Goal: Information Seeking & Learning: Learn about a topic

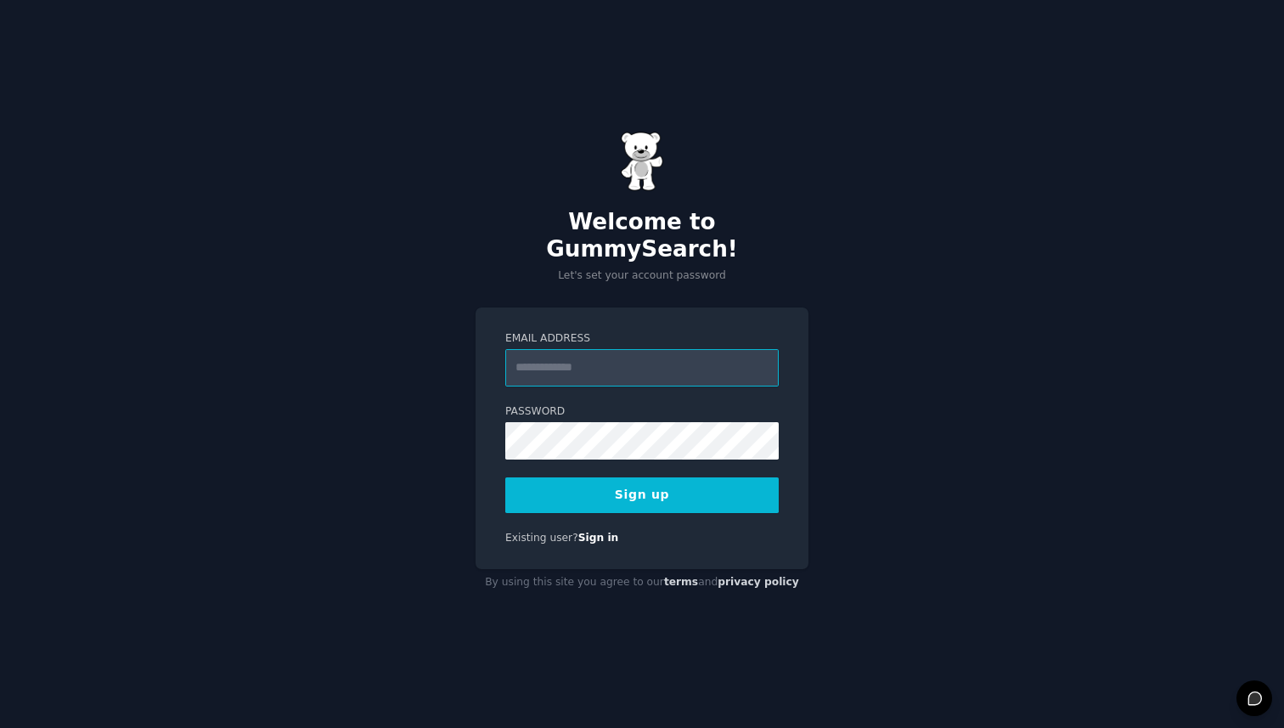
click at [648, 359] on input "Email Address" at bounding box center [642, 367] width 274 height 37
click at [561, 355] on input "**********" at bounding box center [642, 367] width 274 height 37
type input "**********"
click at [636, 489] on button "Sign up" at bounding box center [642, 495] width 274 height 36
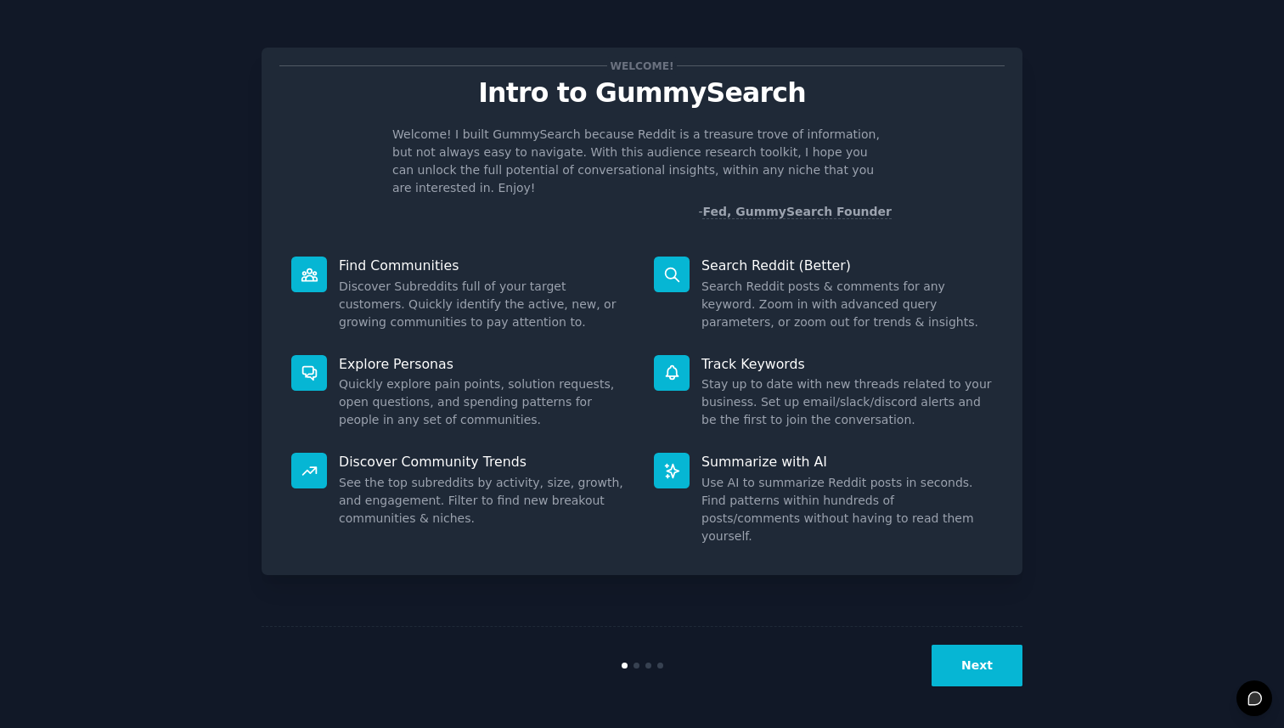
click at [958, 657] on button "Next" at bounding box center [977, 666] width 91 height 42
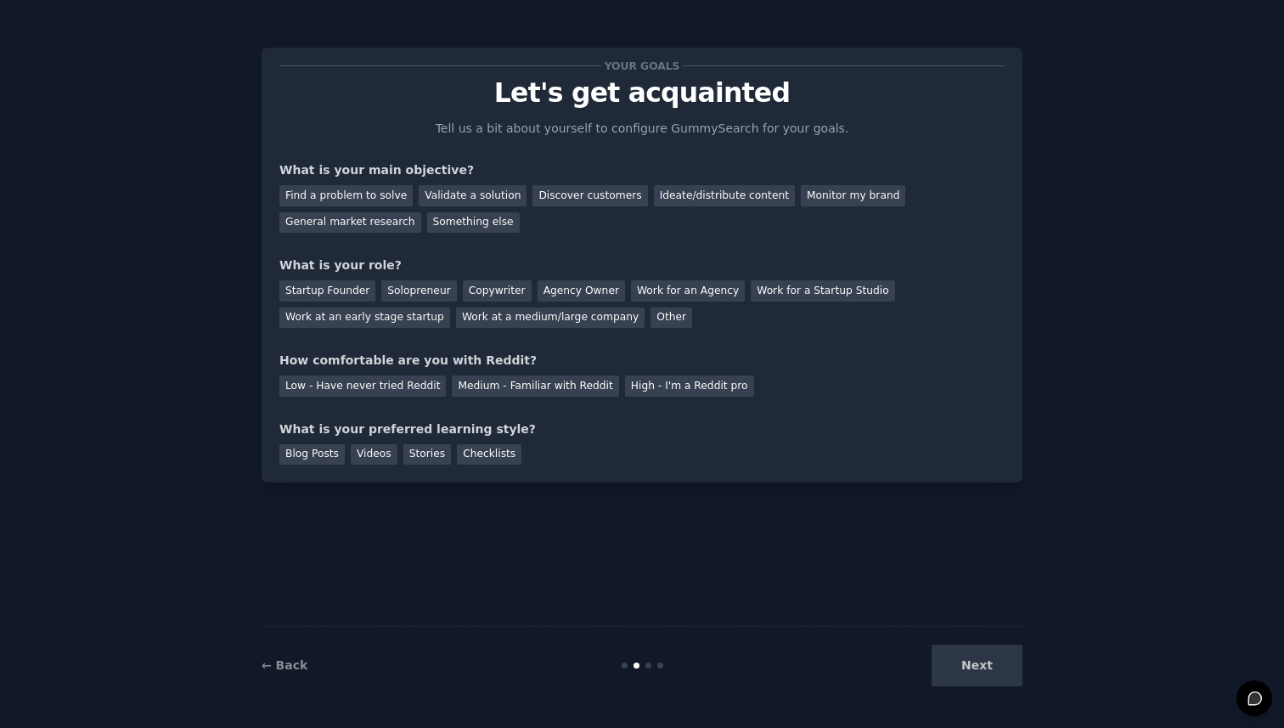
click at [967, 668] on div "Next" at bounding box center [896, 666] width 254 height 42
click at [463, 195] on div "Validate a solution" at bounding box center [473, 195] width 108 height 21
click at [368, 199] on div "Find a problem to solve" at bounding box center [345, 195] width 133 height 21
click at [467, 196] on div "Validate a solution" at bounding box center [473, 195] width 108 height 21
click at [352, 297] on div "Startup Founder" at bounding box center [327, 290] width 96 height 21
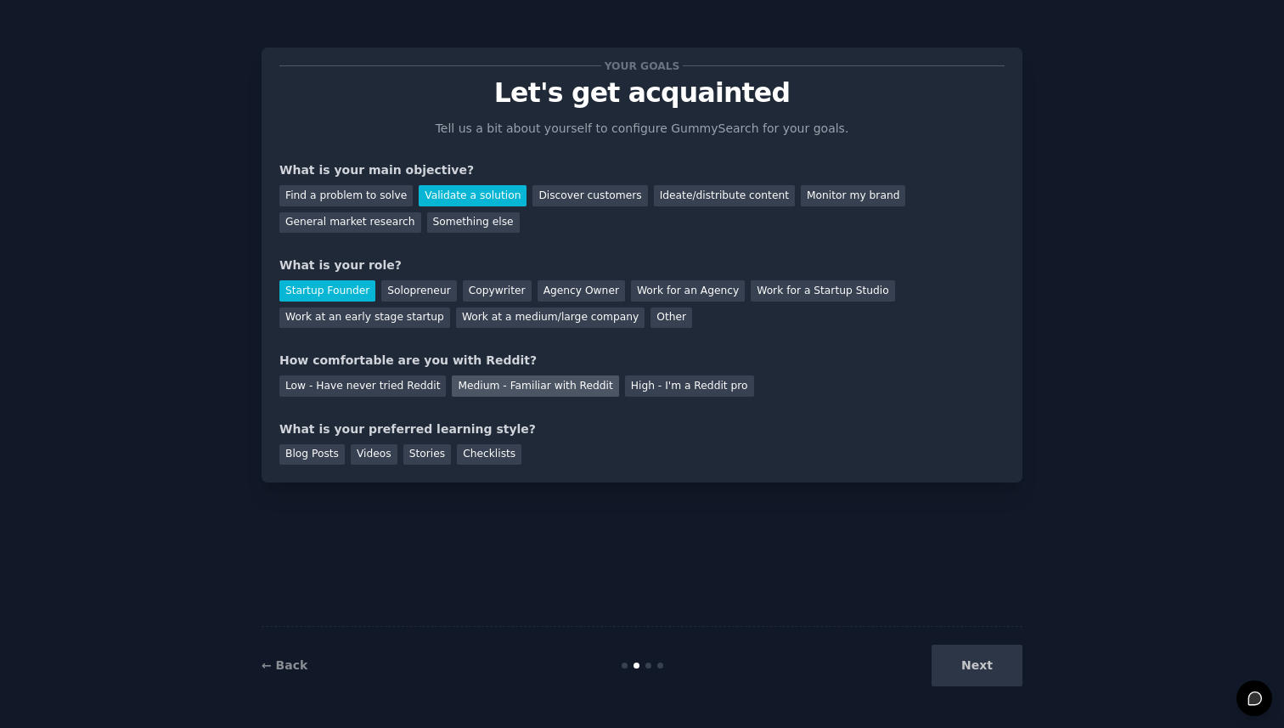
click at [547, 392] on div "Medium - Familiar with Reddit" at bounding box center [535, 385] width 166 height 21
click at [518, 453] on div "Blog Posts Videos Stories Checklists" at bounding box center [641, 451] width 725 height 27
click at [481, 453] on div "Checklists" at bounding box center [489, 454] width 65 height 21
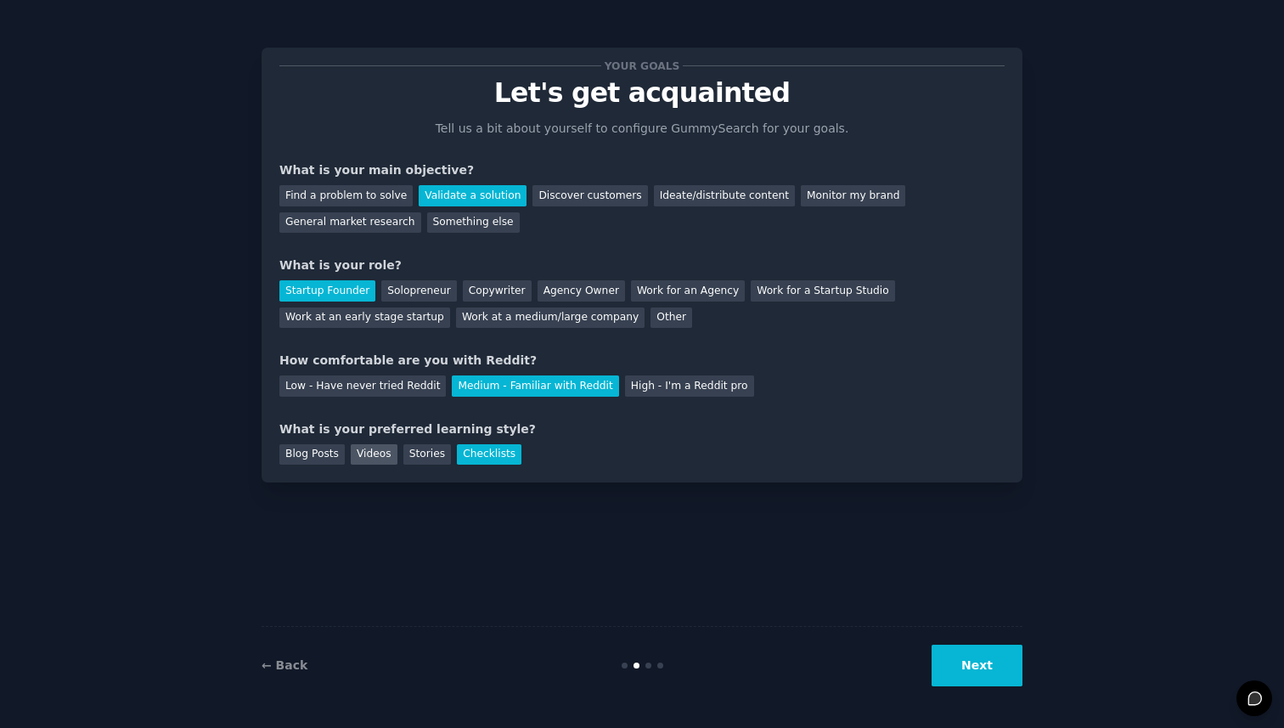
click at [379, 453] on div "Videos" at bounding box center [374, 454] width 47 height 21
click at [472, 453] on div "Checklists" at bounding box center [489, 454] width 65 height 21
click at [969, 652] on button "Next" at bounding box center [977, 666] width 91 height 42
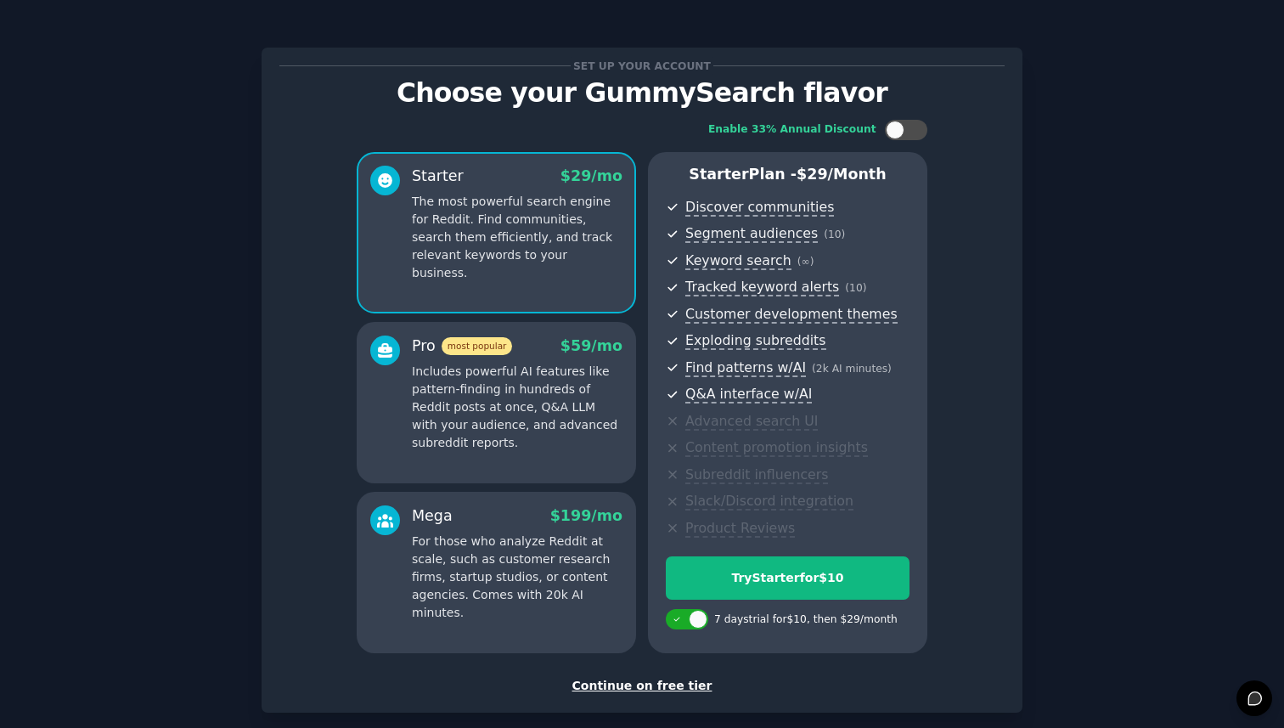
click at [648, 692] on div "Continue on free tier" at bounding box center [641, 686] width 725 height 18
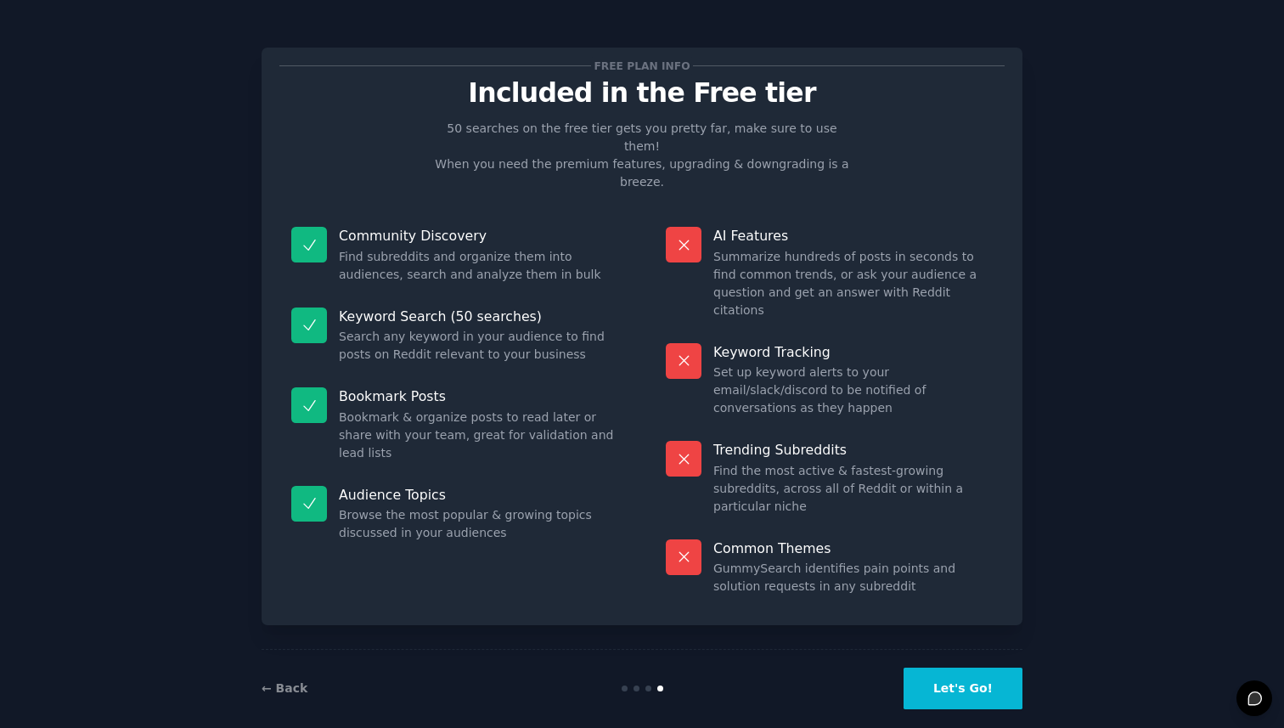
click at [983, 668] on button "Let's Go!" at bounding box center [963, 689] width 119 height 42
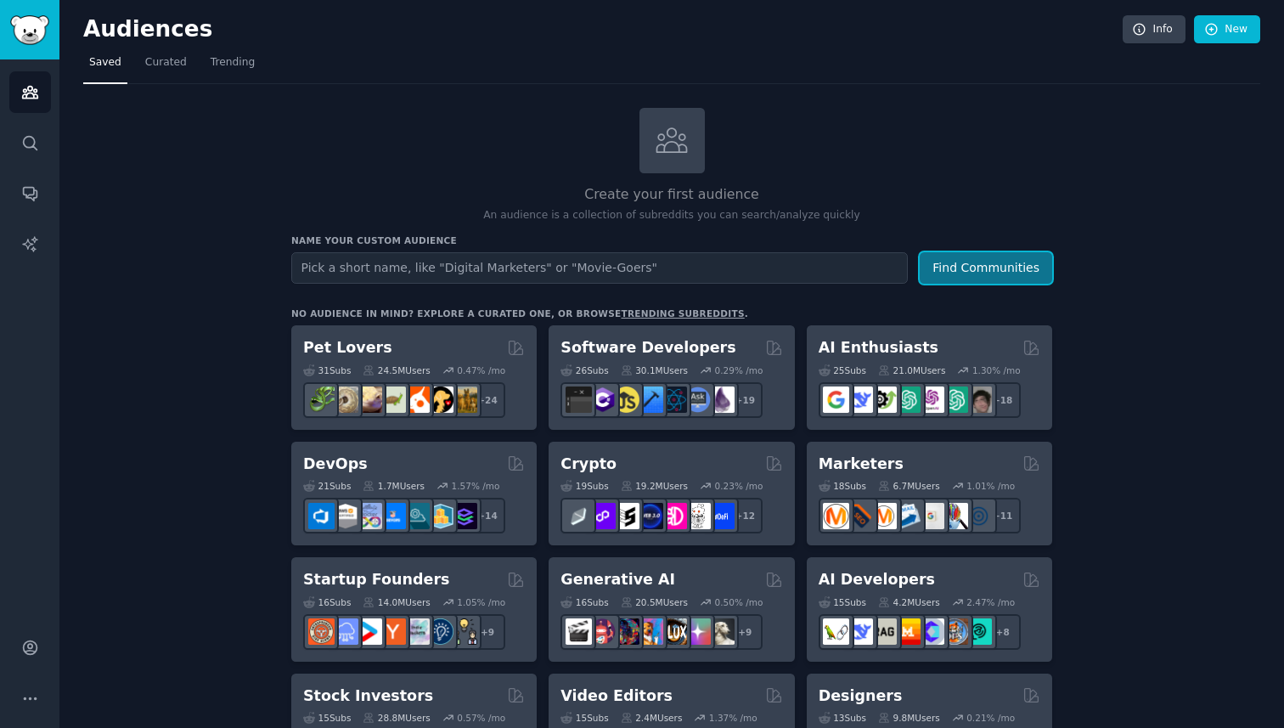
click at [962, 261] on button "Find Communities" at bounding box center [986, 267] width 133 height 31
click at [966, 263] on button "Find Communities" at bounding box center [986, 267] width 133 height 31
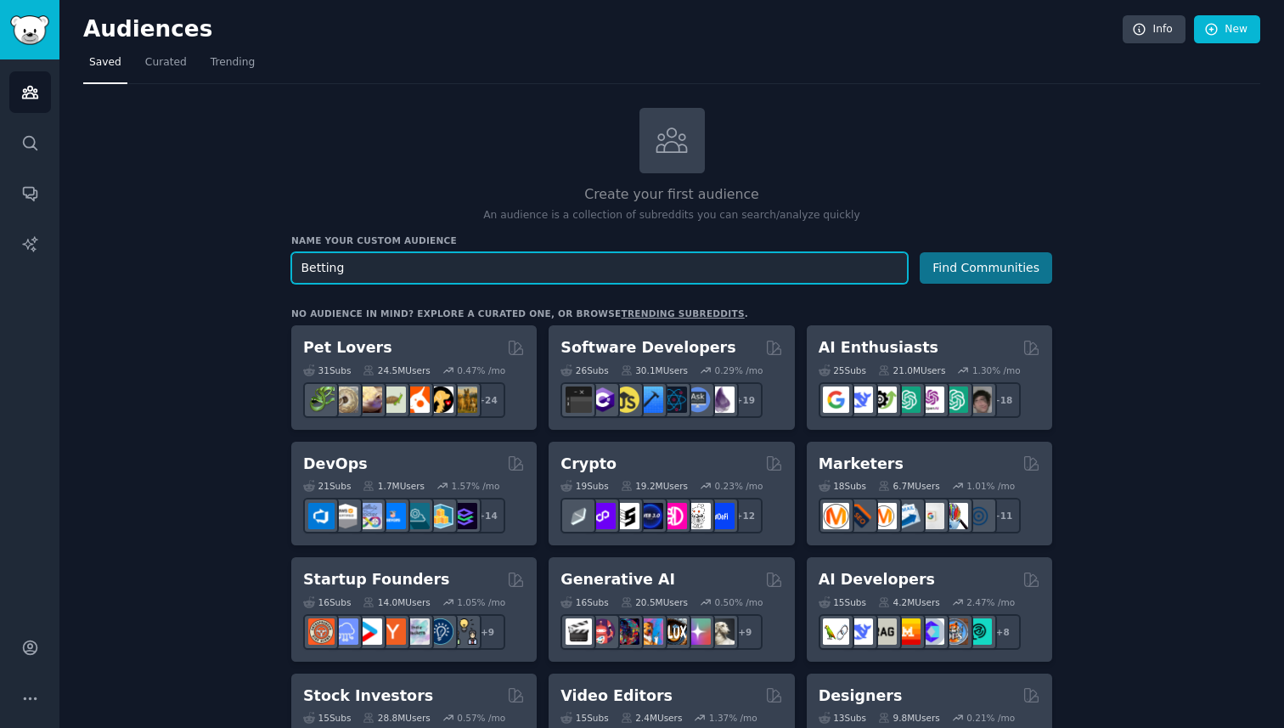
type input "Betting"
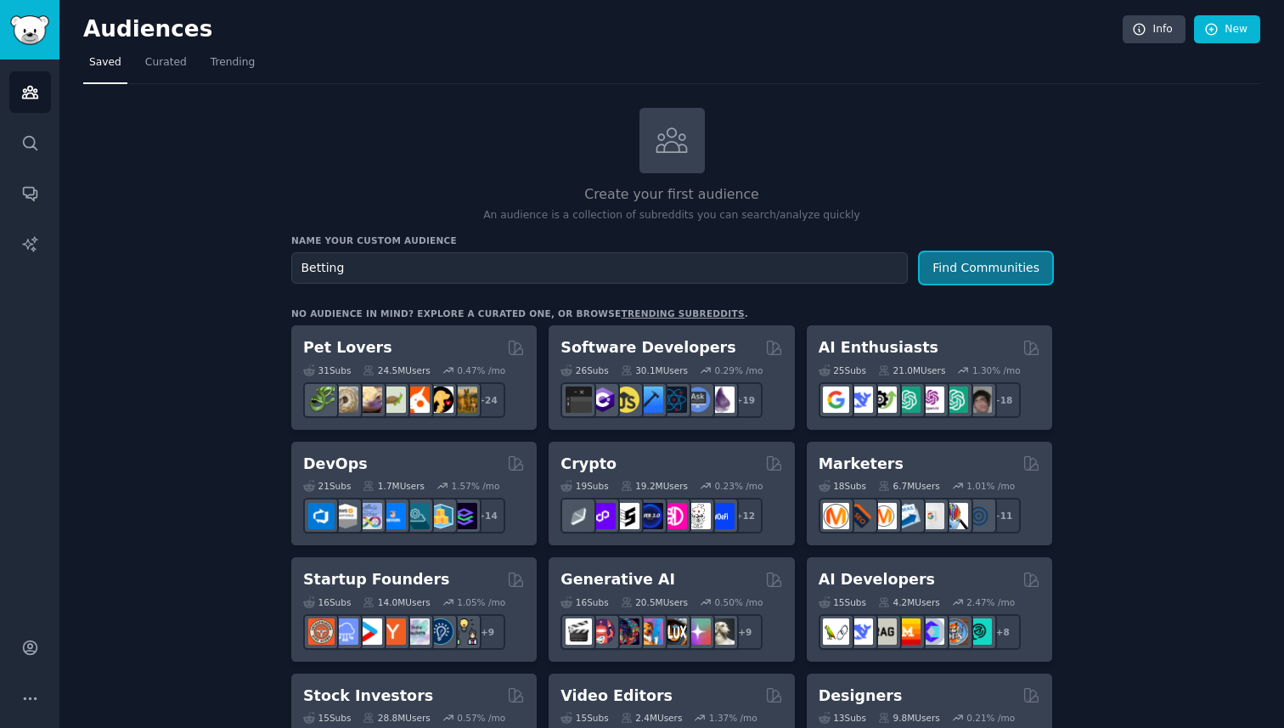
click at [959, 260] on button "Find Communities" at bounding box center [986, 267] width 133 height 31
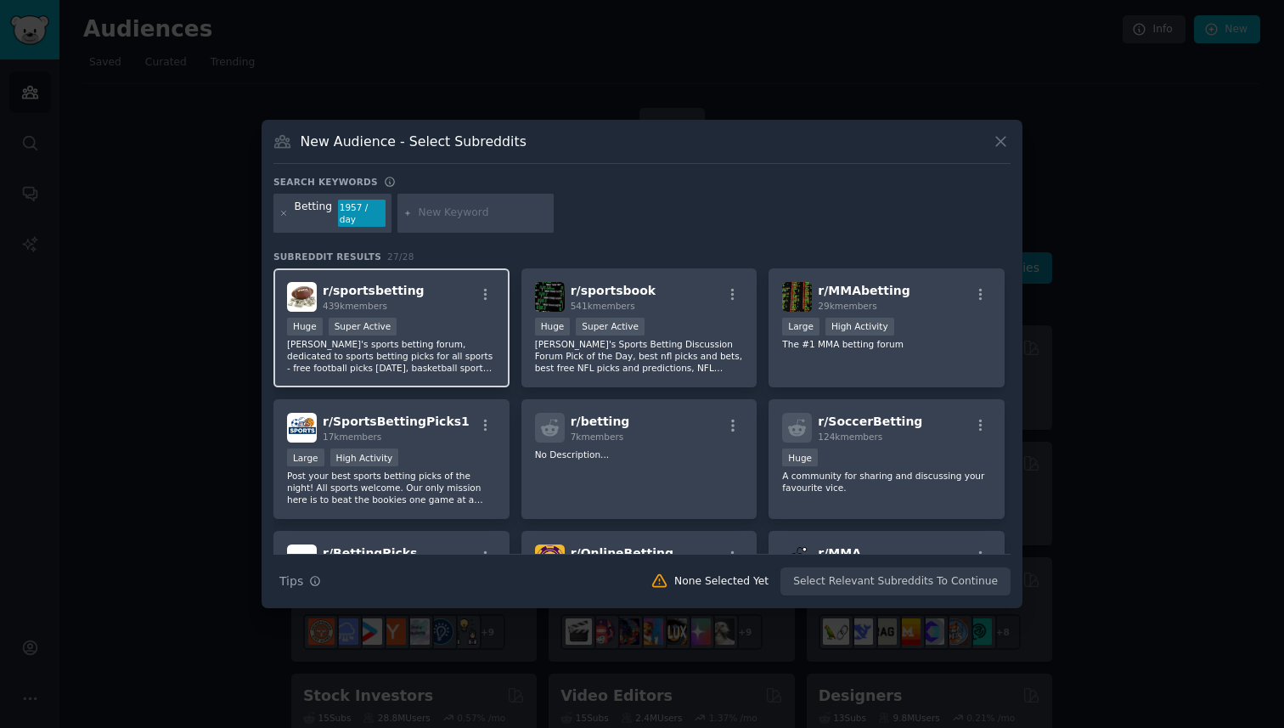
click at [444, 299] on div "r/ sportsbetting 439k members" at bounding box center [391, 297] width 209 height 30
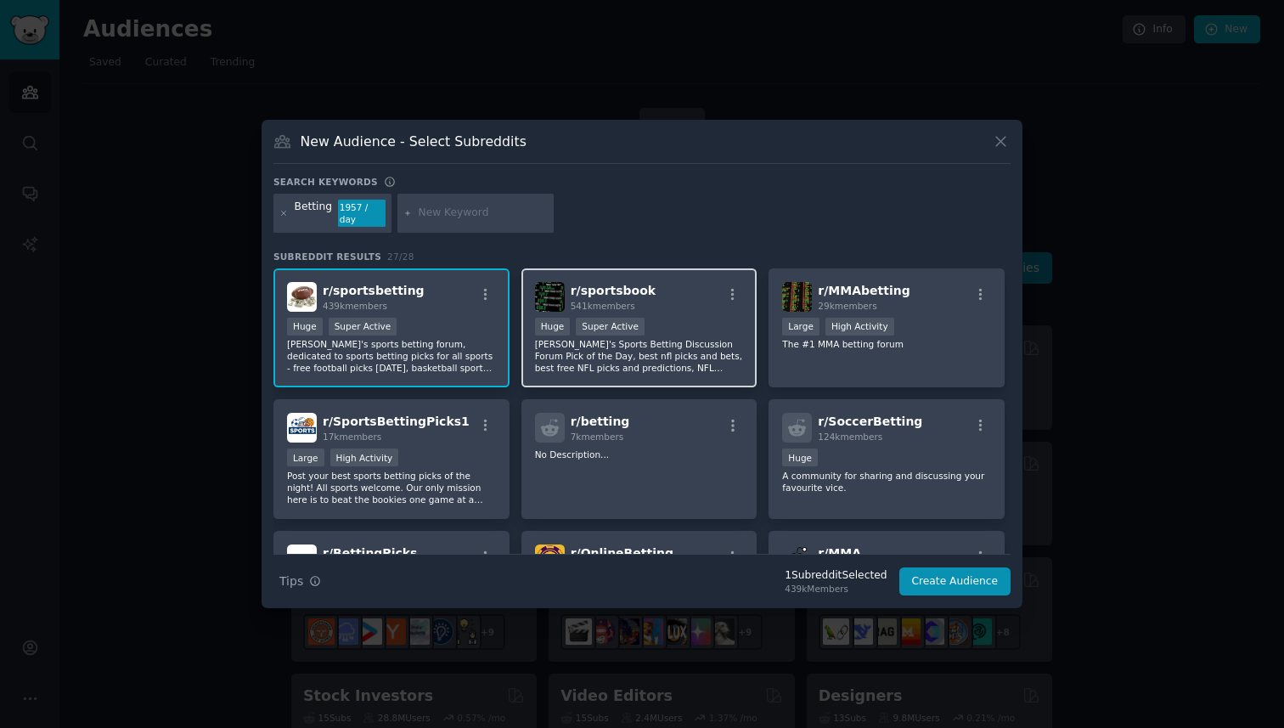
click at [685, 296] on div "r/ sportsbook 541k members" at bounding box center [639, 297] width 209 height 30
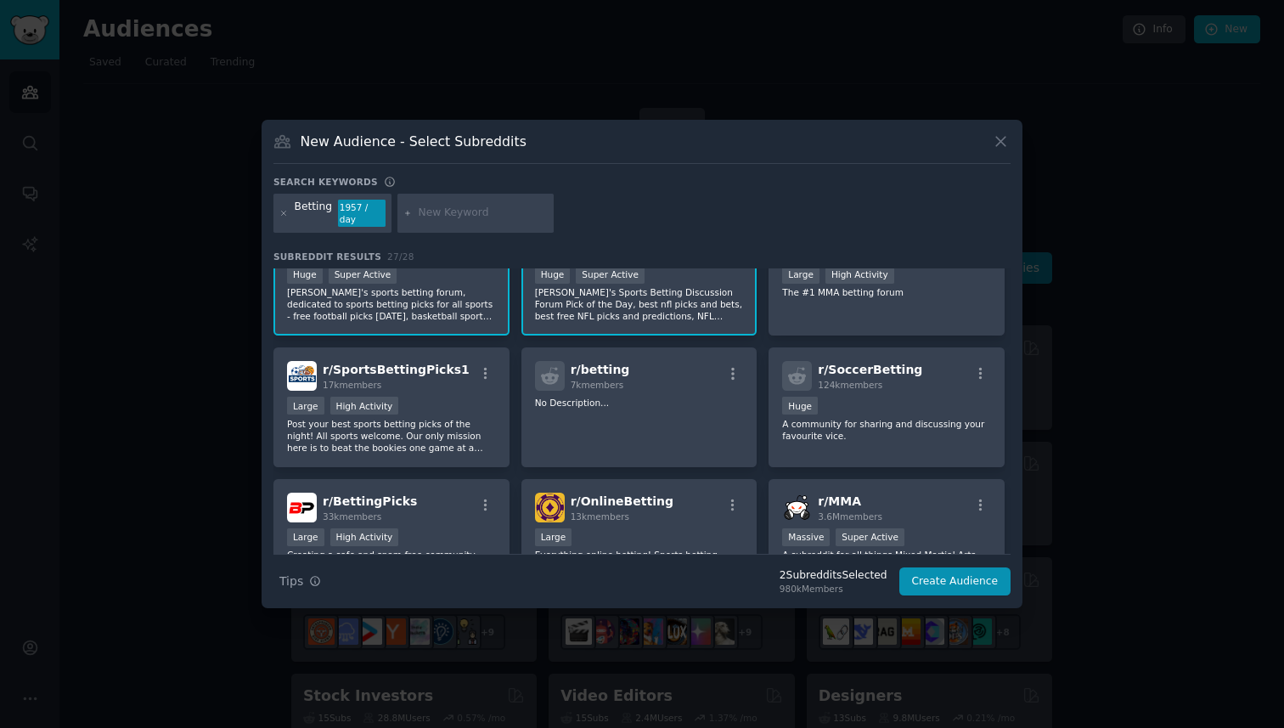
scroll to position [53, 0]
click at [859, 444] on div "r/ SoccerBetting 124k members Huge A community for sharing and discussing your …" at bounding box center [887, 407] width 236 height 120
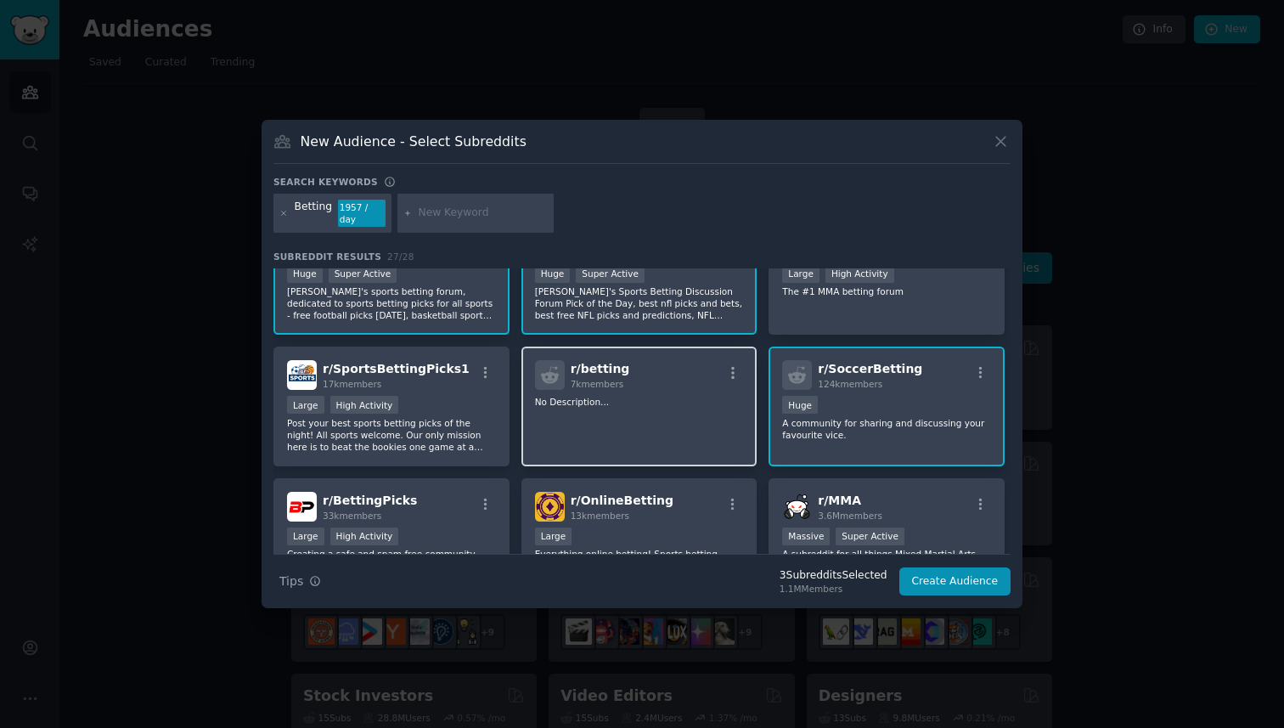
click at [632, 420] on div "r/ betting 7k members No Description..." at bounding box center [640, 407] width 236 height 120
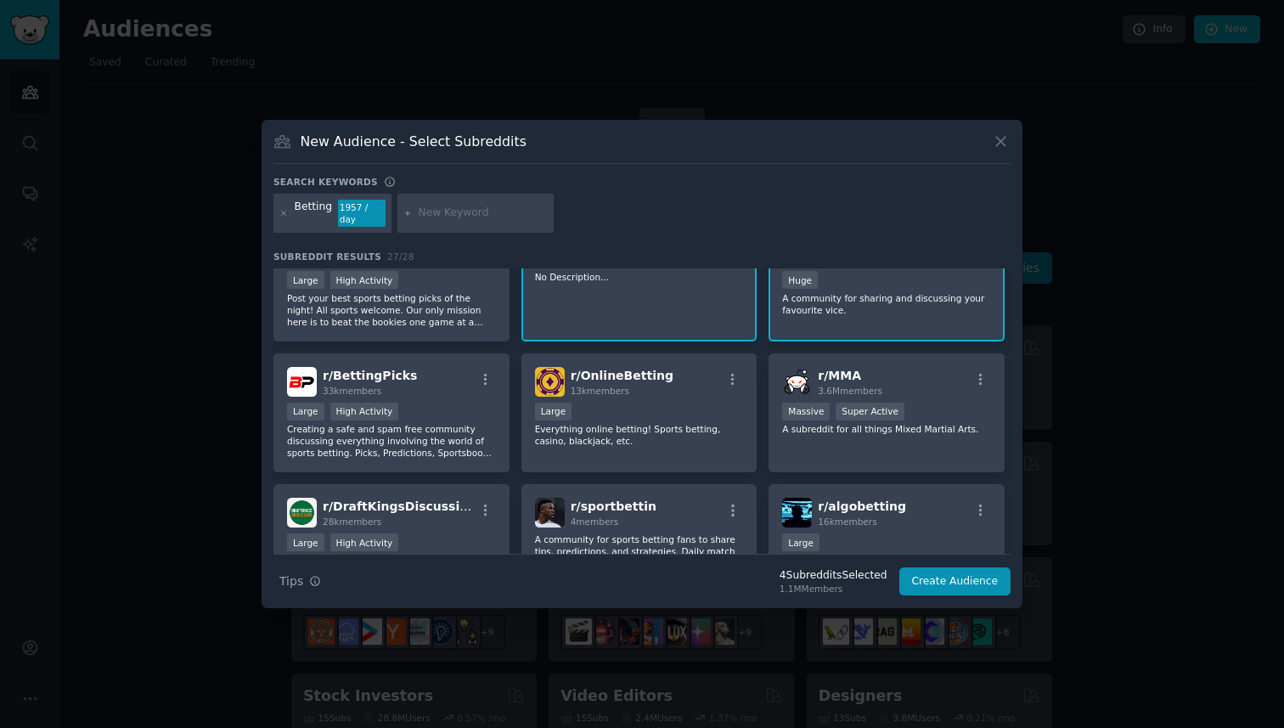
scroll to position [192, 0]
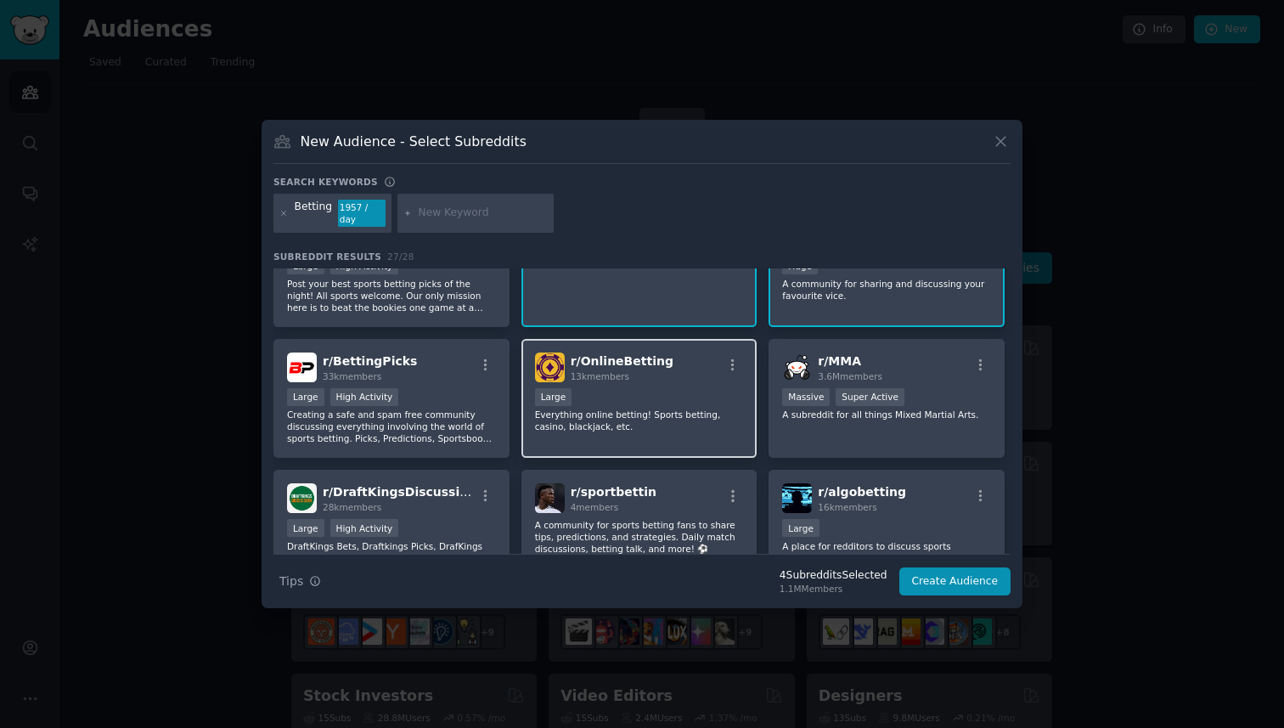
click at [689, 420] on p "Everything online betting! Sports betting, casino, blackjack, etc." at bounding box center [639, 421] width 209 height 24
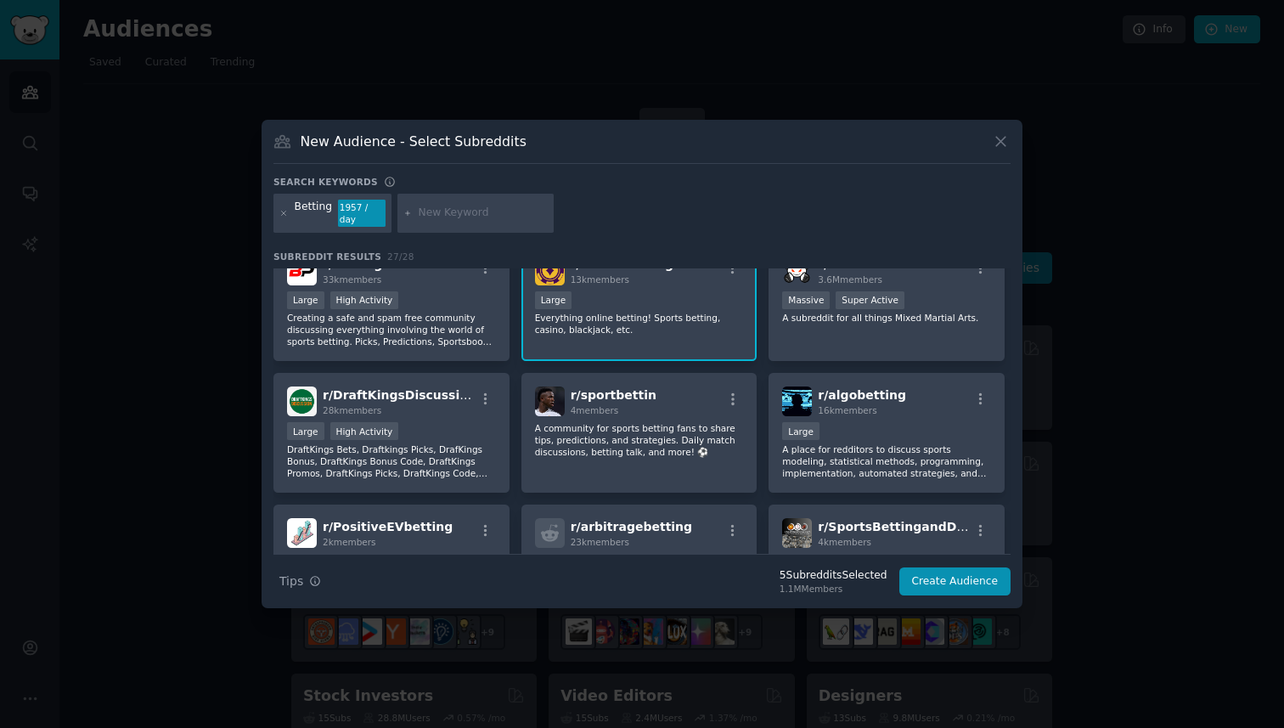
scroll to position [305, 0]
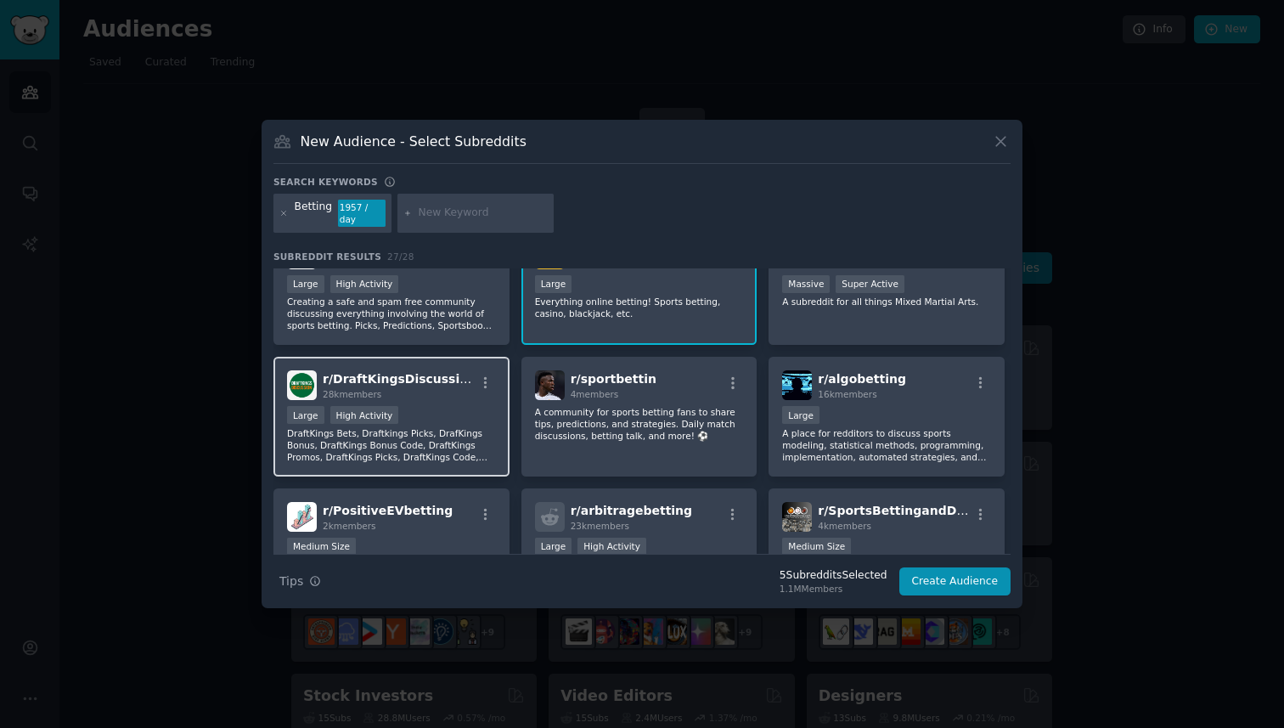
click at [438, 411] on div ">= 80th percentile for submissions / day Large High Activity" at bounding box center [391, 416] width 209 height 21
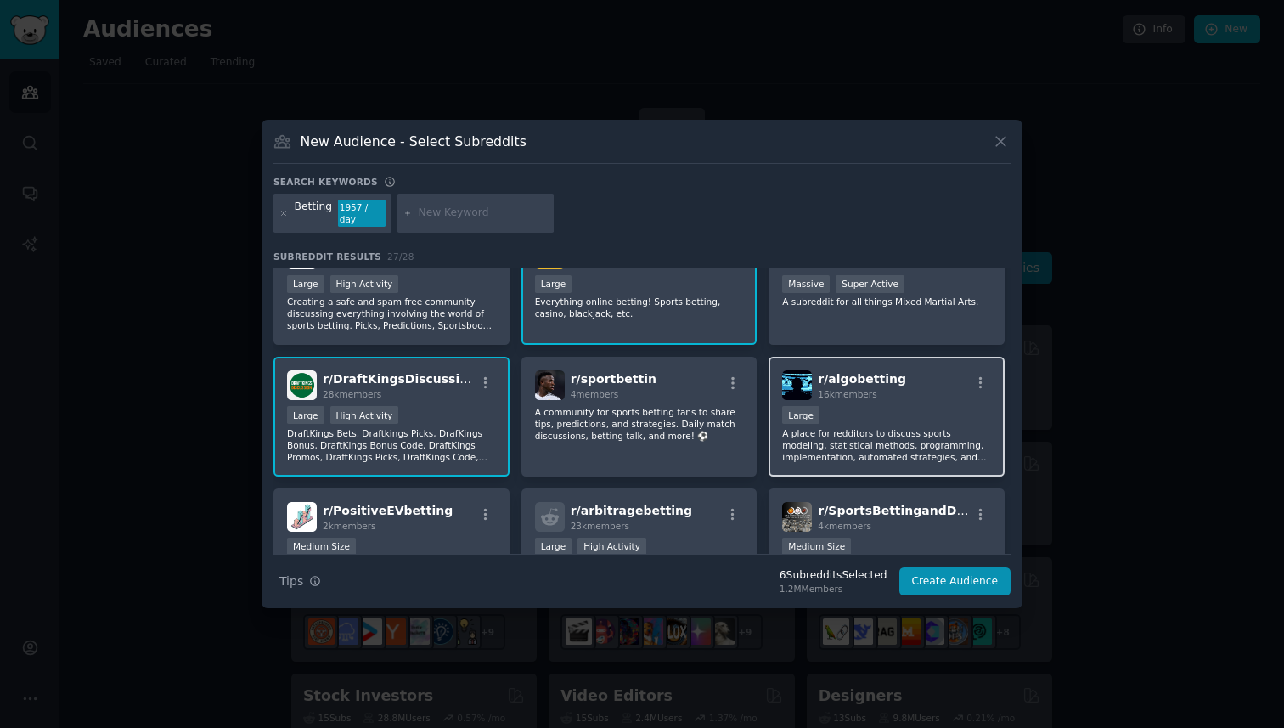
click at [905, 406] on div "10,000 - 100,000 members Large" at bounding box center [886, 416] width 209 height 21
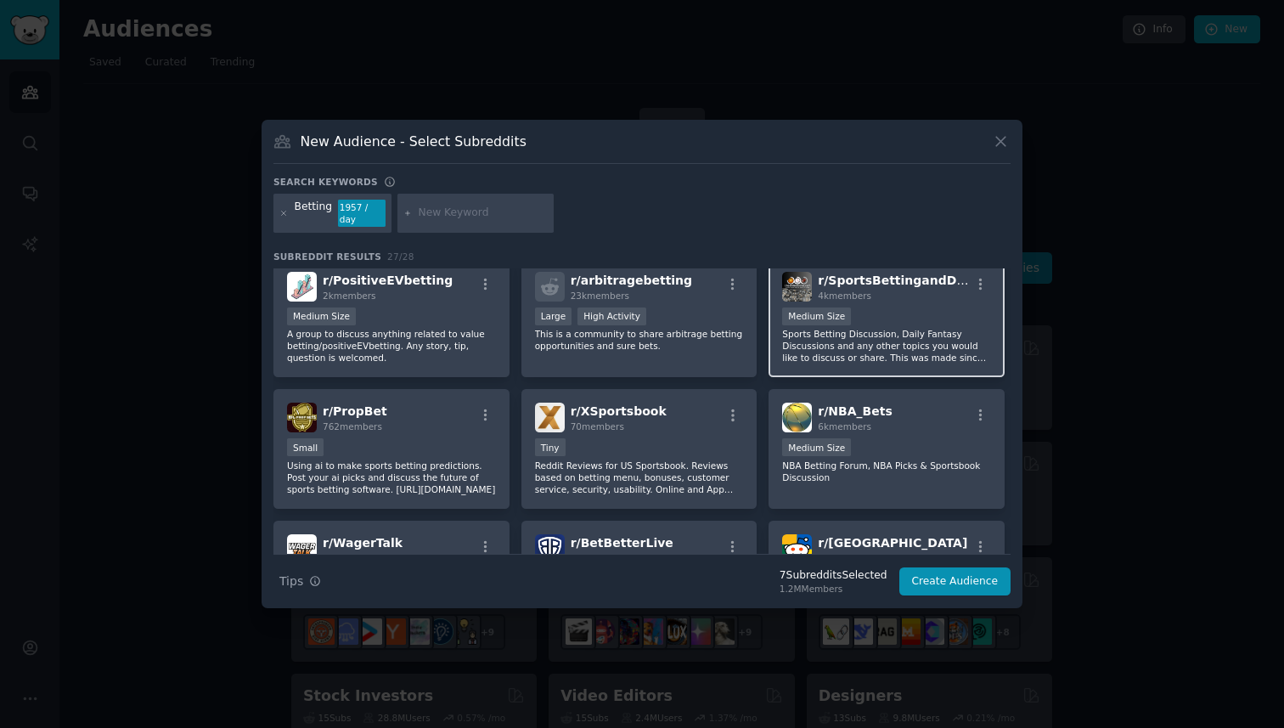
scroll to position [557, 0]
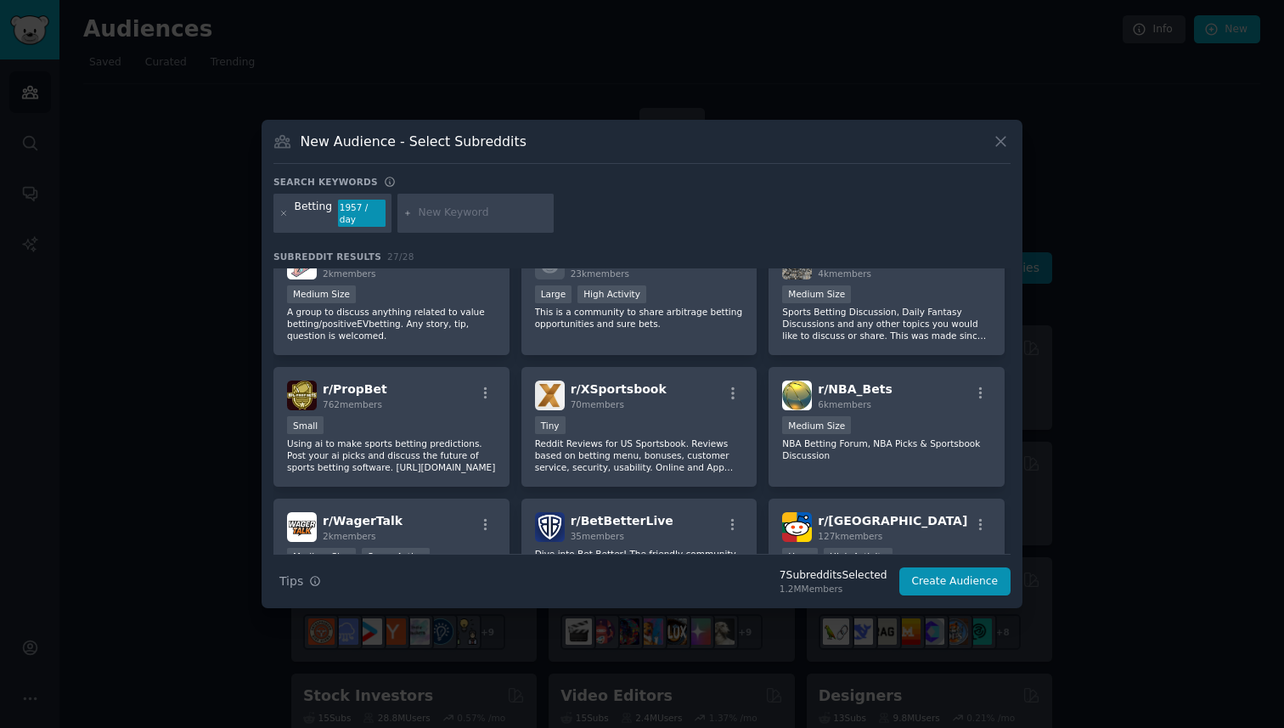
click at [479, 147] on h3 "New Audience - Select Subreddits" at bounding box center [414, 142] width 226 height 18
click at [463, 217] on input "text" at bounding box center [483, 213] width 129 height 15
type input "Short Form"
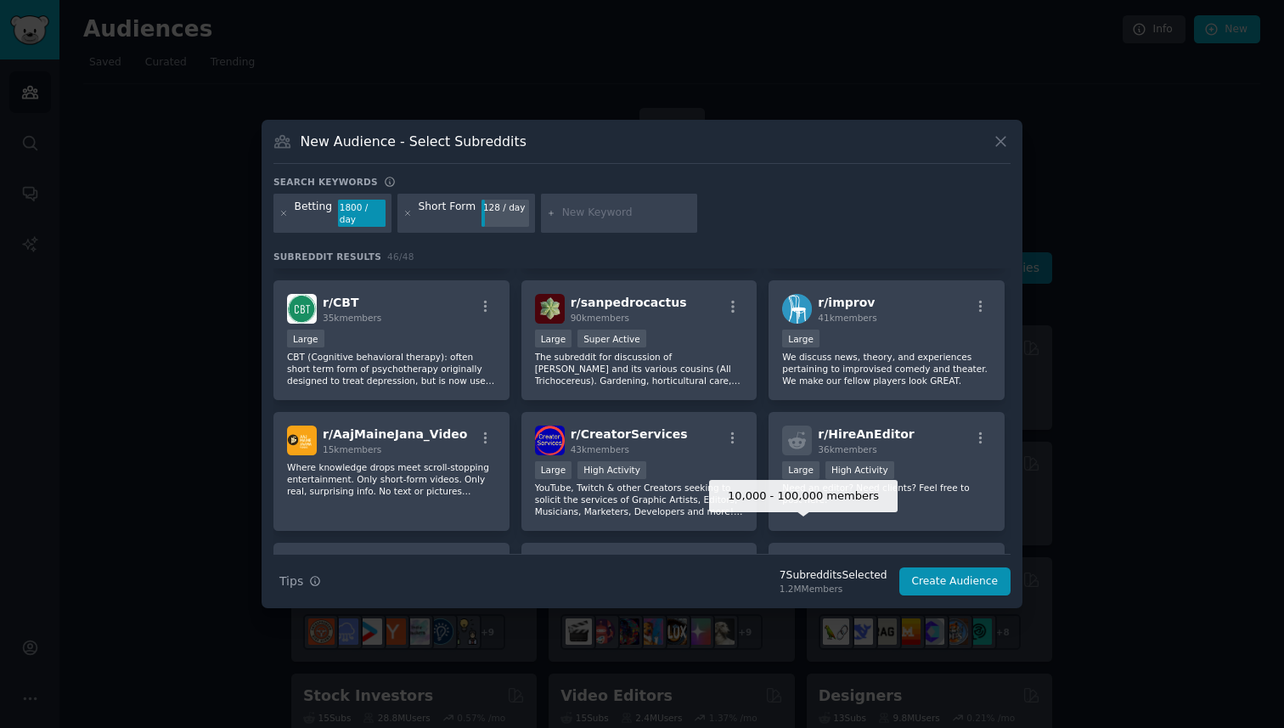
scroll to position [634, 0]
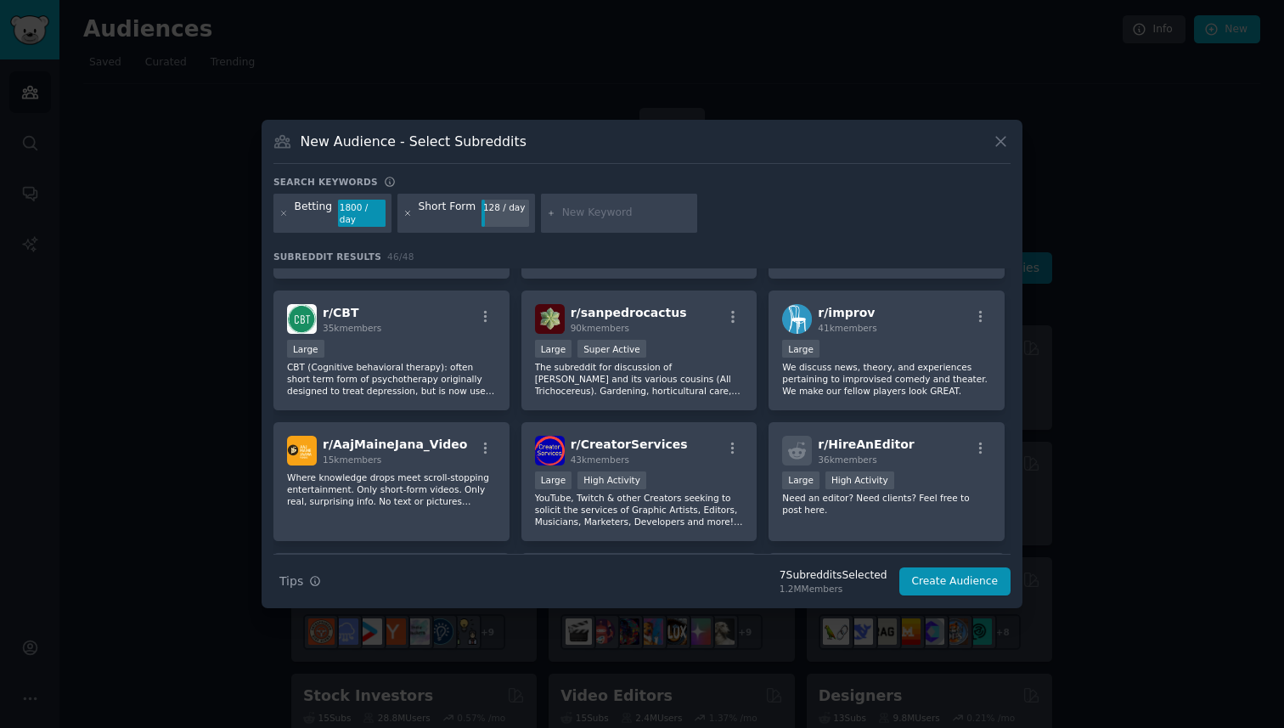
click at [408, 213] on icon at bounding box center [407, 213] width 9 height 9
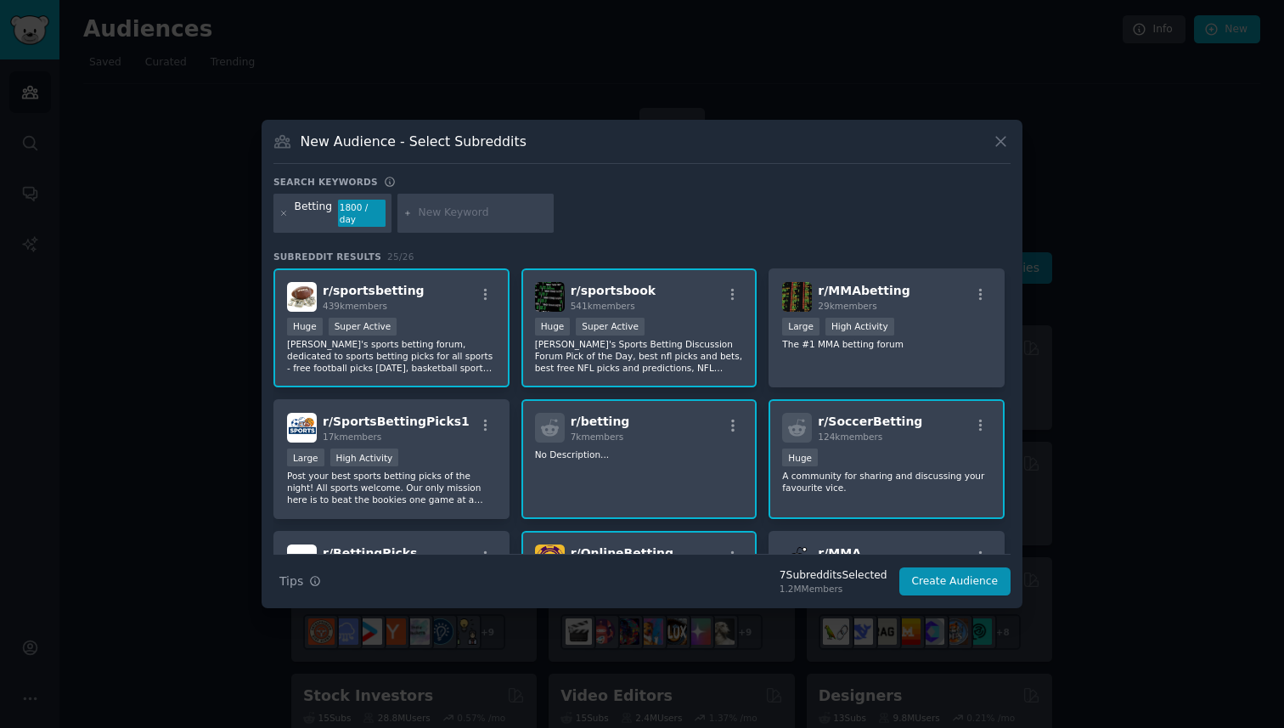
click at [462, 216] on input "text" at bounding box center [483, 213] width 129 height 15
type input "nsfw"
click at [486, 222] on div "nsfw" at bounding box center [476, 213] width 156 height 39
click at [452, 212] on input "nsfw" at bounding box center [483, 213] width 129 height 15
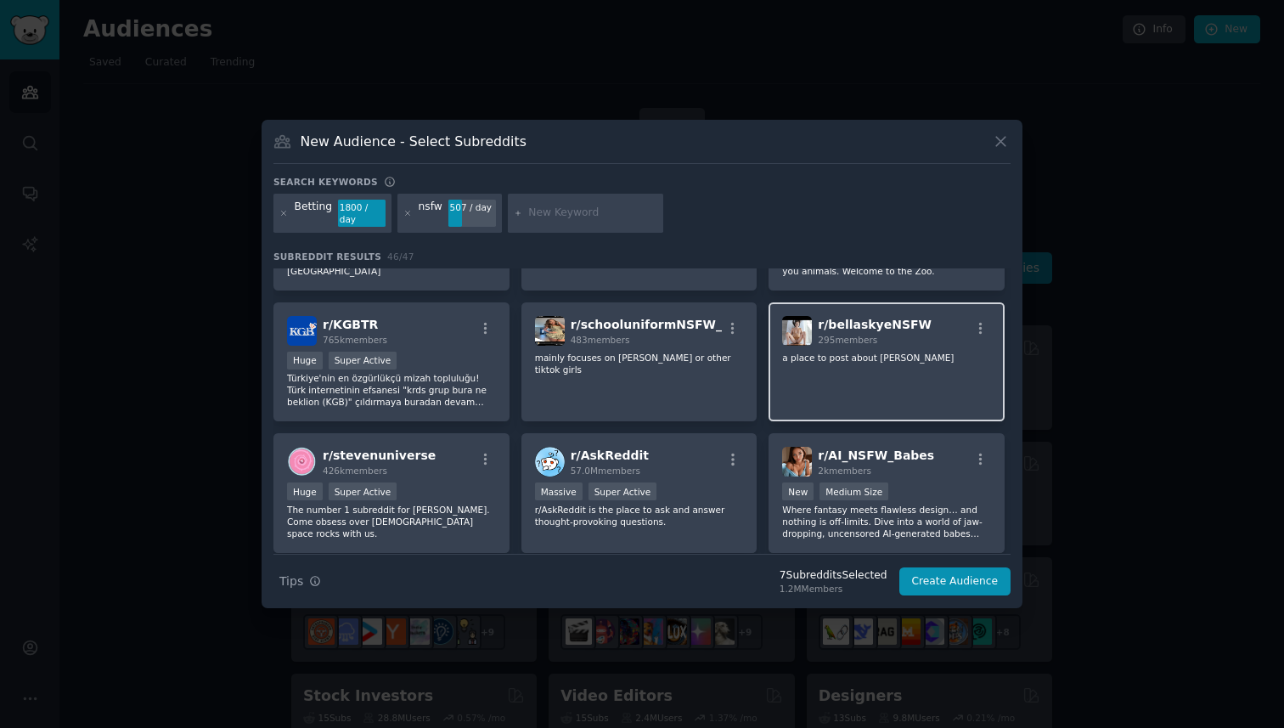
scroll to position [481, 0]
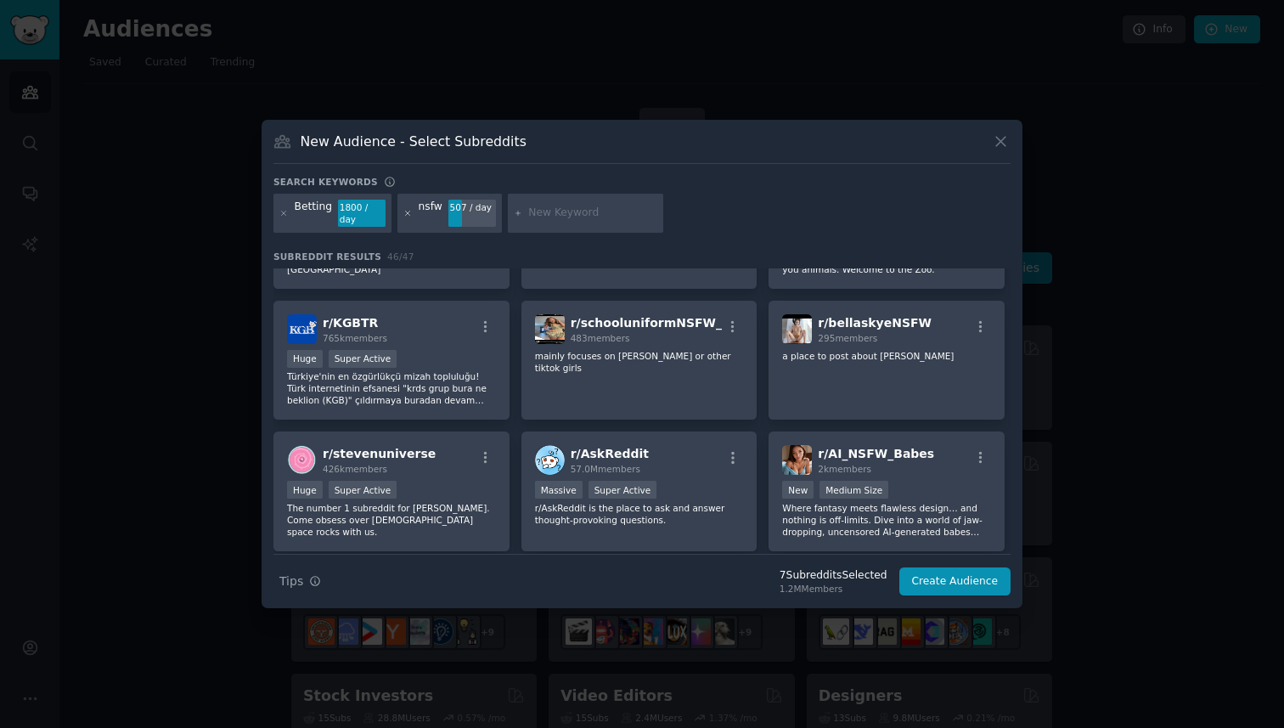
click at [403, 216] on icon at bounding box center [407, 213] width 9 height 9
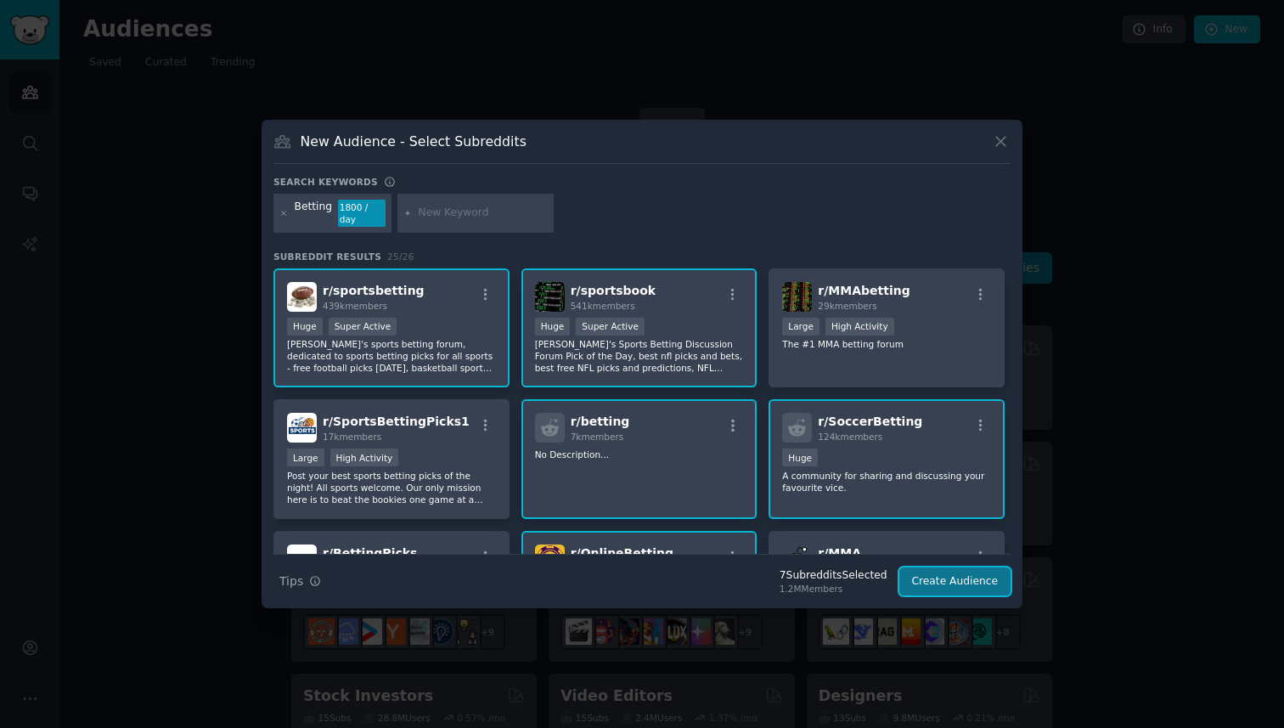
click at [952, 585] on button "Create Audience" at bounding box center [955, 581] width 112 height 29
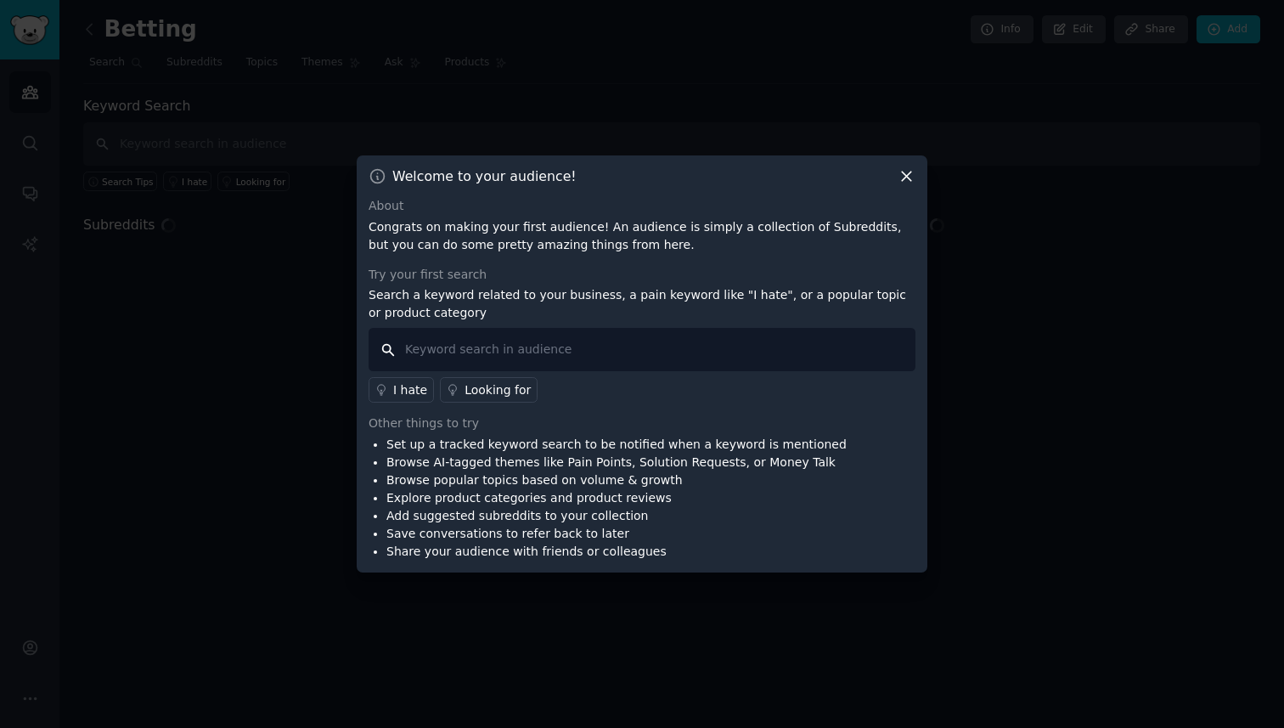
click at [500, 345] on input "text" at bounding box center [642, 349] width 547 height 43
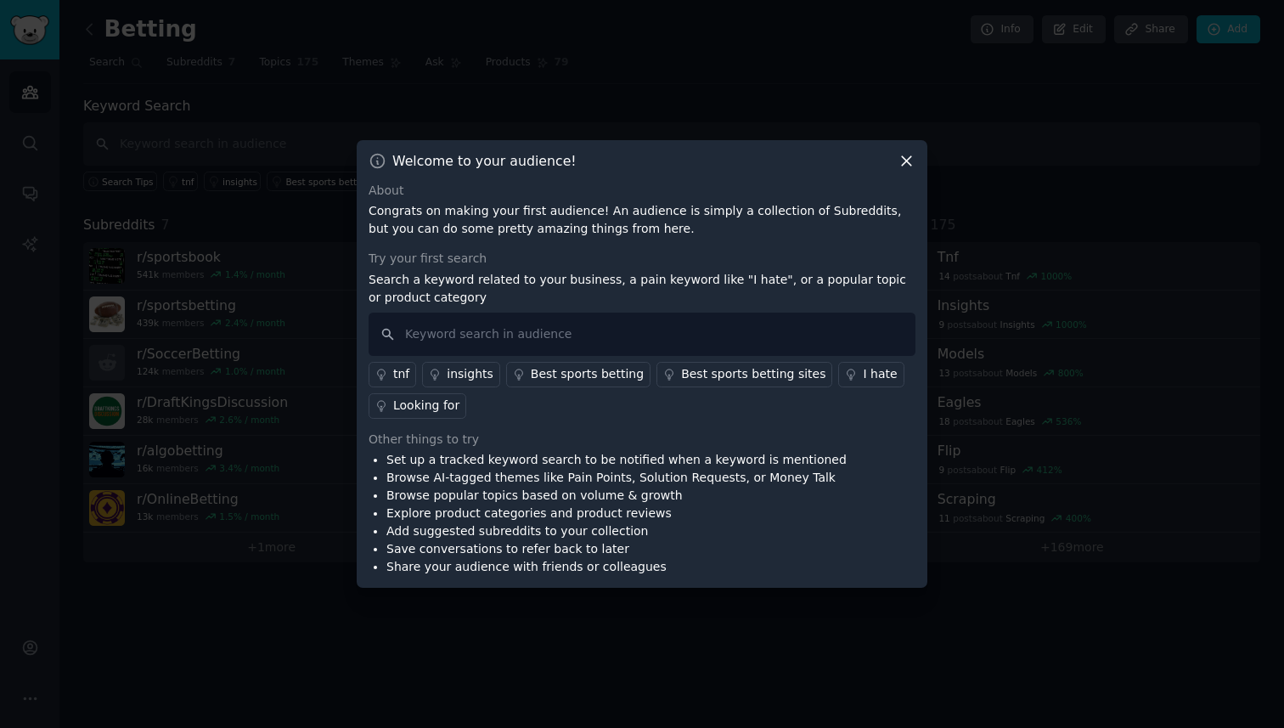
click at [909, 161] on icon at bounding box center [907, 161] width 18 height 18
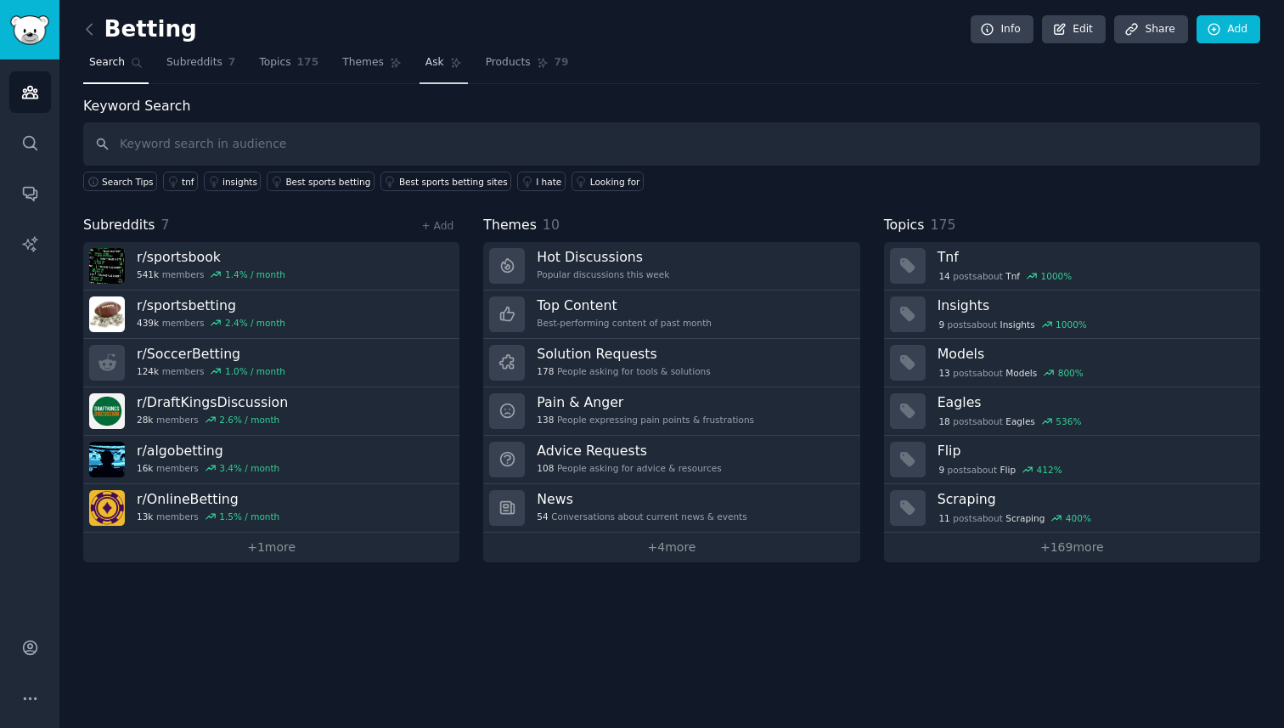
click at [437, 63] on link "Ask" at bounding box center [444, 66] width 48 height 35
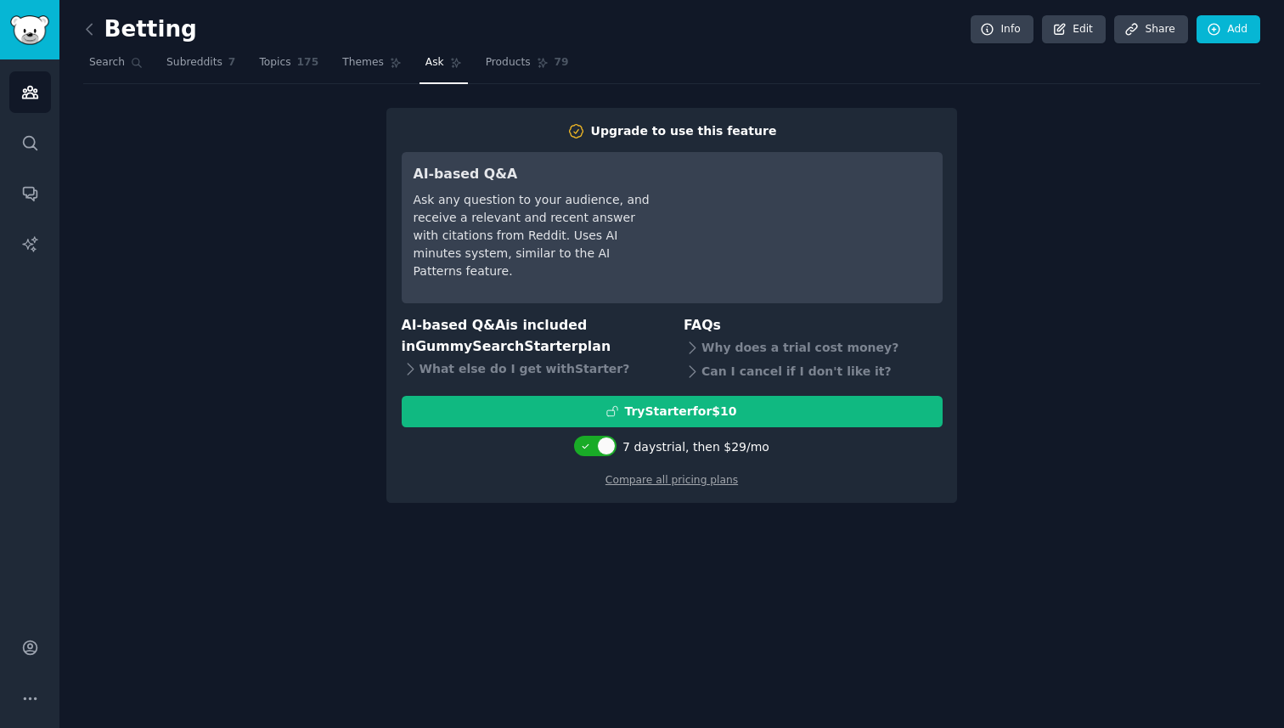
click at [678, 454] on div "7 days trial, then $ 29 /mo" at bounding box center [696, 447] width 147 height 18
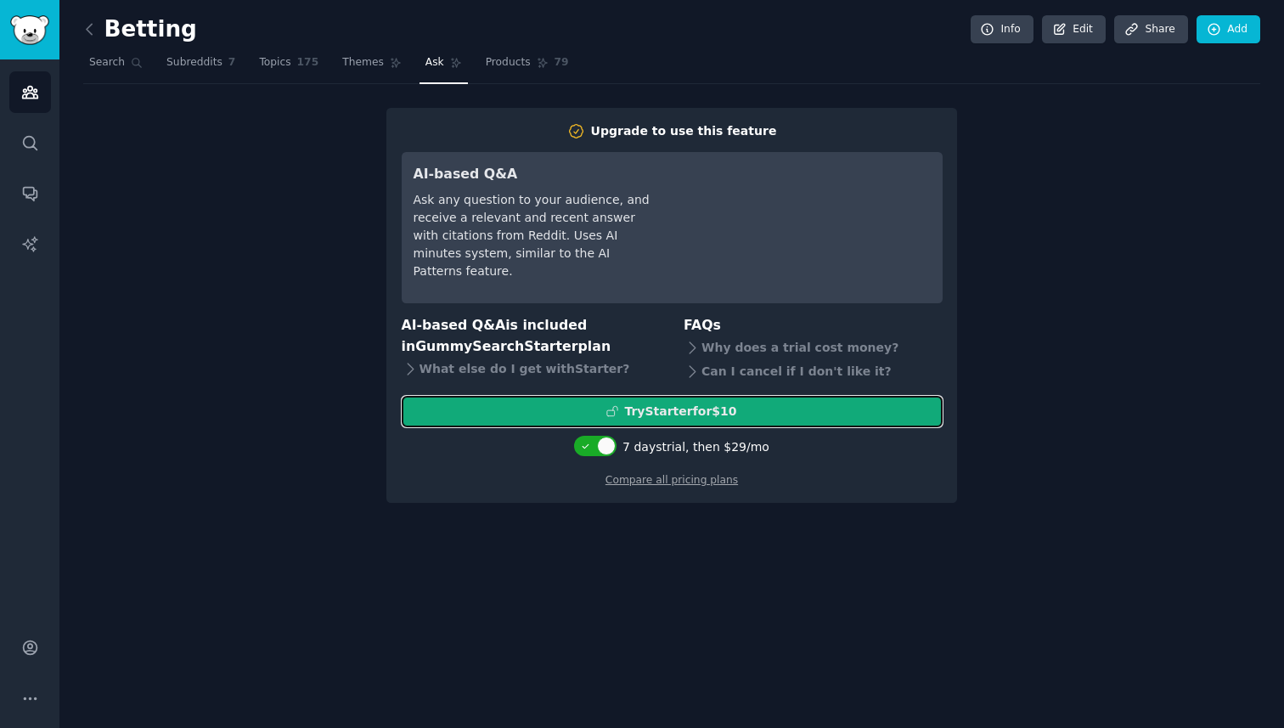
click at [645, 407] on div "Try Starter for $10" at bounding box center [680, 412] width 112 height 18
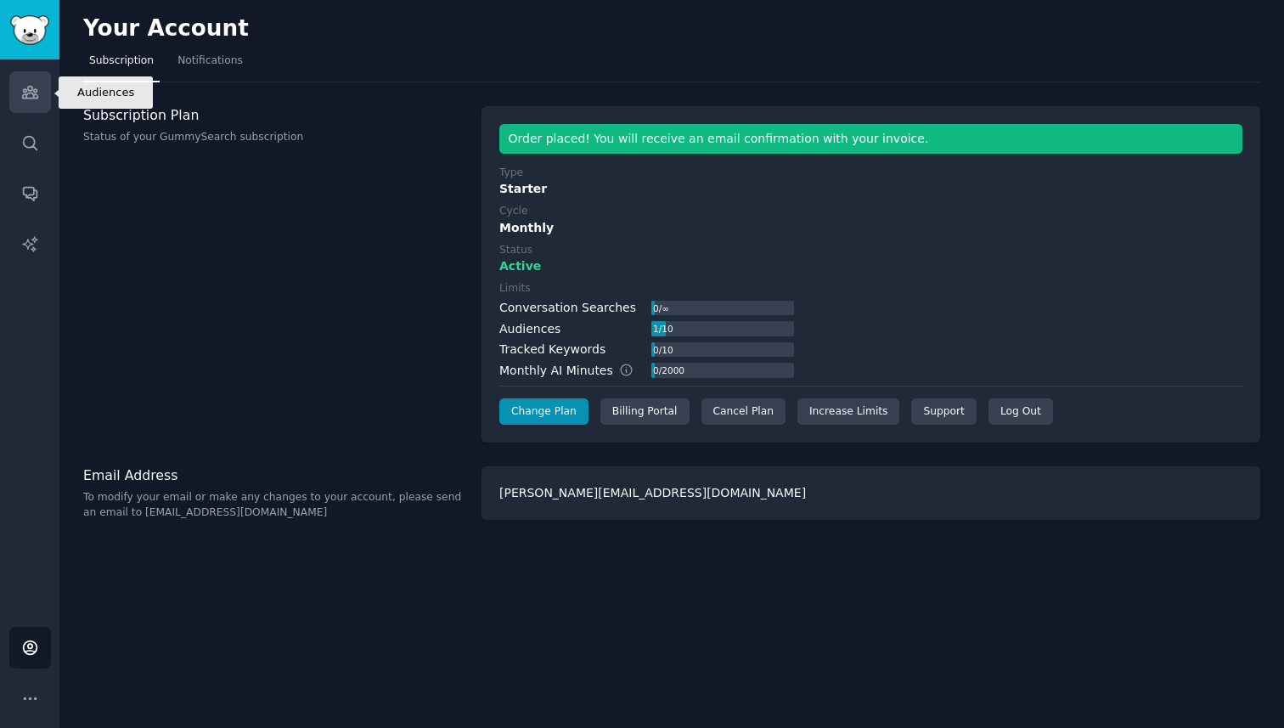
click at [28, 101] on link "Audiences" at bounding box center [30, 92] width 42 height 42
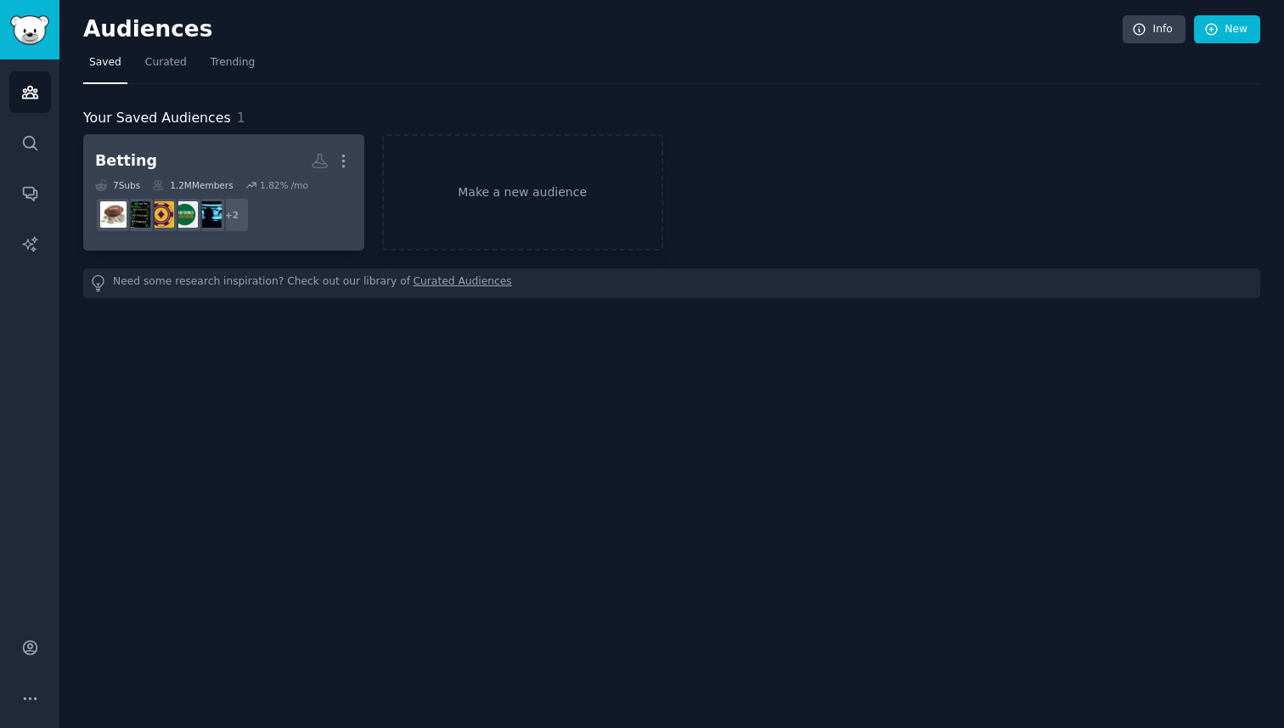
click at [182, 158] on h2 "Betting More" at bounding box center [223, 161] width 257 height 30
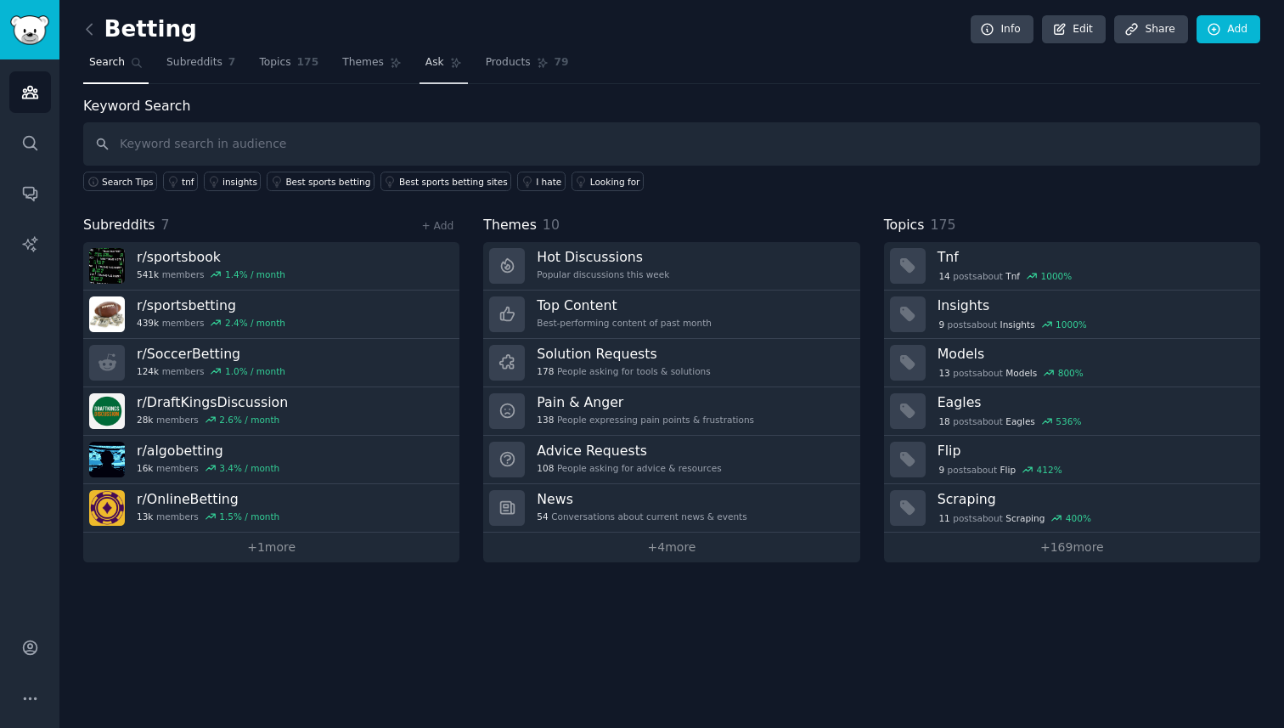
click at [426, 66] on span "Ask" at bounding box center [435, 62] width 19 height 15
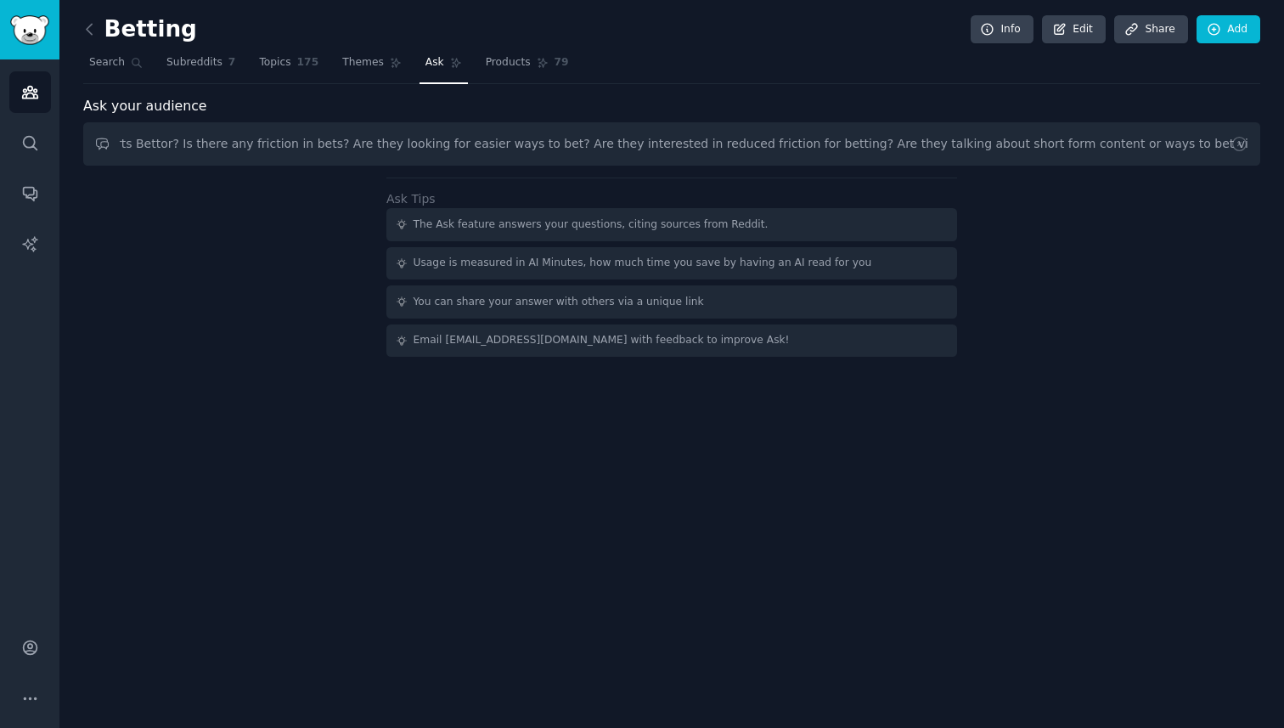
scroll to position [0, 255]
type input "What are the main issues facing the Sports Bettor? Is there any friction in bet…"
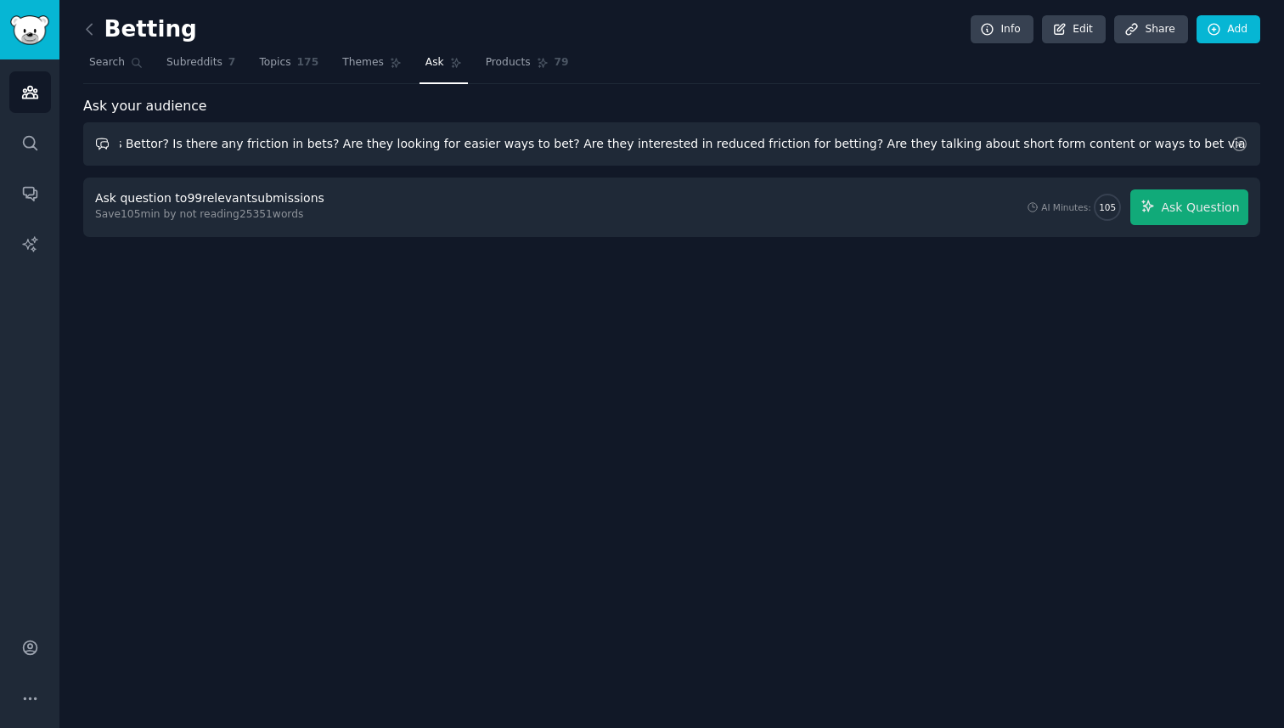
scroll to position [0, 0]
click at [232, 147] on input "What are the main issues facing the Sports Bettor? Is there any friction in bet…" at bounding box center [671, 143] width 1177 height 43
click at [1142, 148] on input "What are the main issues facing the Sports Bettor? Is there any friction in bet…" at bounding box center [671, 143] width 1177 height 43
click at [1238, 146] on icon at bounding box center [1240, 144] width 18 height 18
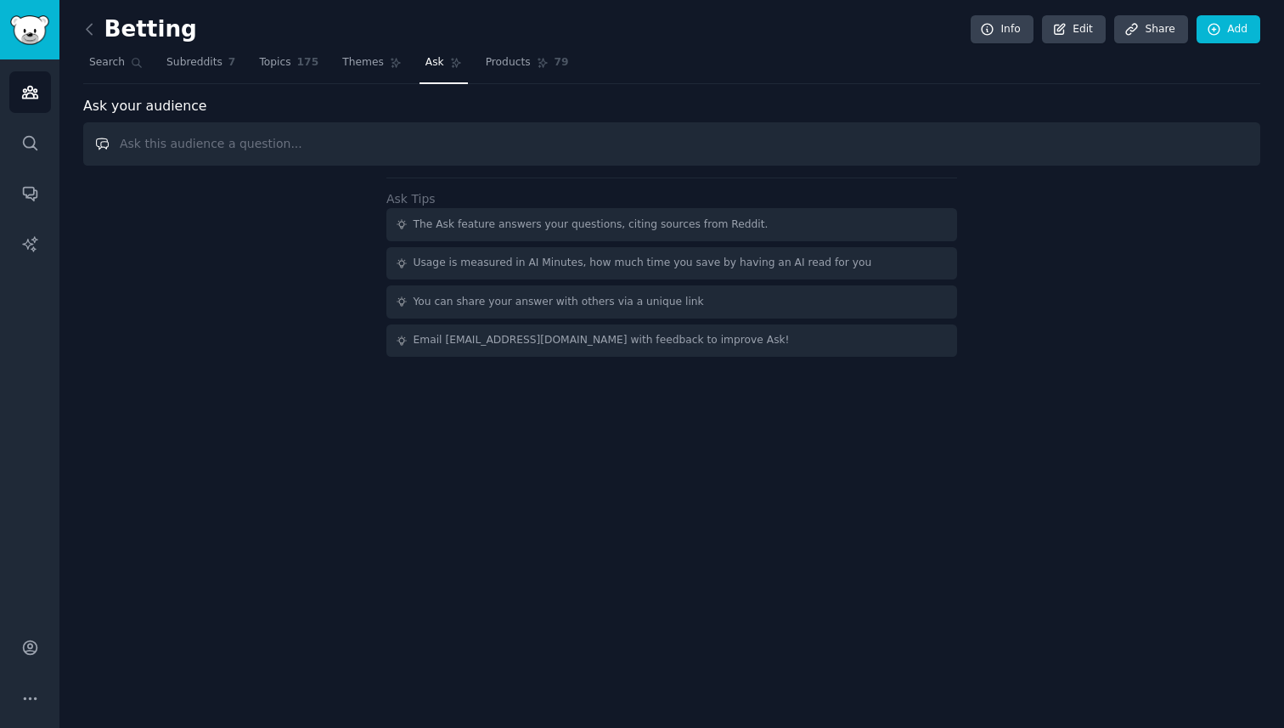
click at [552, 144] on input "text" at bounding box center [671, 143] width 1177 height 43
click at [488, 141] on input "What are the key issues faced by the Sports Bettors? What are there main value …" at bounding box center [671, 143] width 1177 height 43
click at [833, 137] on input "What are the key issues faced by the Sports Bettors? What are their main value …" at bounding box center [671, 143] width 1177 height 43
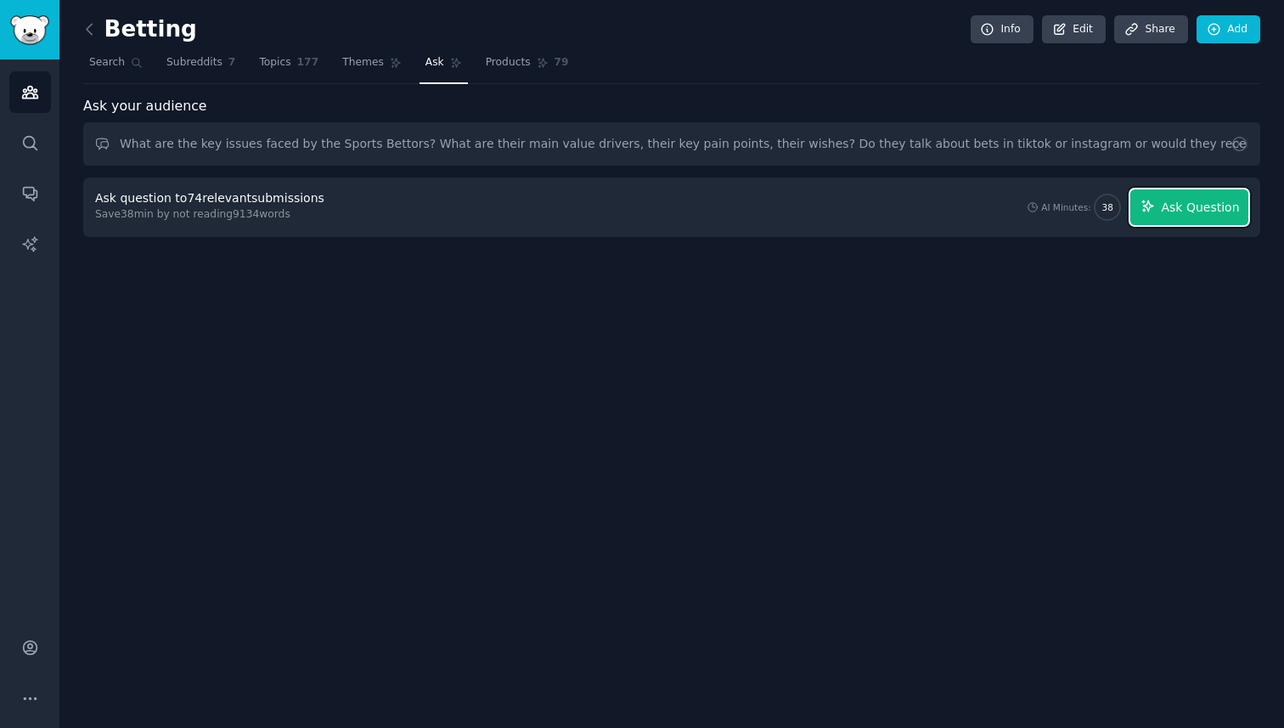
click at [1168, 209] on span "Ask Question" at bounding box center [1200, 208] width 78 height 18
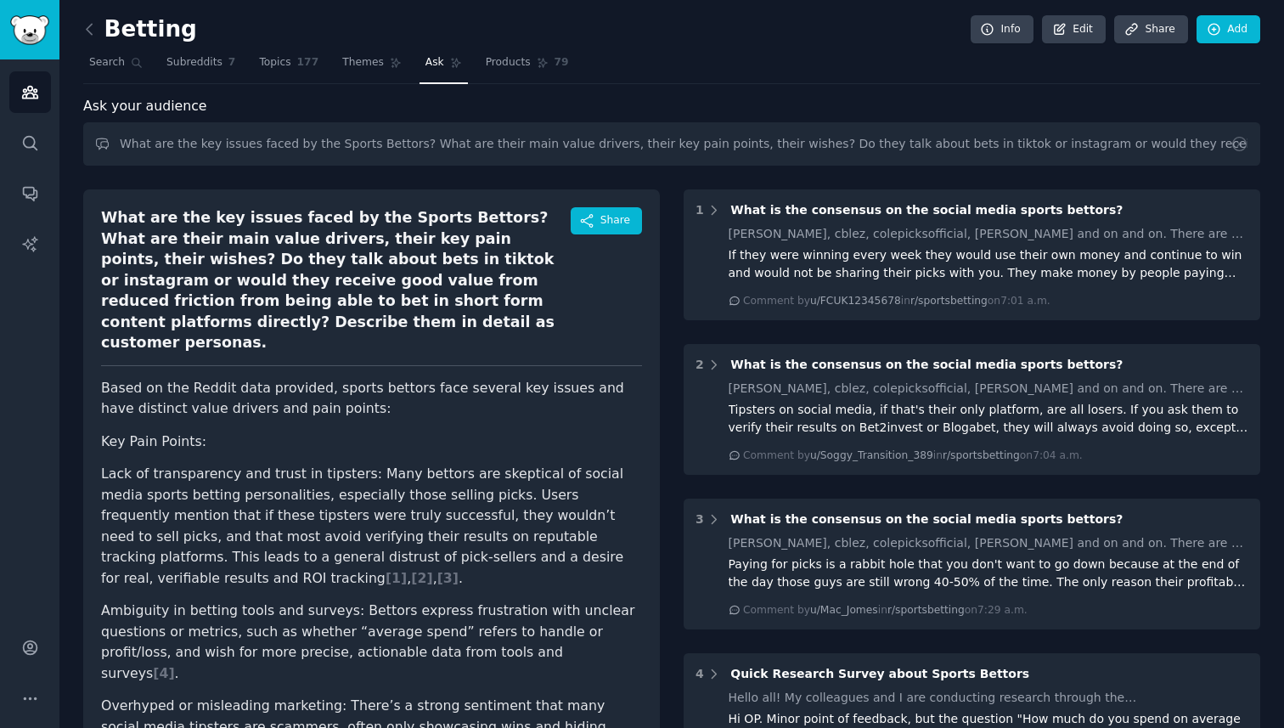
click at [515, 300] on div "What are the key issues faced by the Sports Bettors? What are their main value …" at bounding box center [336, 280] width 470 height 146
click at [510, 317] on div "What are the key issues faced by the Sports Bettors? What are their main value …" at bounding box center [371, 286] width 541 height 159
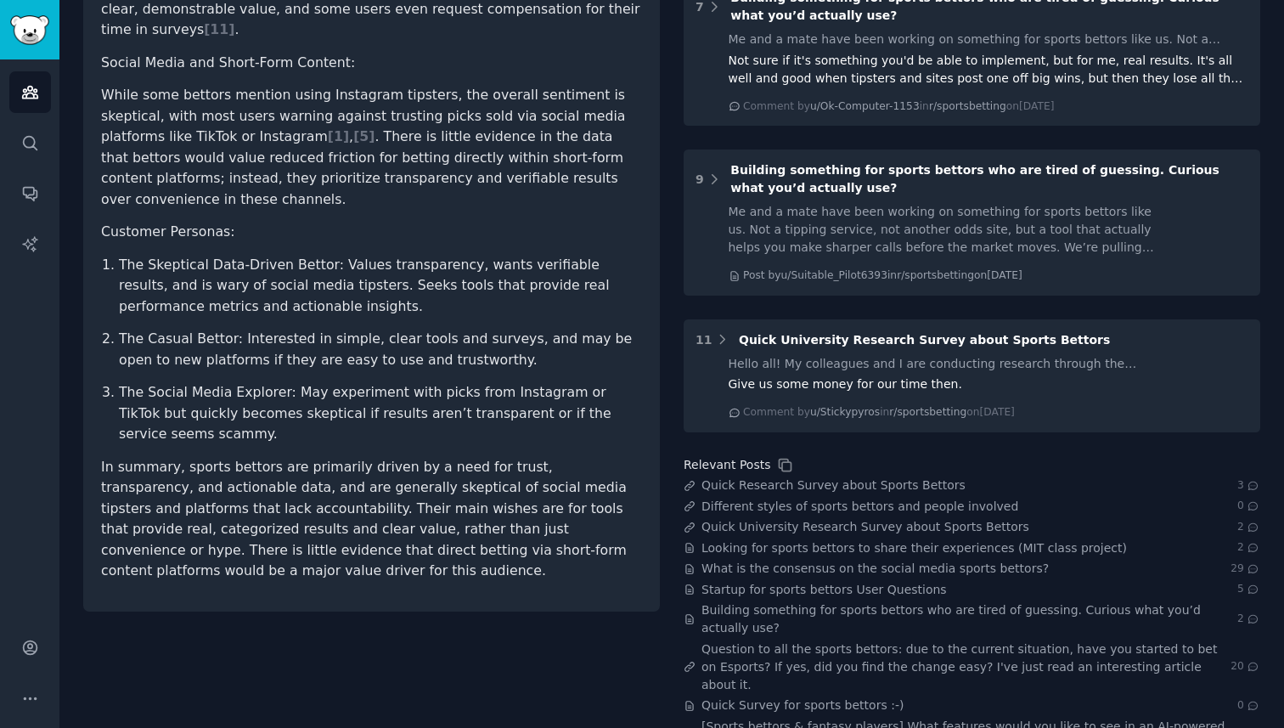
scroll to position [1135, 0]
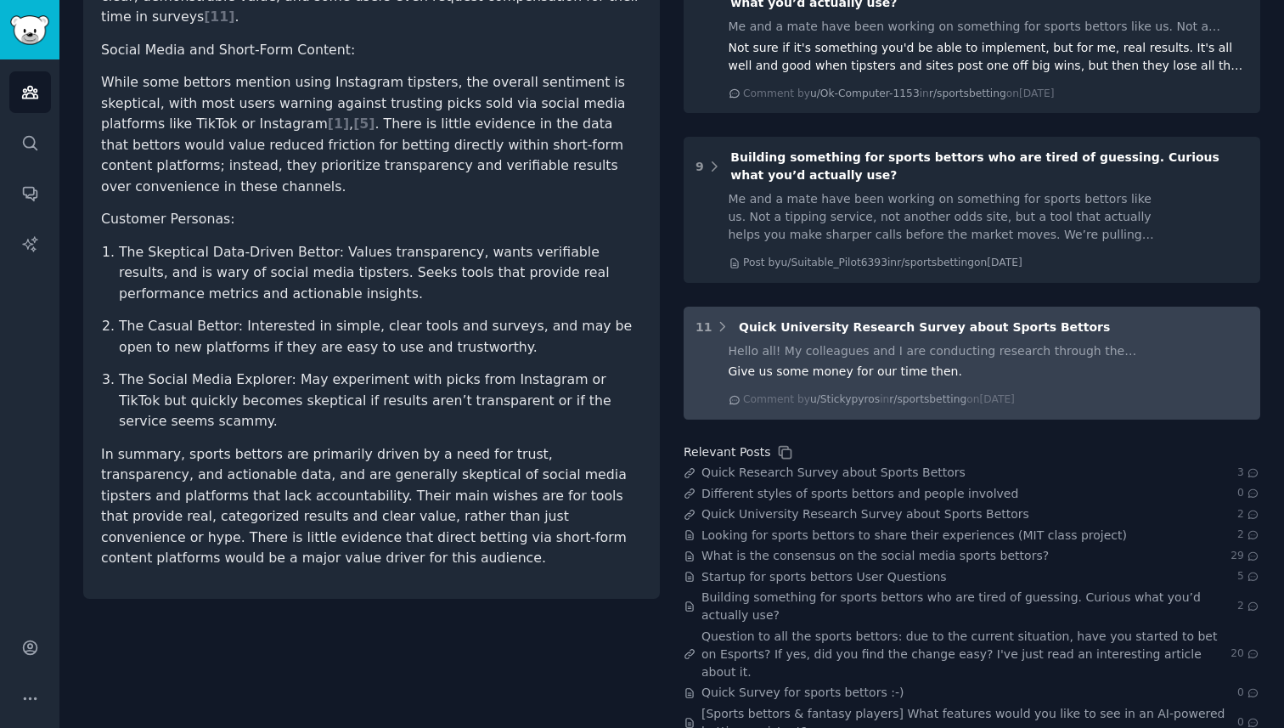
click at [823, 360] on div "Hello all! My colleagues and I are conducting research through the University o…" at bounding box center [989, 374] width 521 height 65
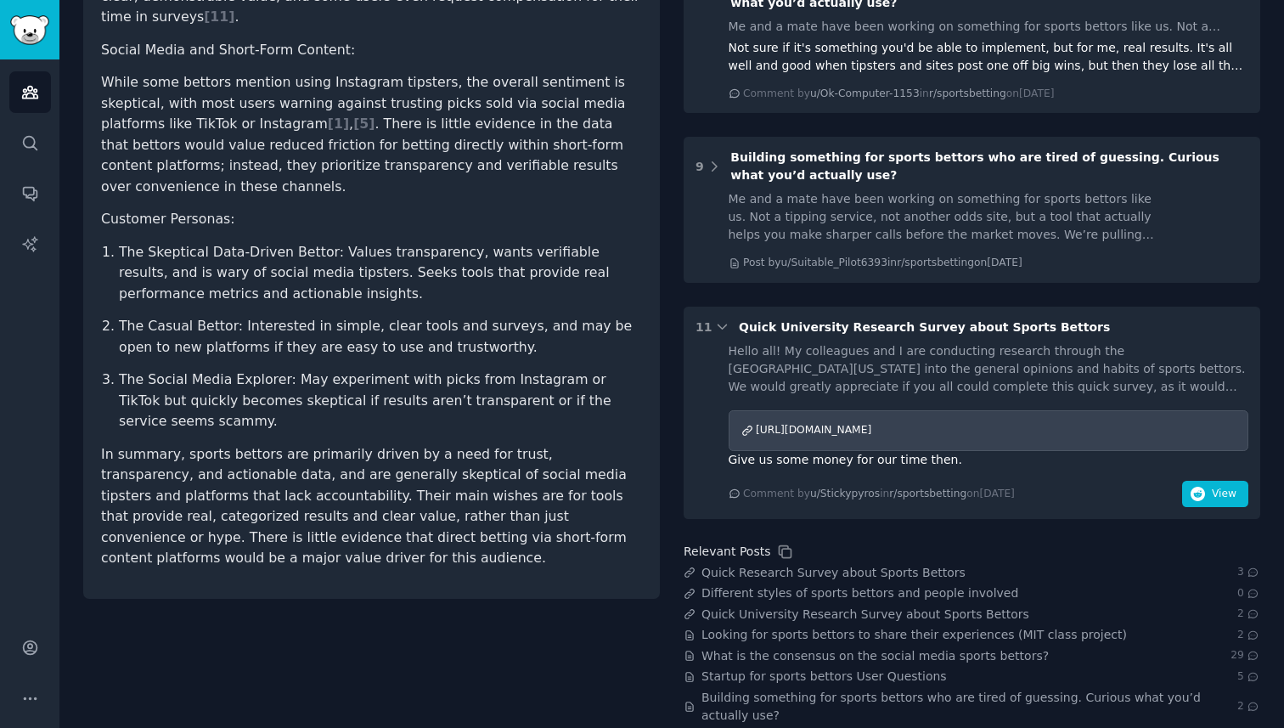
click at [1219, 498] on span "View" at bounding box center [1224, 494] width 25 height 15
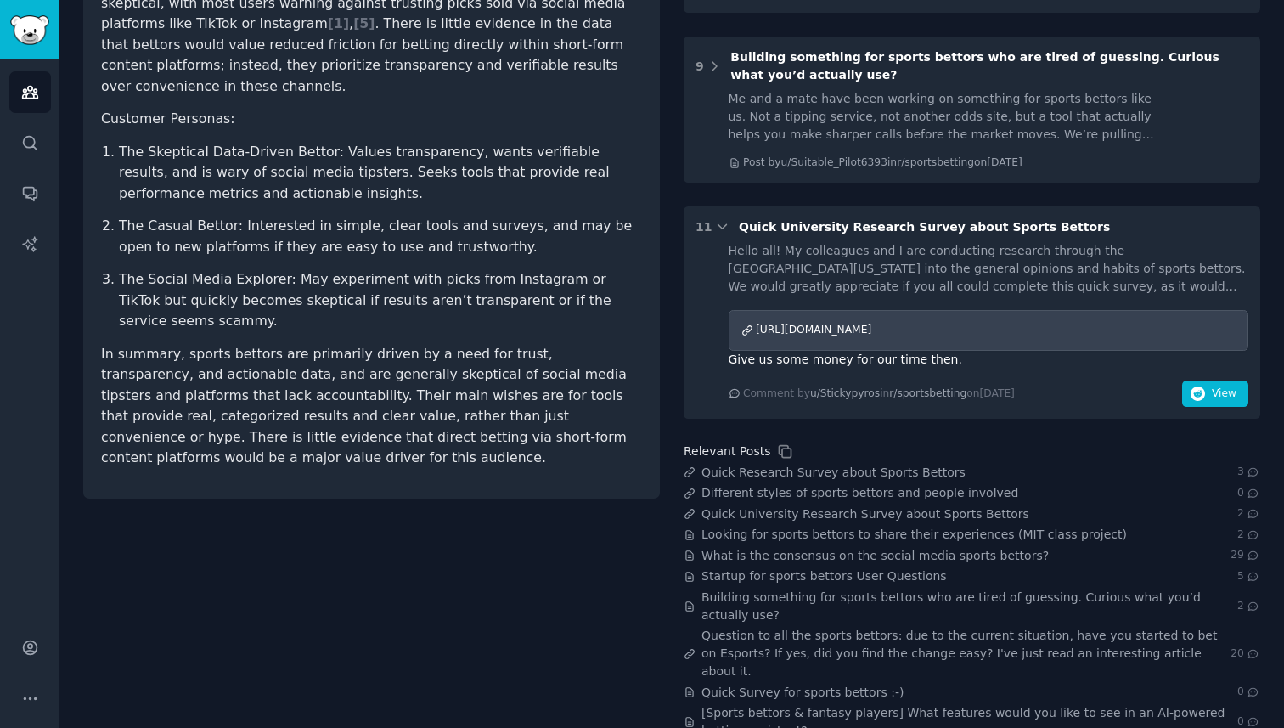
click at [414, 344] on p "In summary, sports bettors are primarily driven by a need for trust, transparen…" at bounding box center [371, 406] width 541 height 125
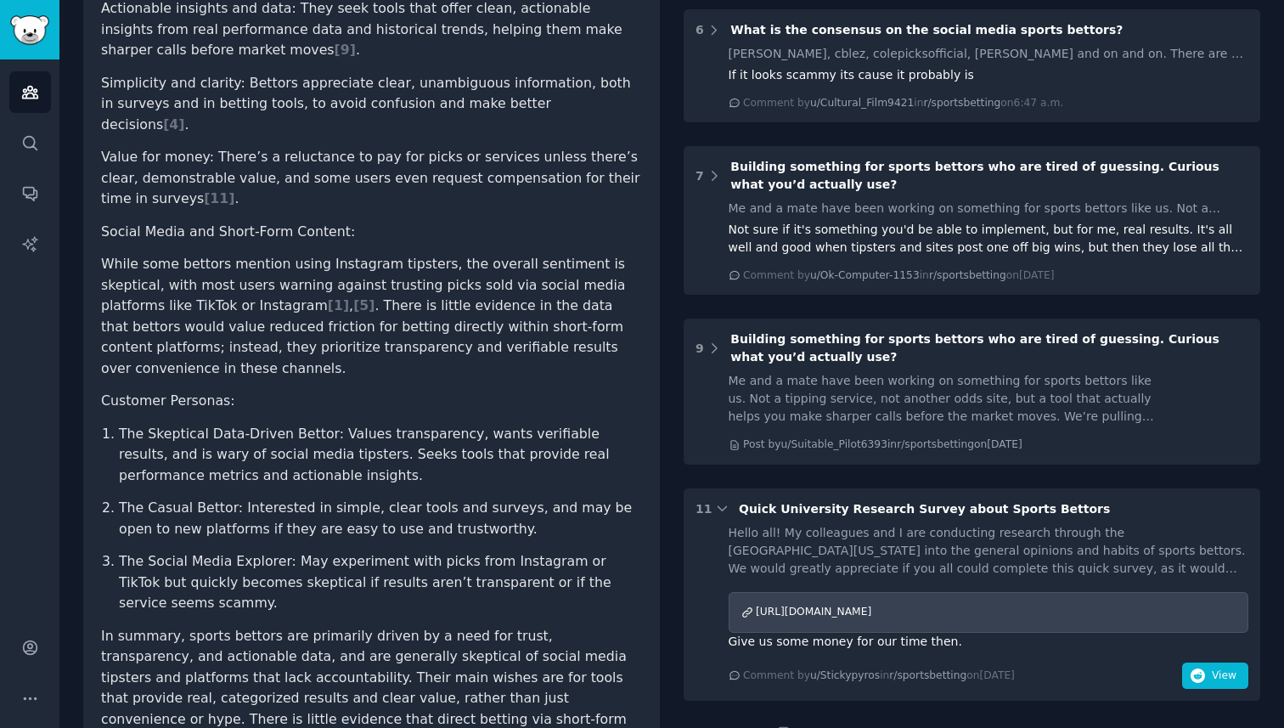
scroll to position [0, 0]
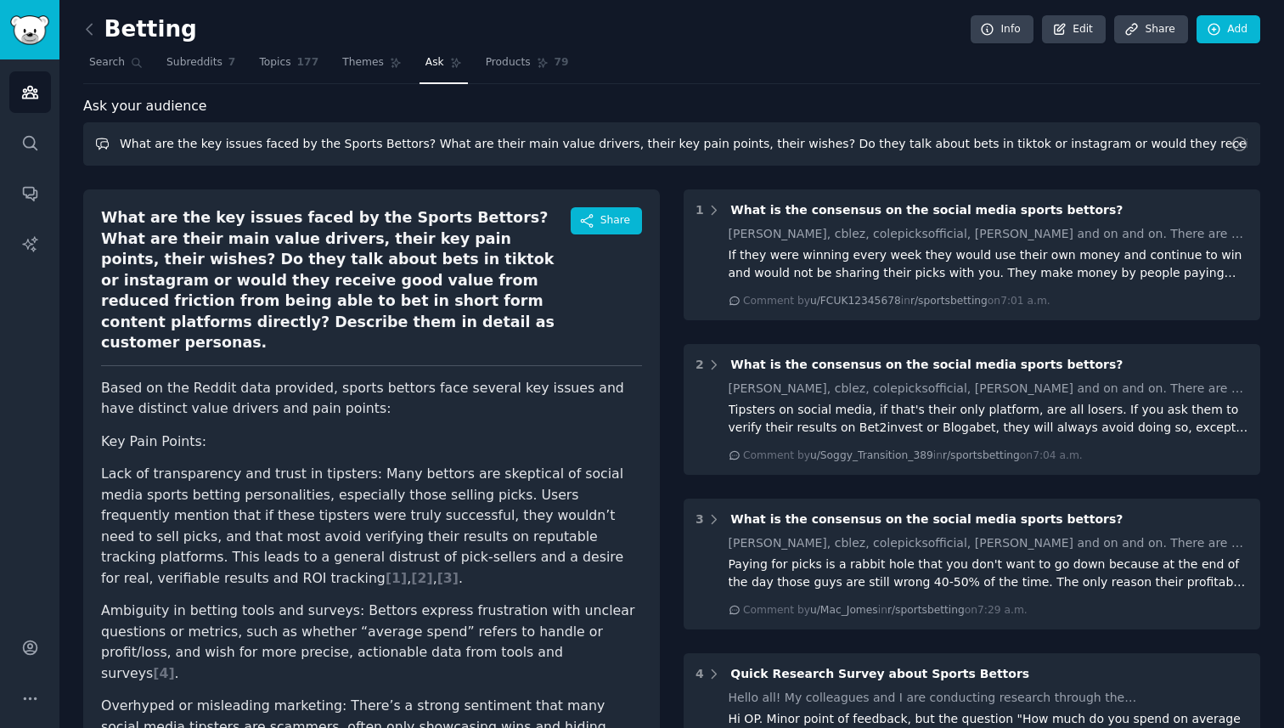
click at [427, 134] on input "What are the key issues faced by the Sports Bettors? What are their main value …" at bounding box center [671, 143] width 1177 height 43
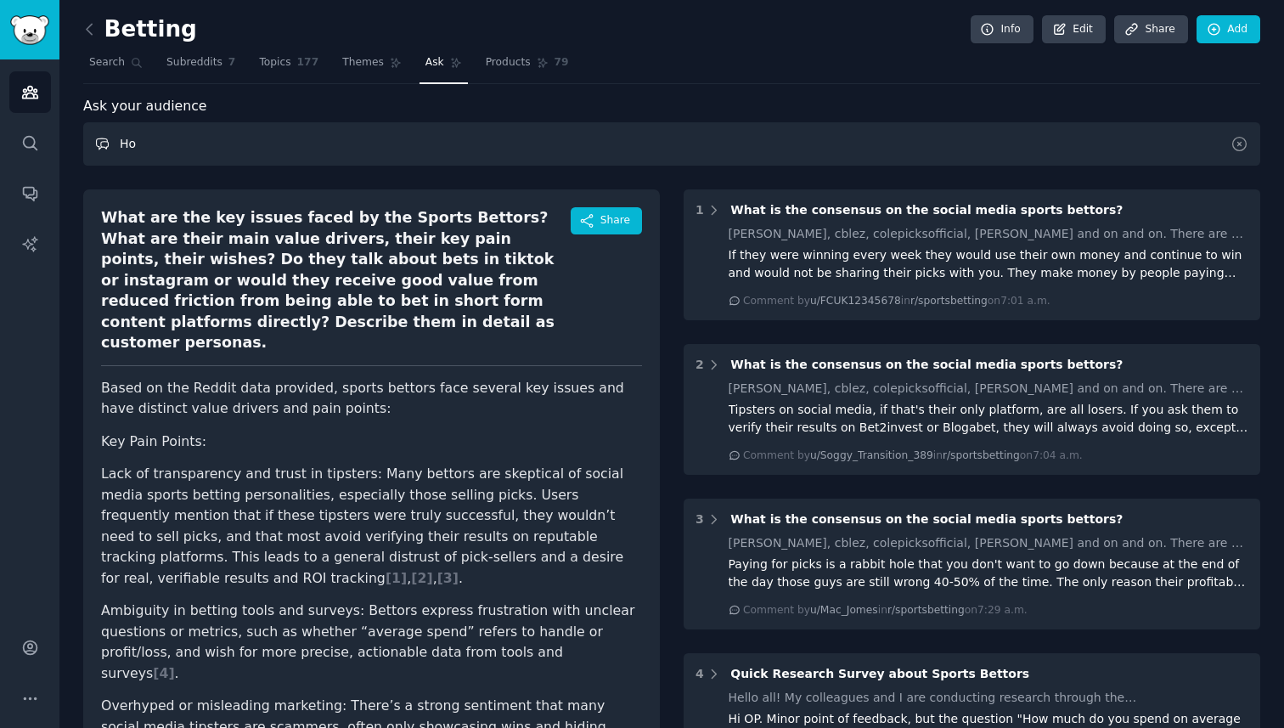
type input "H"
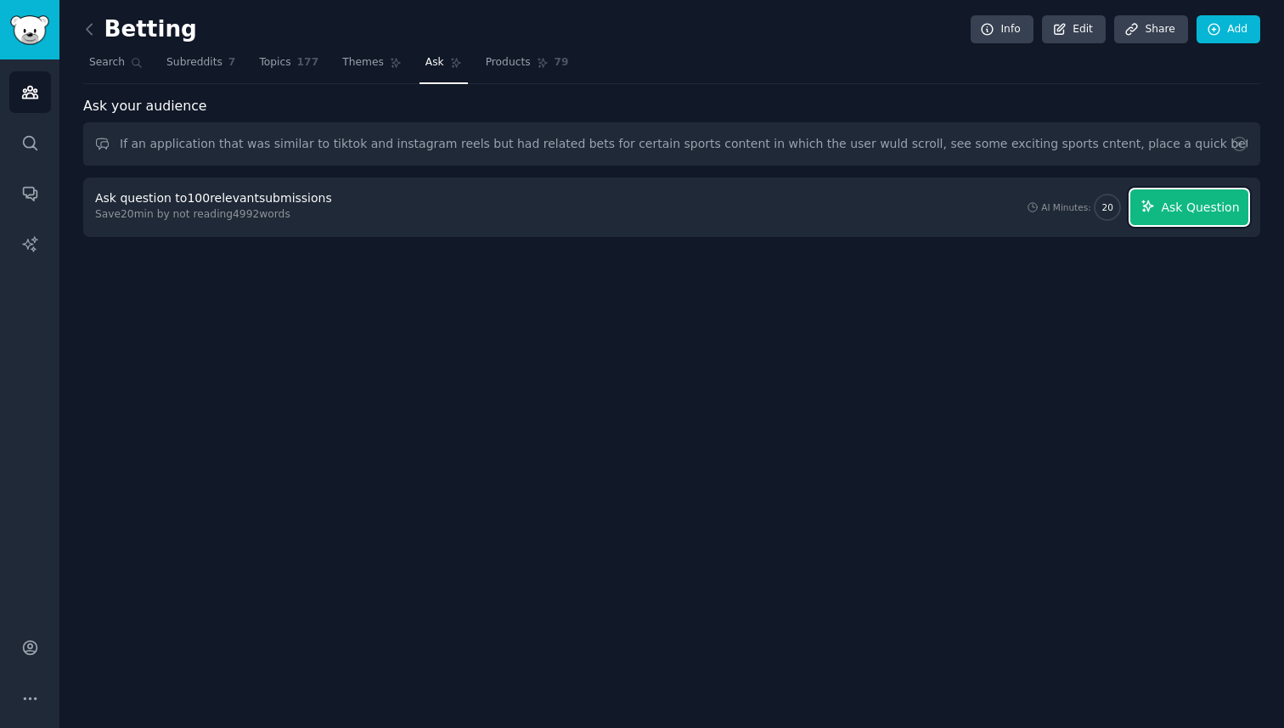
click at [1193, 205] on span "Ask Question" at bounding box center [1200, 208] width 78 height 18
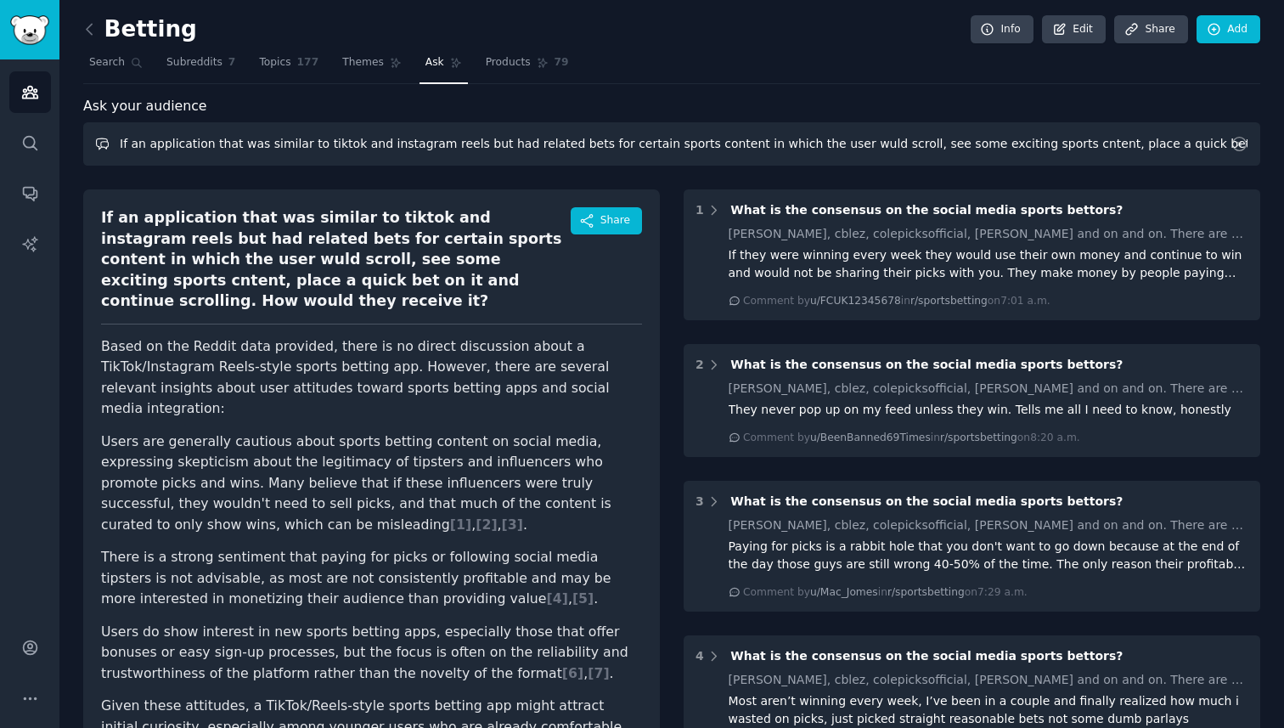
click at [1073, 149] on input "If an application that was similar to tiktok and instagram reels but had relate…" at bounding box center [671, 143] width 1177 height 43
click at [1174, 145] on input "If an application that was similar to tiktok and instagram reels but had relate…" at bounding box center [671, 143] width 1177 height 43
click at [1055, 151] on input "If an application that was similar to tiktok and instagram reels but had relate…" at bounding box center [671, 143] width 1177 height 43
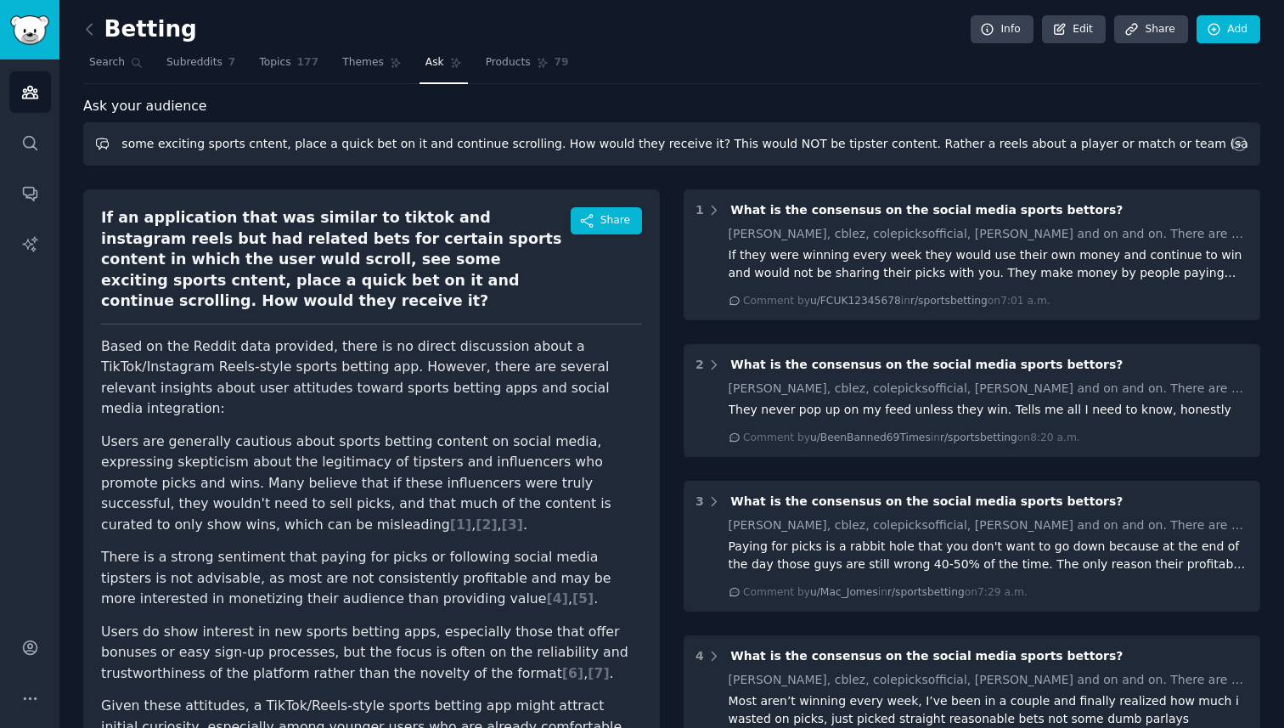
scroll to position [0, 853]
click at [1132, 144] on input "If an application that was similar to tiktok and instagram reels but had relate…" at bounding box center [671, 143] width 1177 height 43
type input "If an application that was similar to tiktok and instagram reels but had relate…"
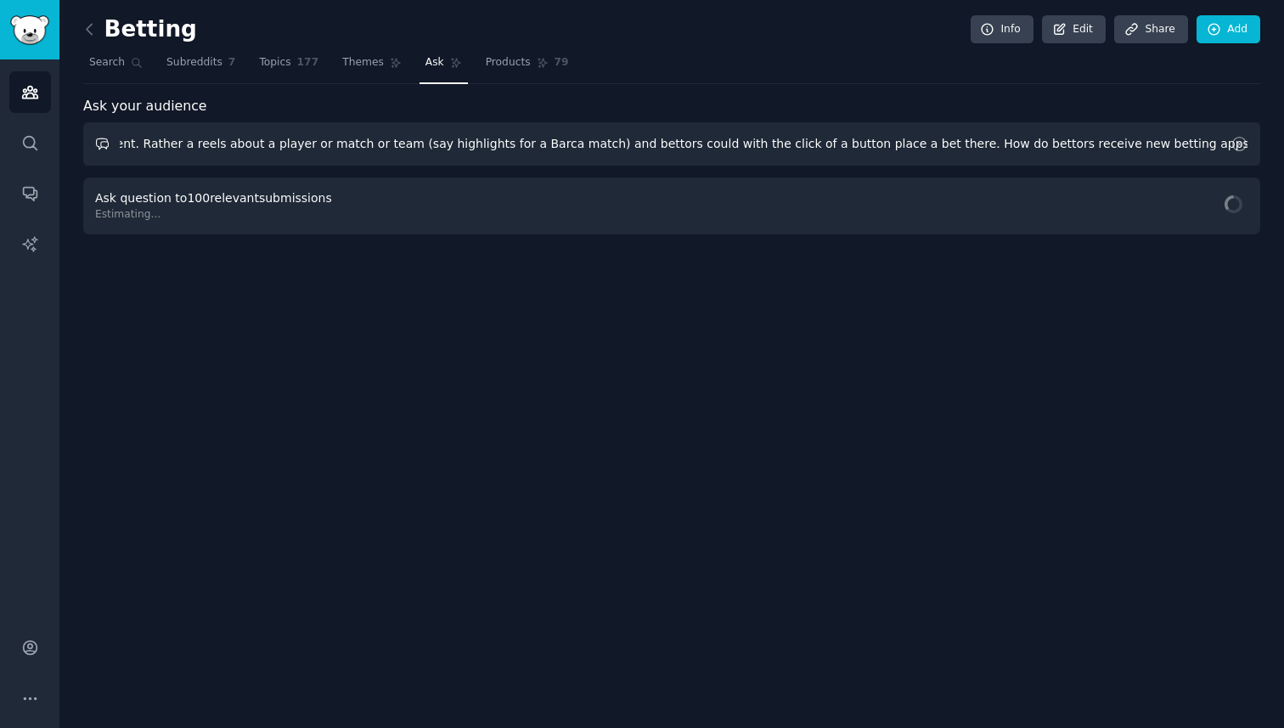
scroll to position [0, 0]
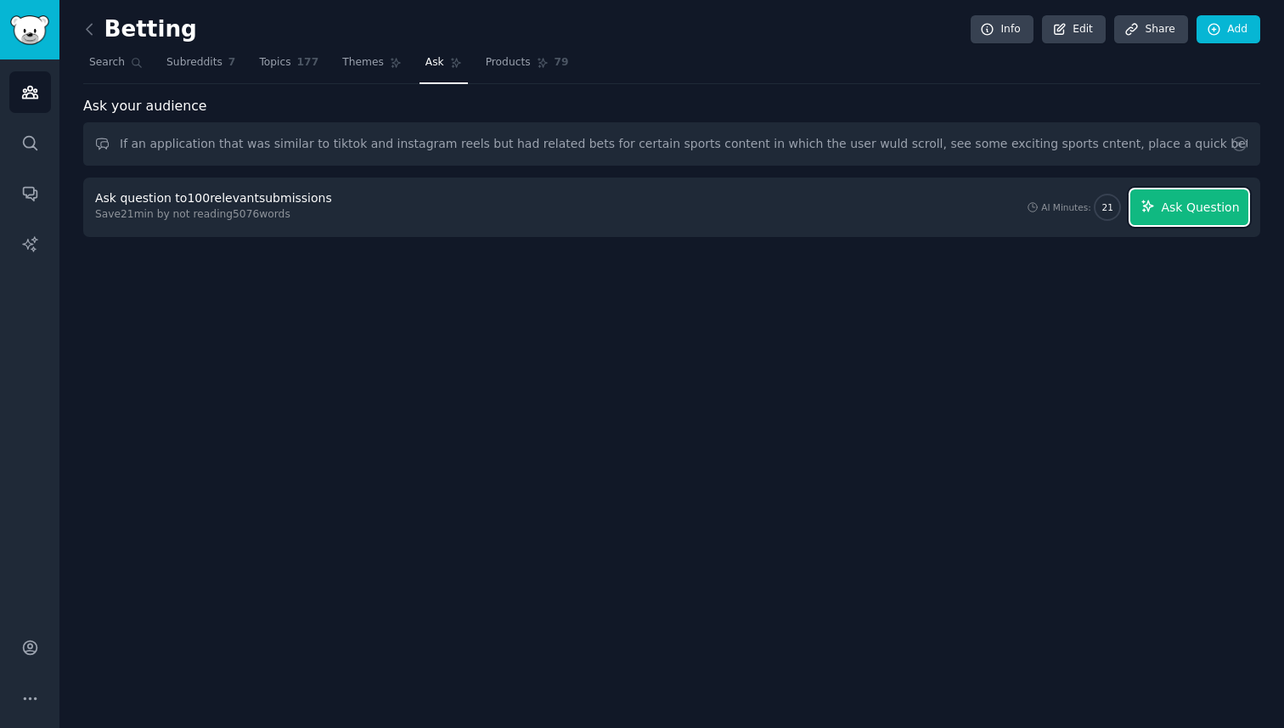
click at [1184, 208] on span "Ask Question" at bounding box center [1200, 208] width 78 height 18
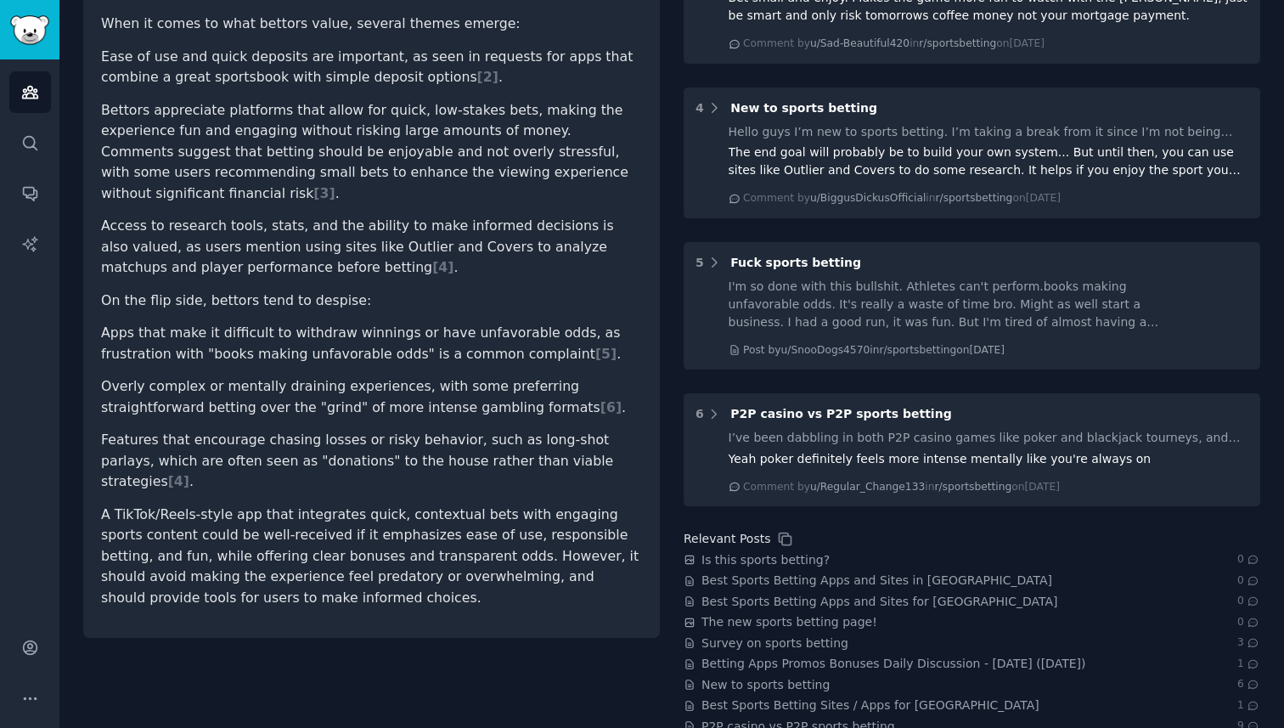
scroll to position [597, 0]
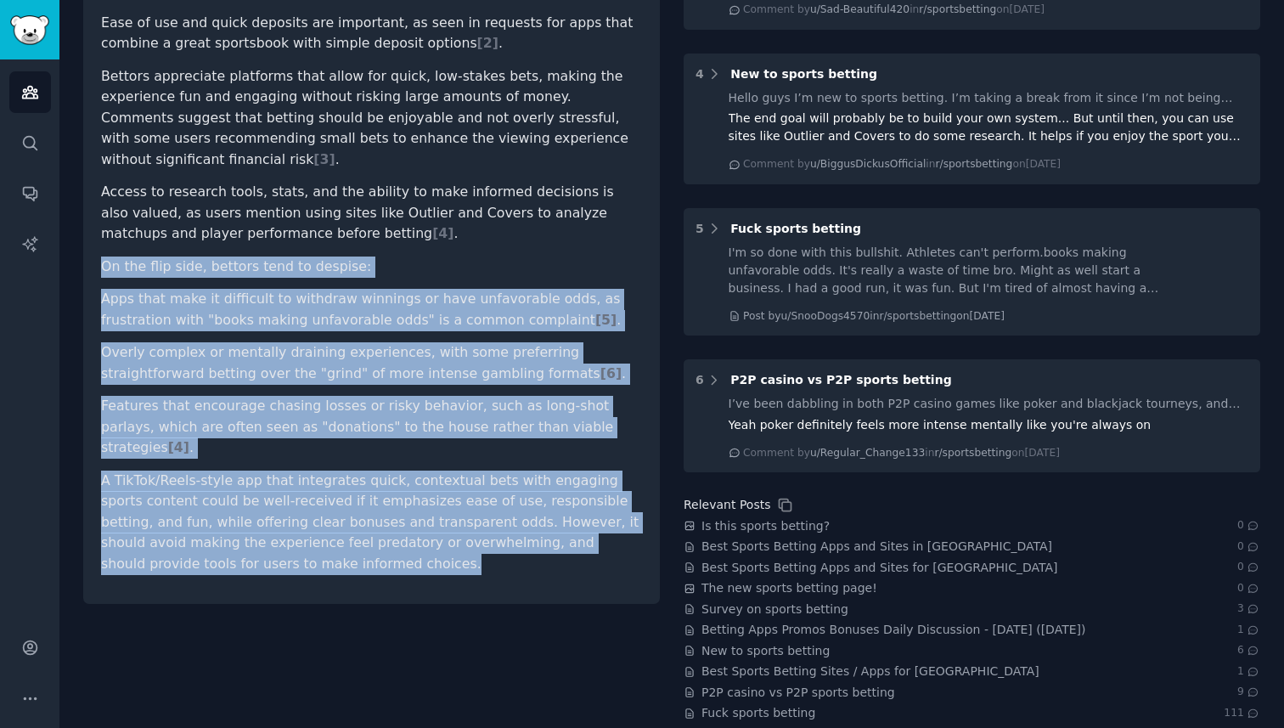
drag, startPoint x: 277, startPoint y: 511, endPoint x: 166, endPoint y: 210, distance: 321.1
click at [166, 210] on article "Based on Reddit discussions, bettors are generally open to trying new sports be…" at bounding box center [371, 208] width 541 height 731
click at [258, 471] on p "A TikTok/Reels-style app that integrates quick, contextual bets with engaging s…" at bounding box center [371, 523] width 541 height 104
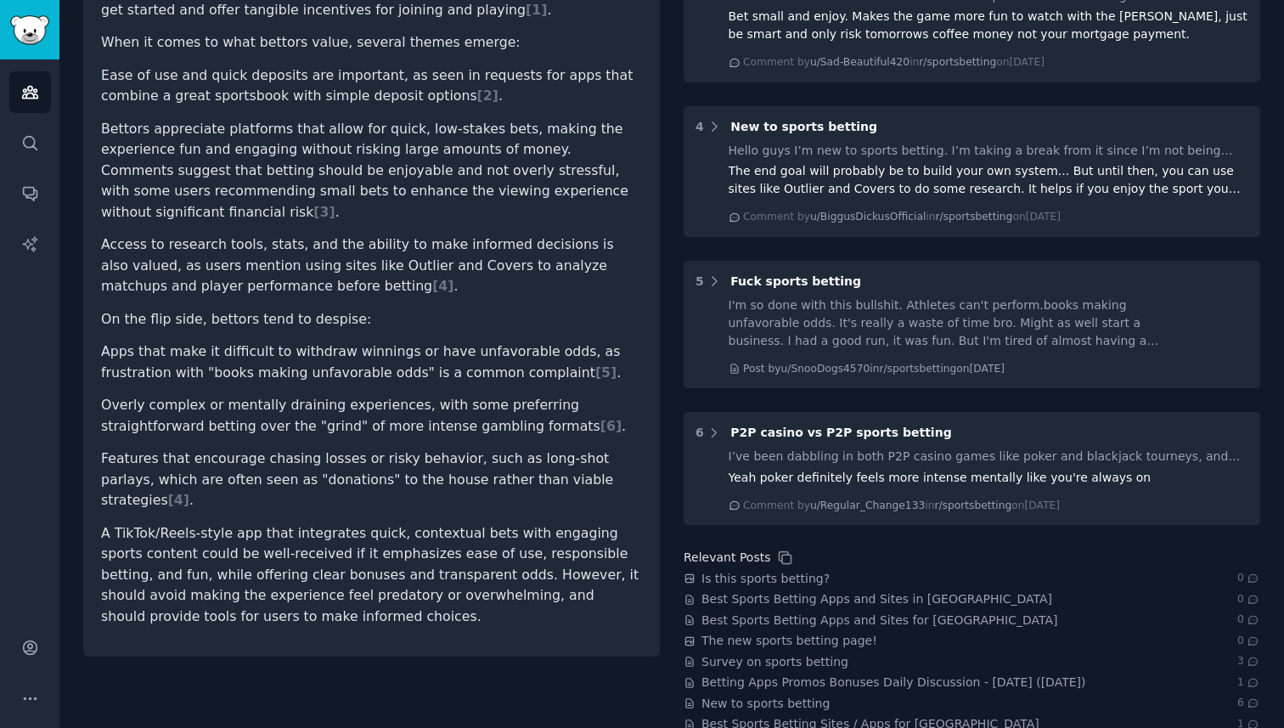
scroll to position [517, 0]
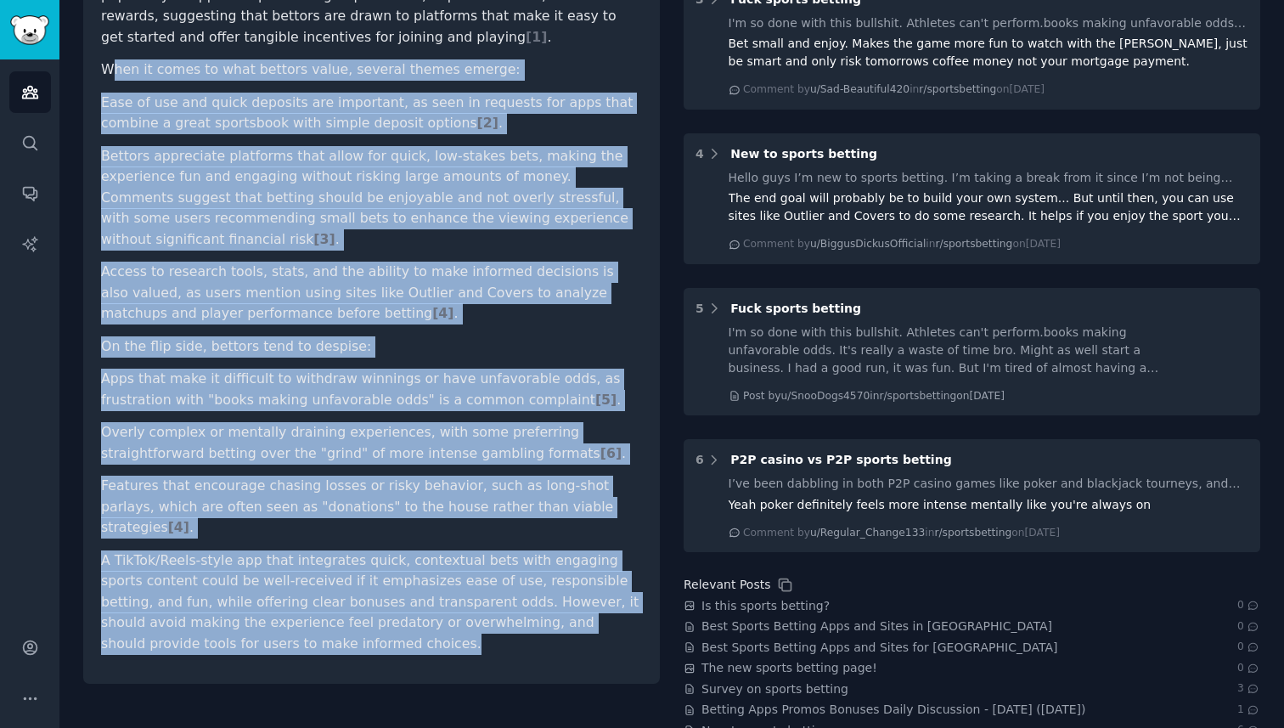
drag, startPoint x: 279, startPoint y: 574, endPoint x: 109, endPoint y: 36, distance: 564.9
click at [109, 36] on article "Based on Reddit discussions, bettors are generally open to trying new sports be…" at bounding box center [371, 288] width 541 height 731
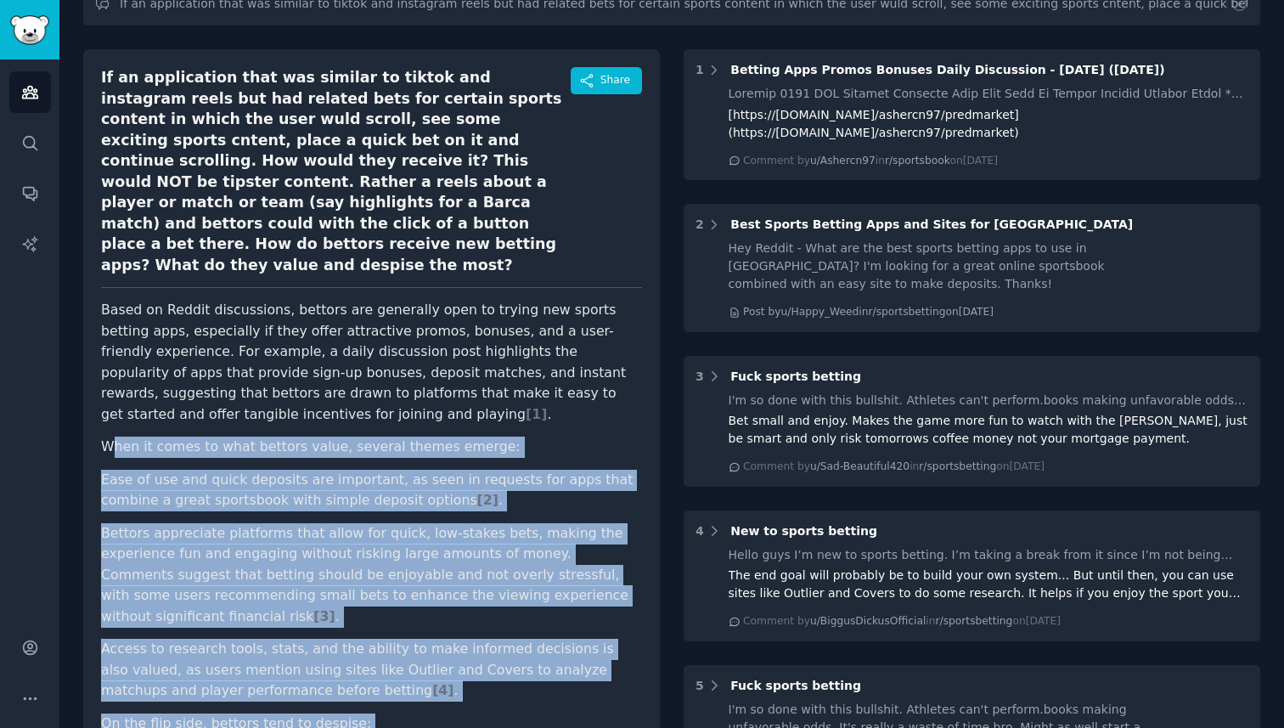
scroll to position [137, 0]
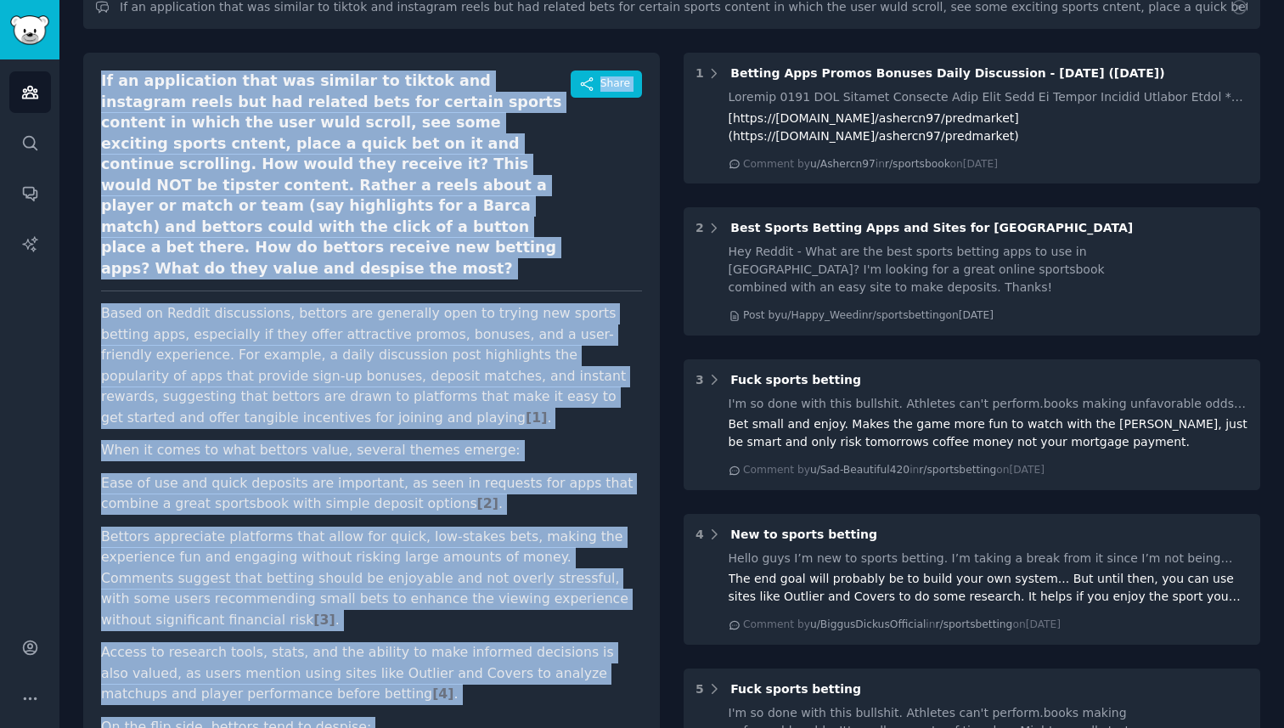
click at [102, 77] on div "If an application that was similar to tiktok and instagram reels but had relate…" at bounding box center [336, 174] width 470 height 208
copy div "If an application that was similar to tiktok and instagram reels but had relate…"
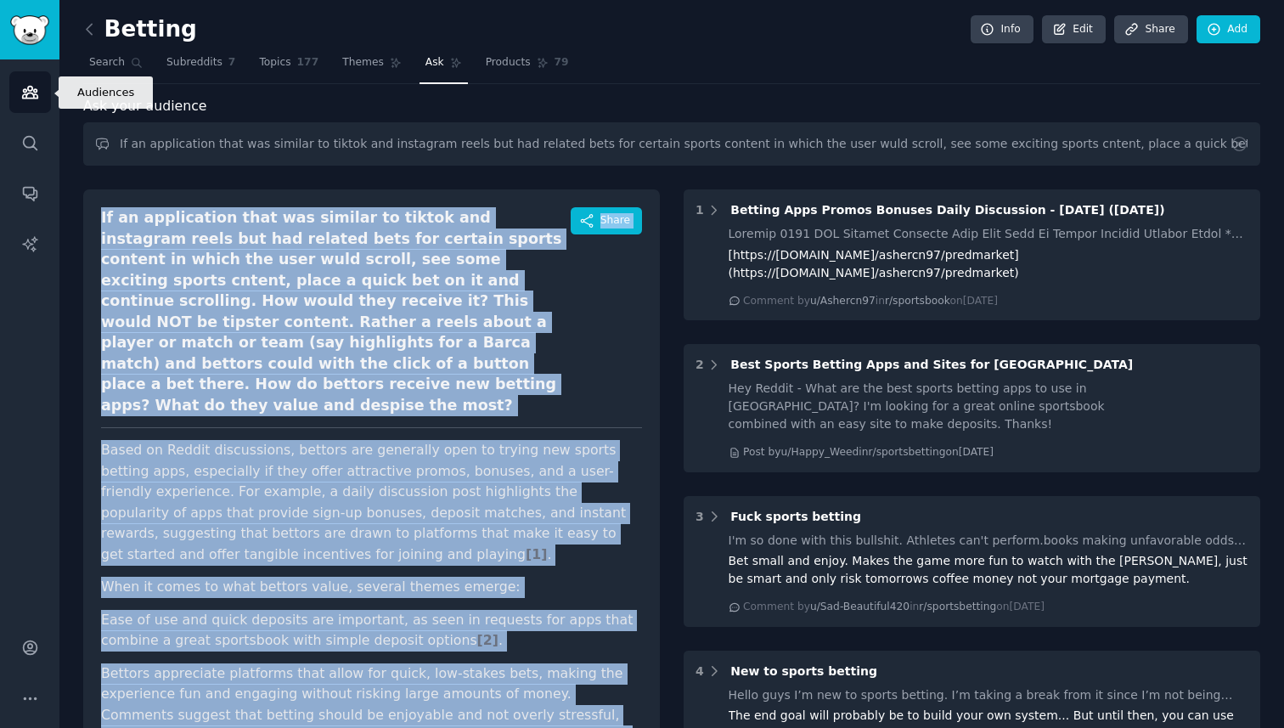
click at [16, 96] on link "Audiences" at bounding box center [30, 92] width 42 height 42
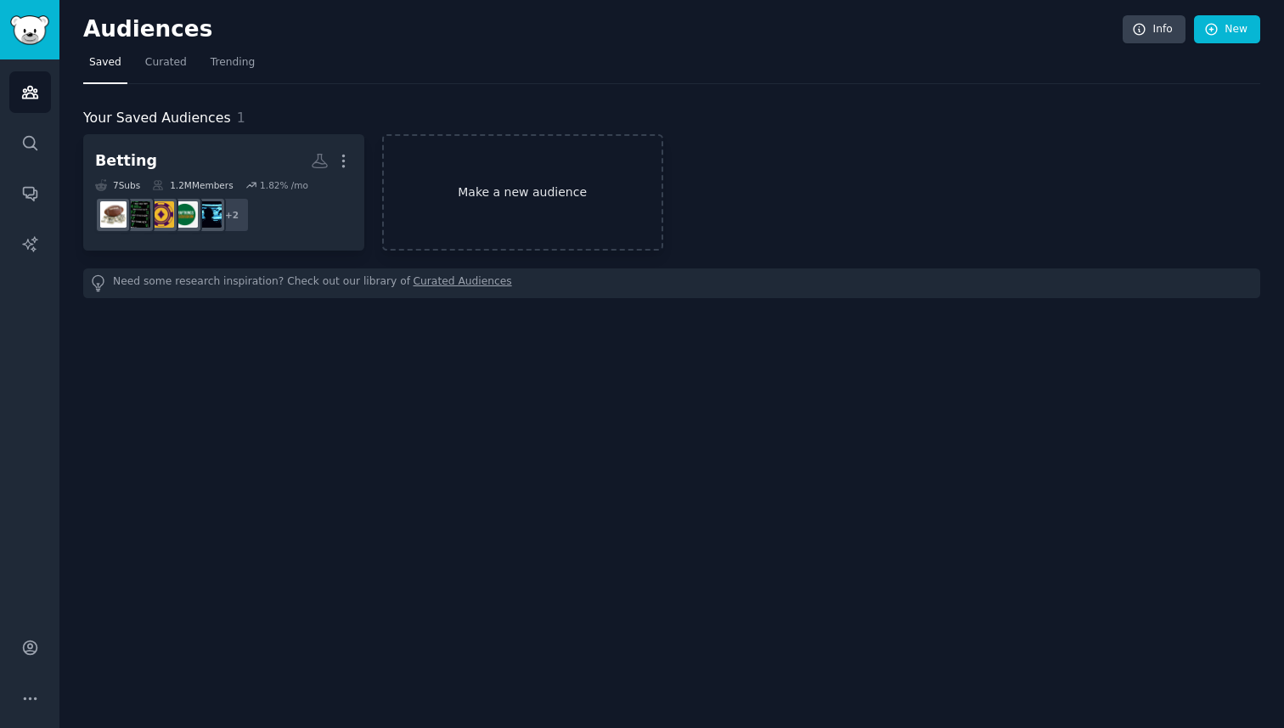
click at [445, 194] on link "Make a new audience" at bounding box center [522, 192] width 281 height 116
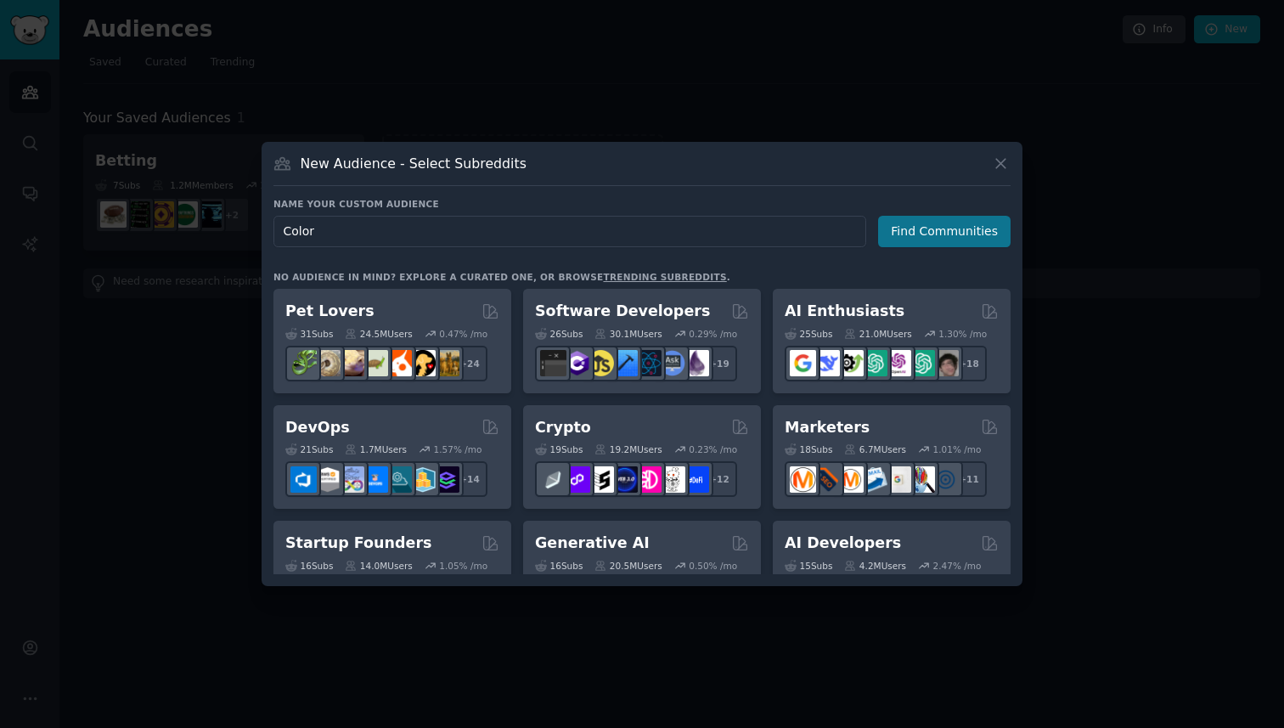
type input "Color"
click at [933, 228] on button "Find Communities" at bounding box center [944, 231] width 133 height 31
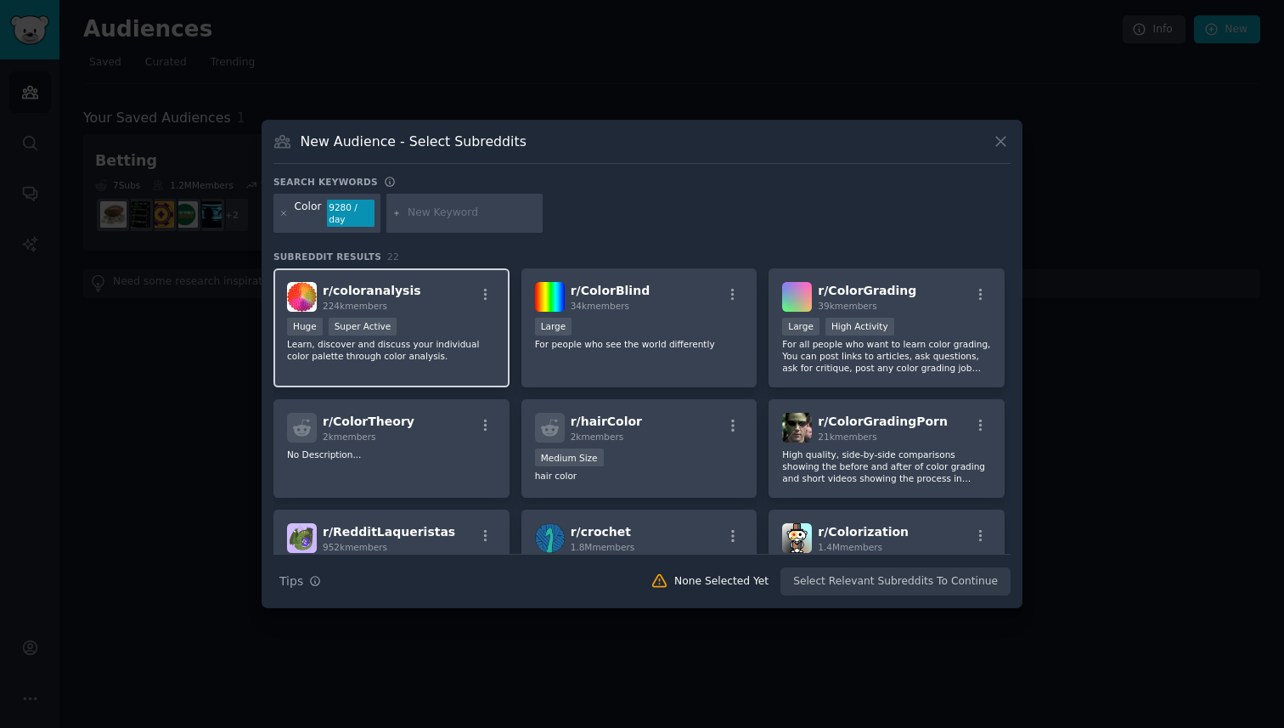
click at [411, 301] on div "r/ coloranalysis 224k members" at bounding box center [391, 297] width 209 height 30
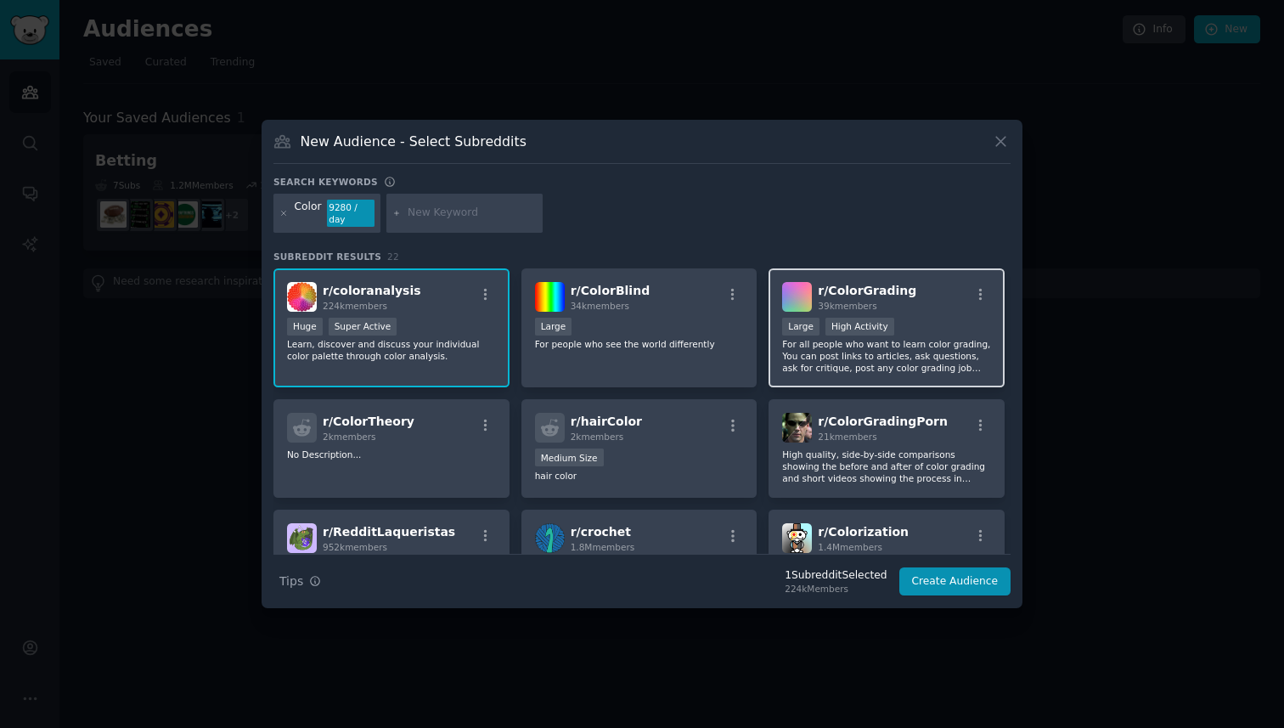
click at [903, 369] on p "For all people who want to learn color grading, You can post links to articles,…" at bounding box center [886, 356] width 209 height 36
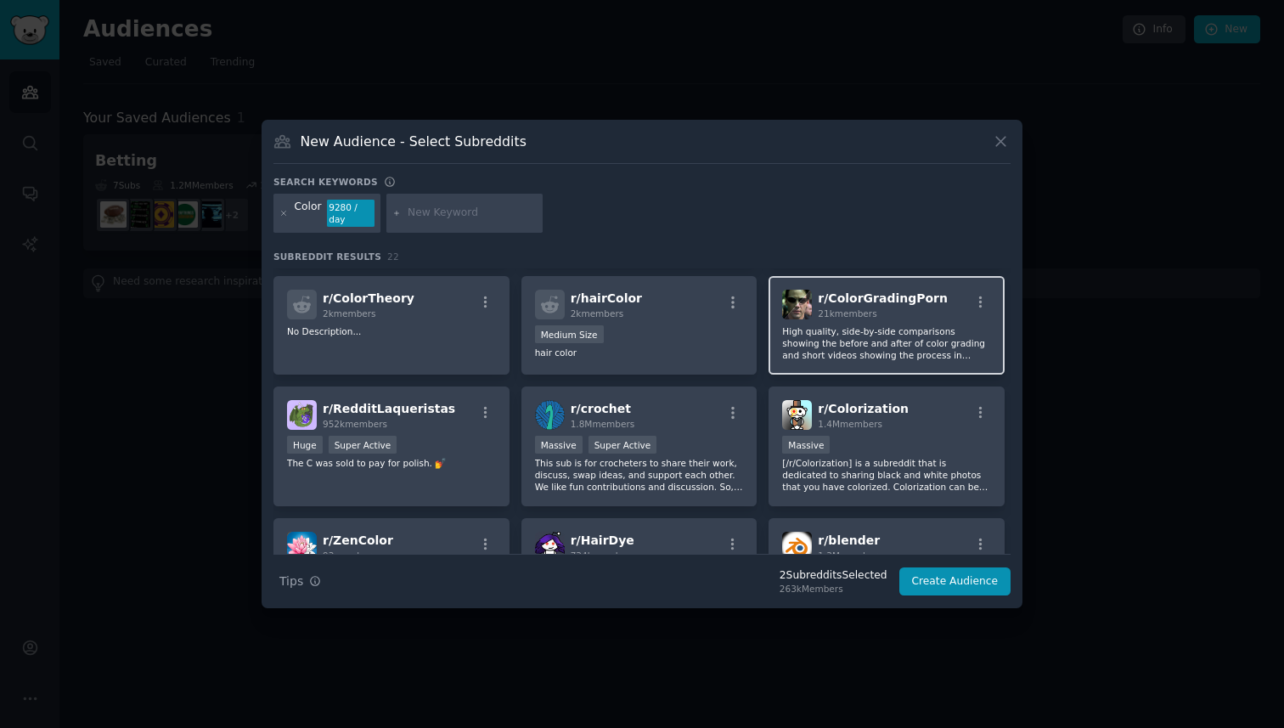
scroll to position [127, 0]
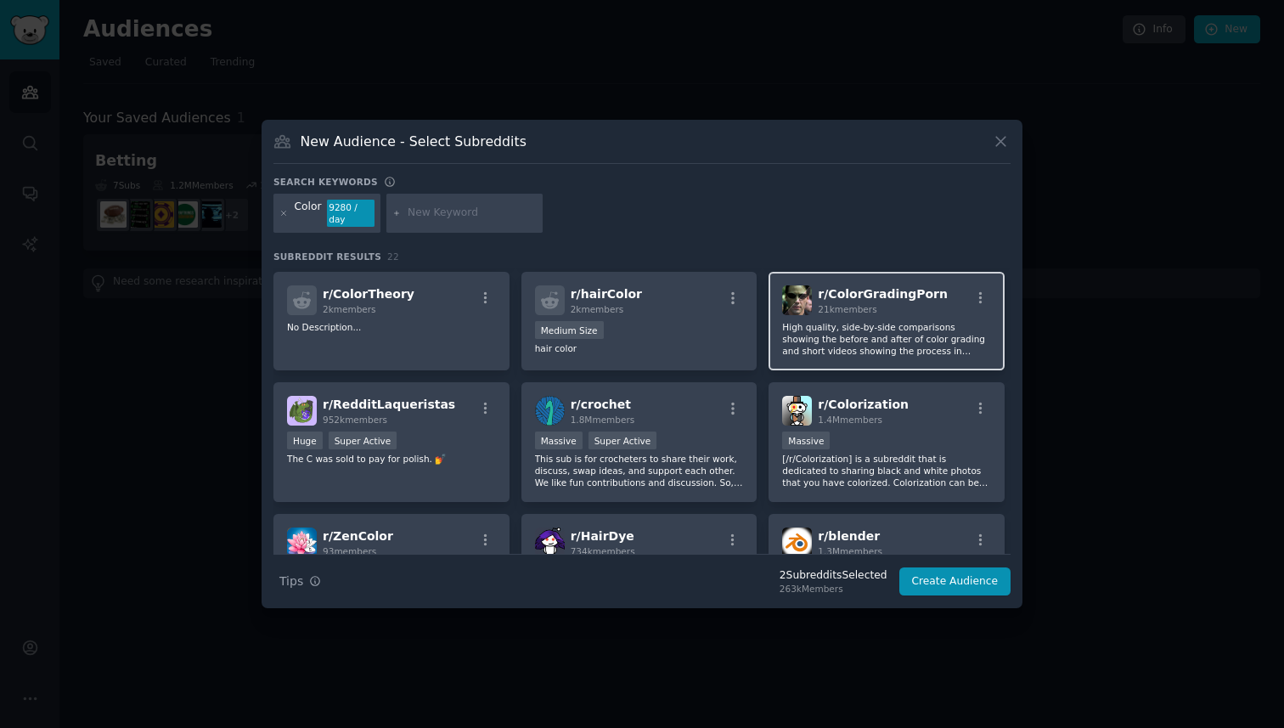
click at [863, 339] on p "High quality, side-by-side comparisons showing the before and after of color gr…" at bounding box center [886, 339] width 209 height 36
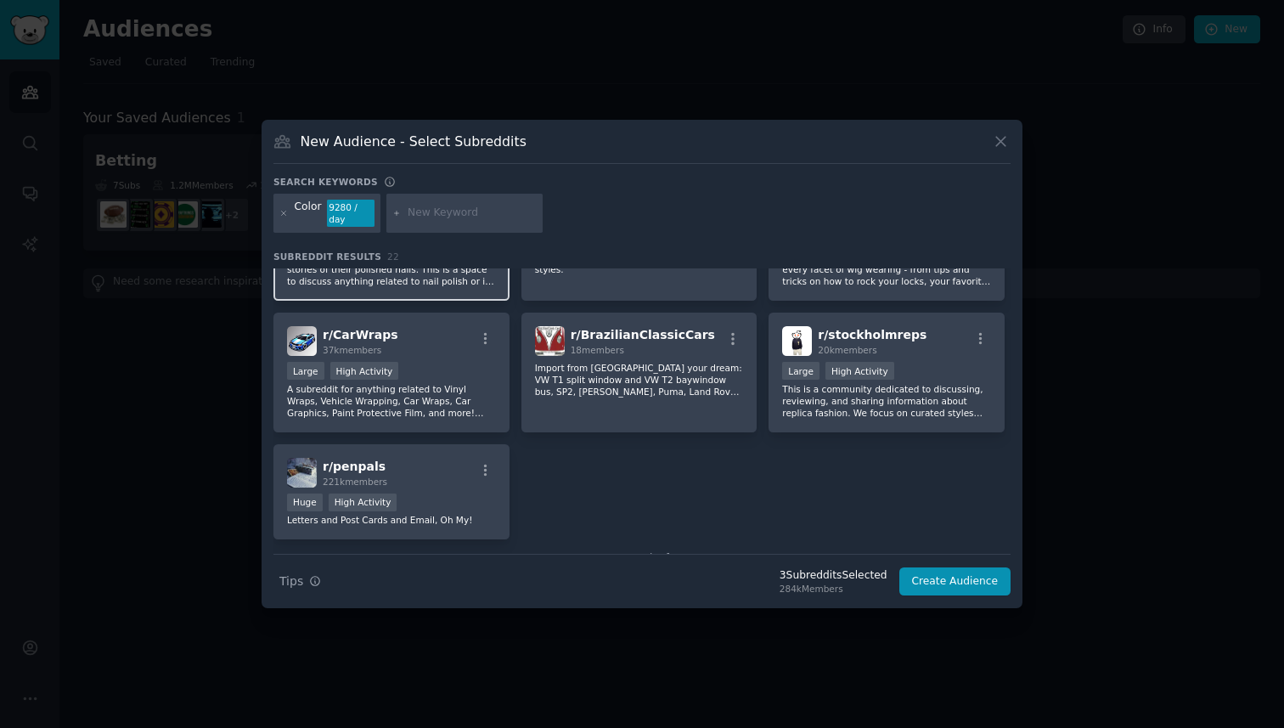
scroll to position [735, 0]
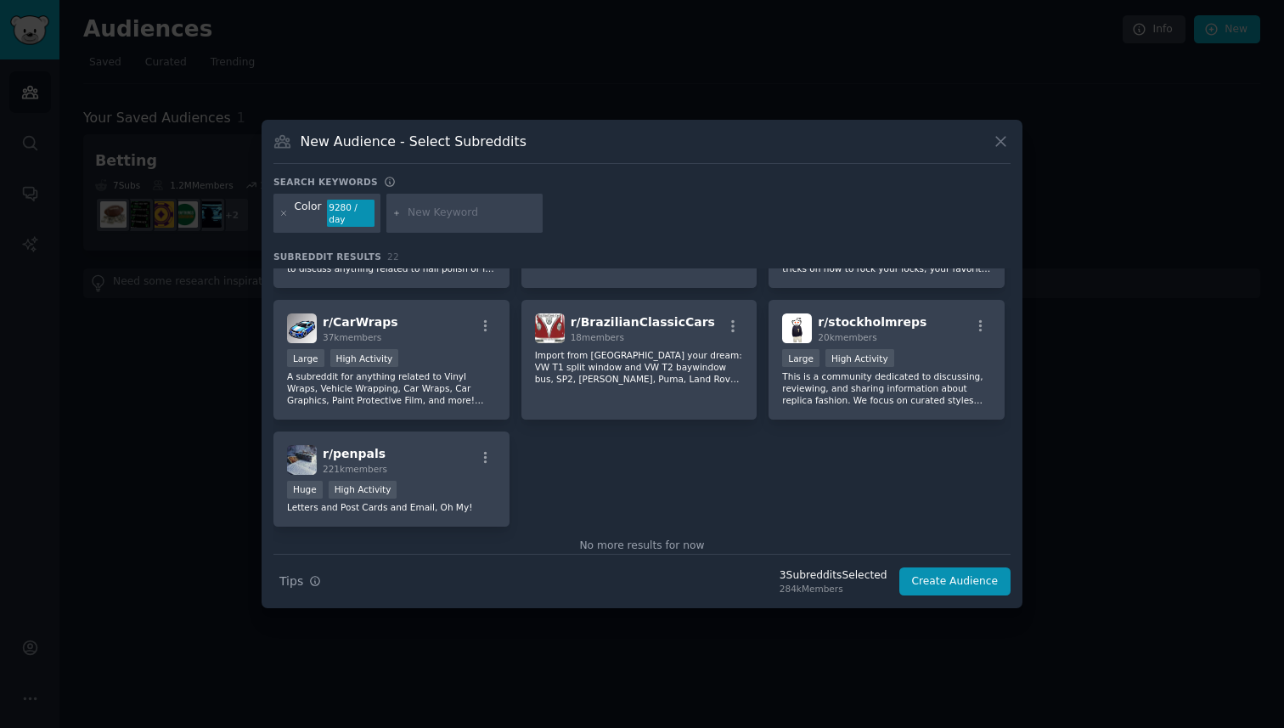
click at [442, 222] on div at bounding box center [464, 213] width 156 height 39
click at [420, 212] on input "text" at bounding box center [472, 213] width 129 height 15
type input "design"
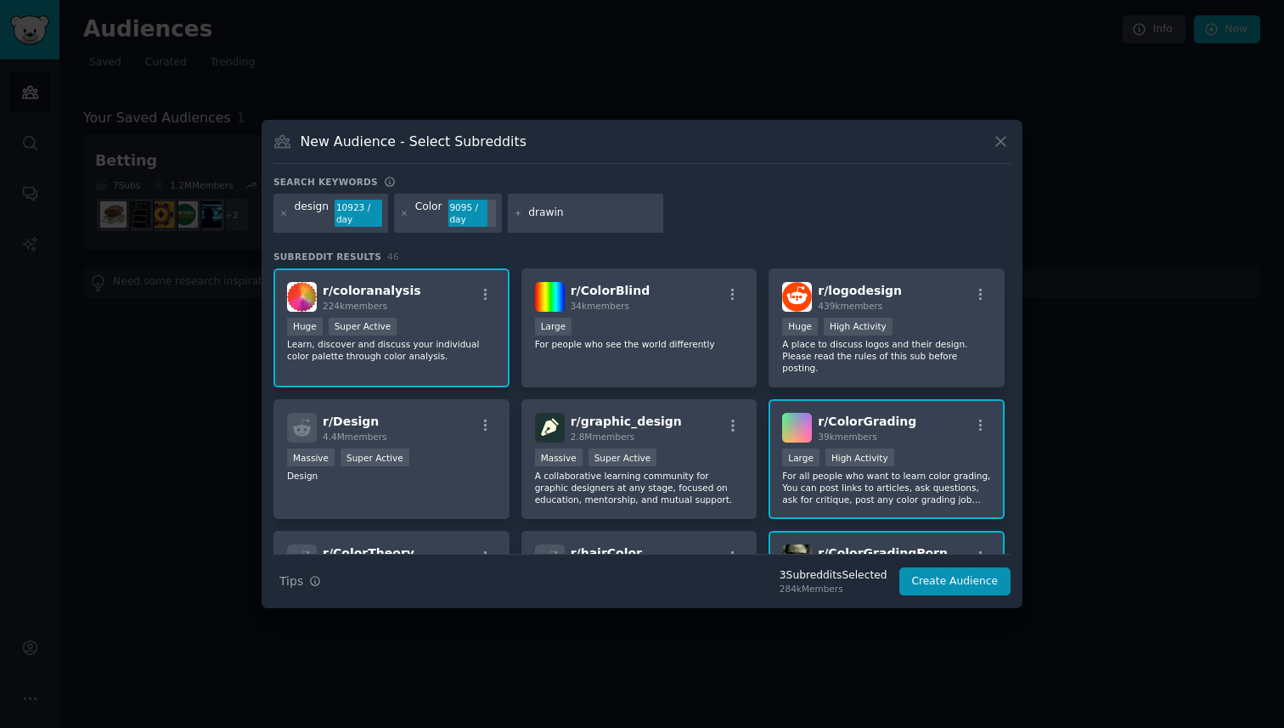
type input "drawing"
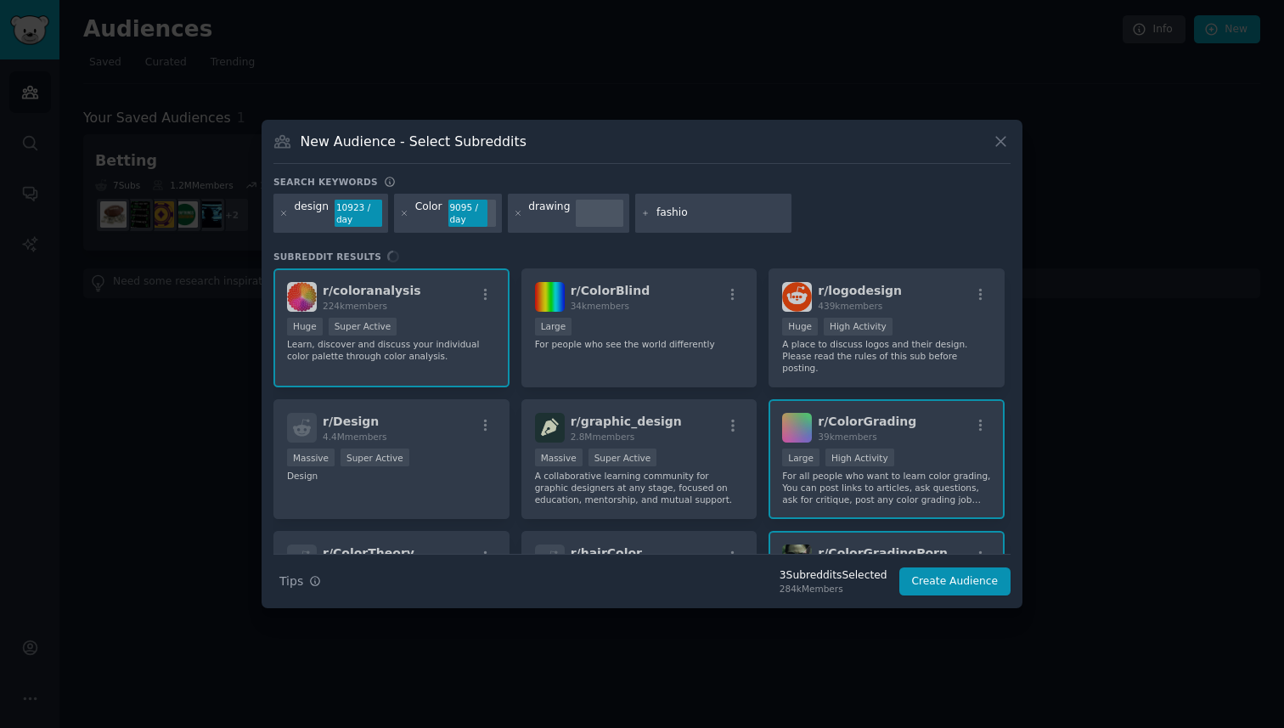
type input "fashion"
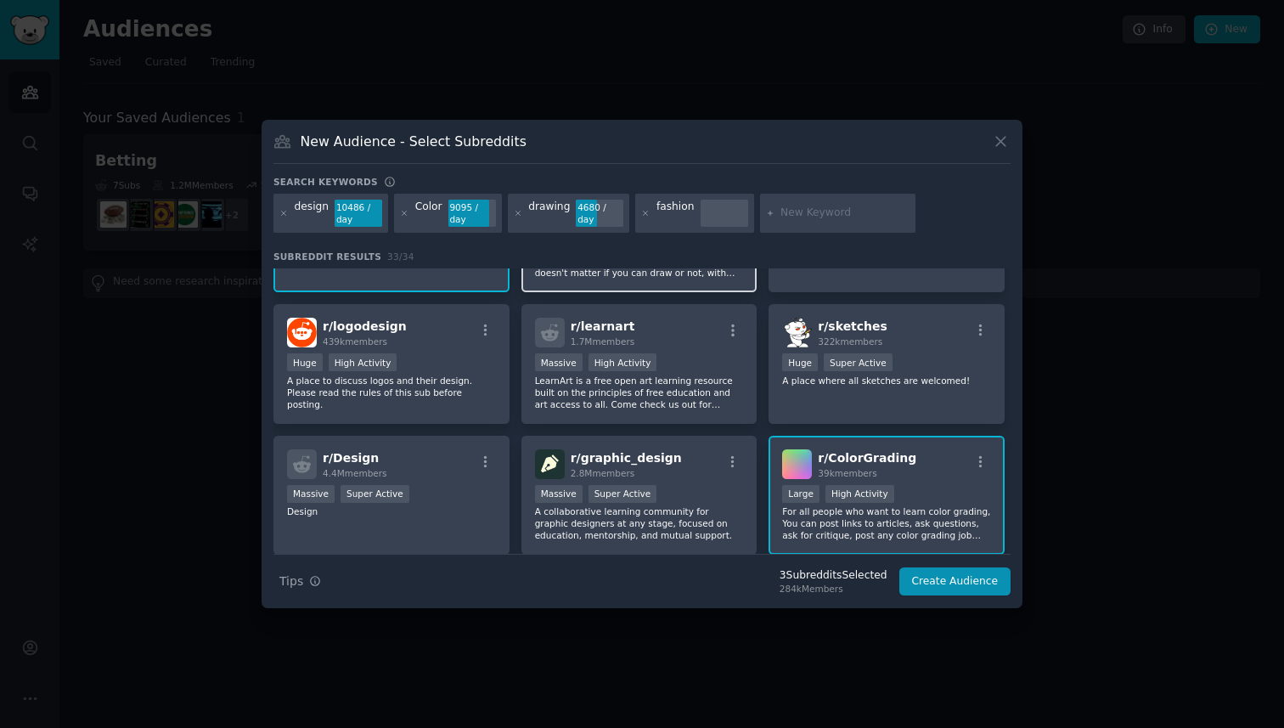
scroll to position [148, 0]
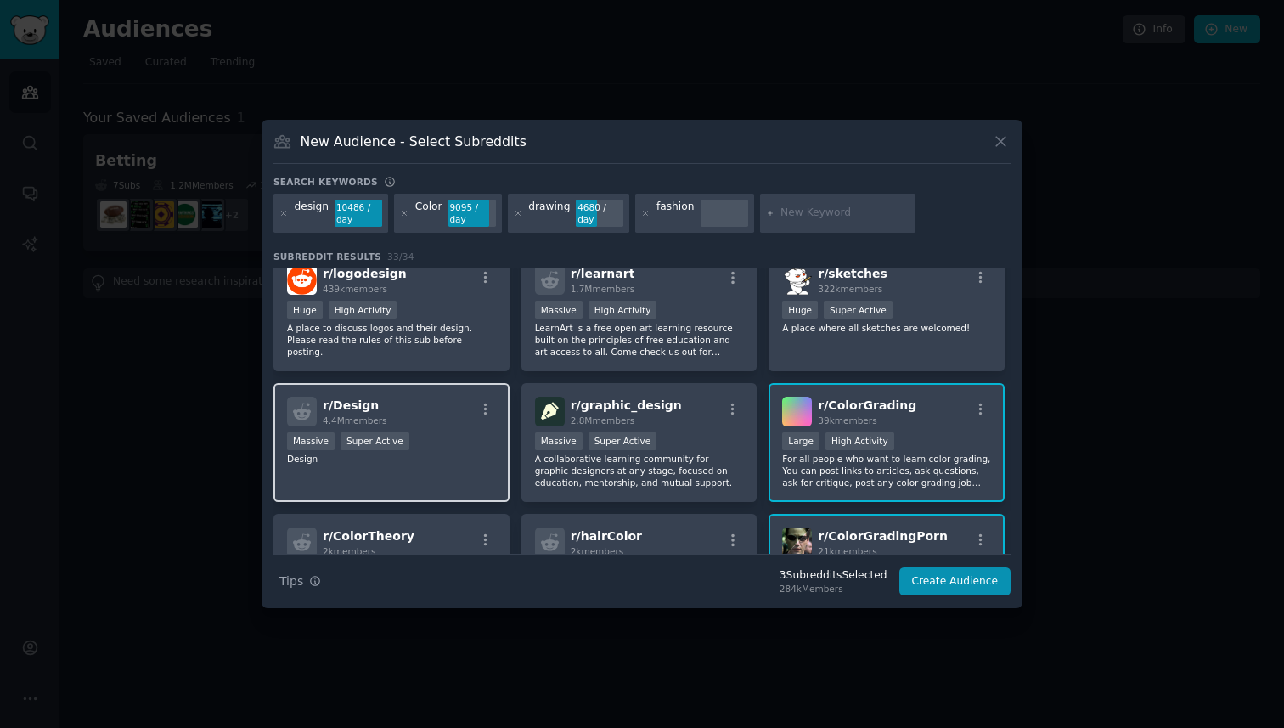
click at [449, 423] on div "r/ Design 4.4M members" at bounding box center [391, 412] width 209 height 30
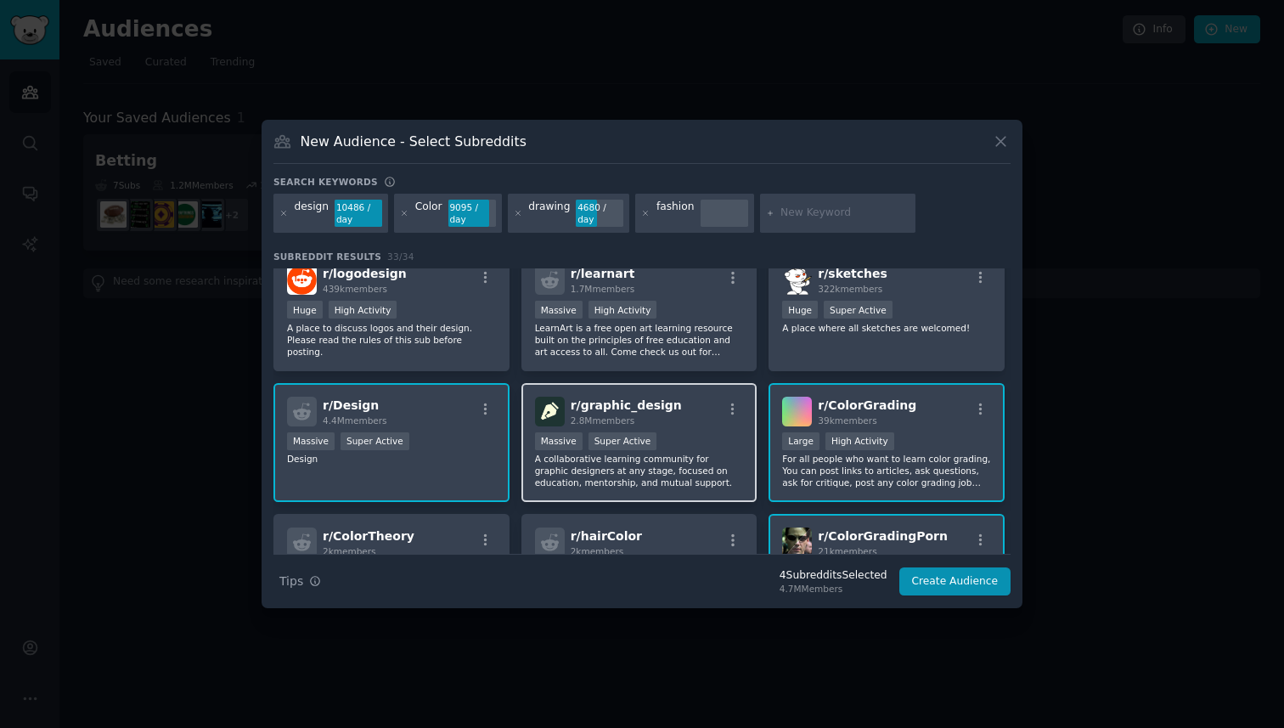
click at [735, 472] on p "A collaborative learning community for graphic designers at any stage, focused …" at bounding box center [639, 471] width 209 height 36
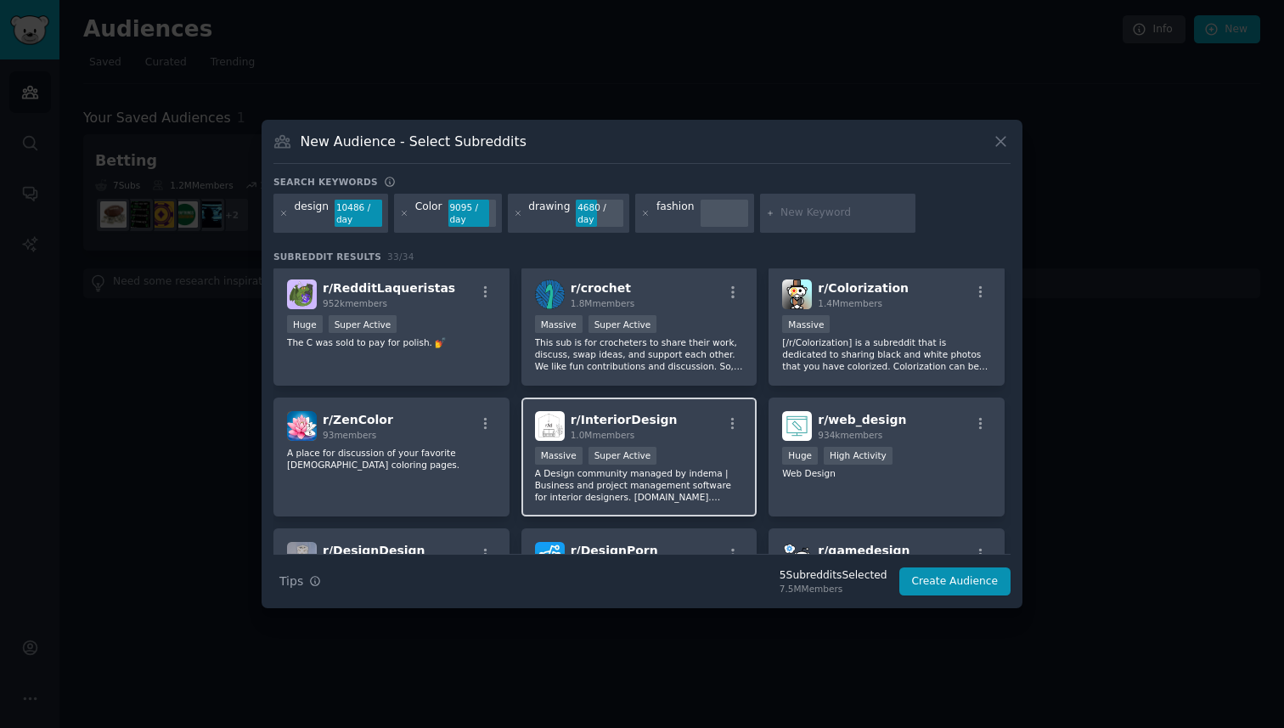
scroll to position [508, 0]
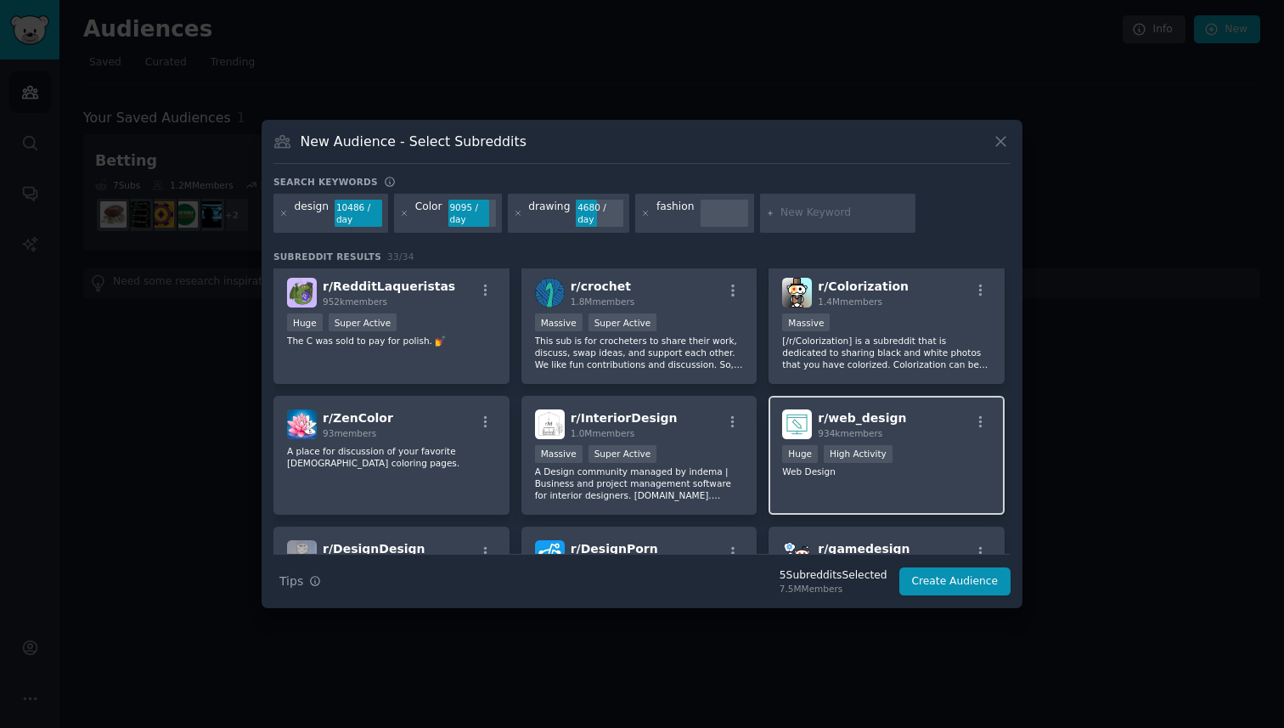
click at [797, 498] on div "r/ web_design 934k members Huge High Activity Web Design" at bounding box center [887, 456] width 236 height 120
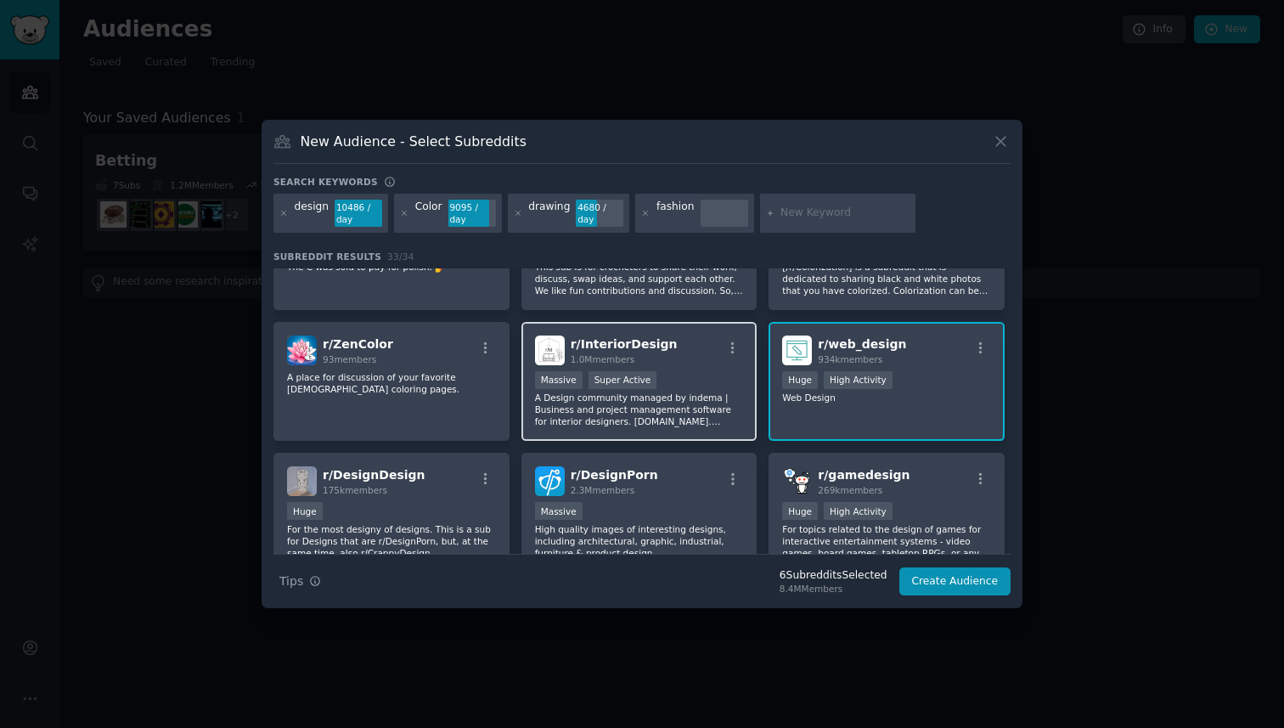
scroll to position [597, 0]
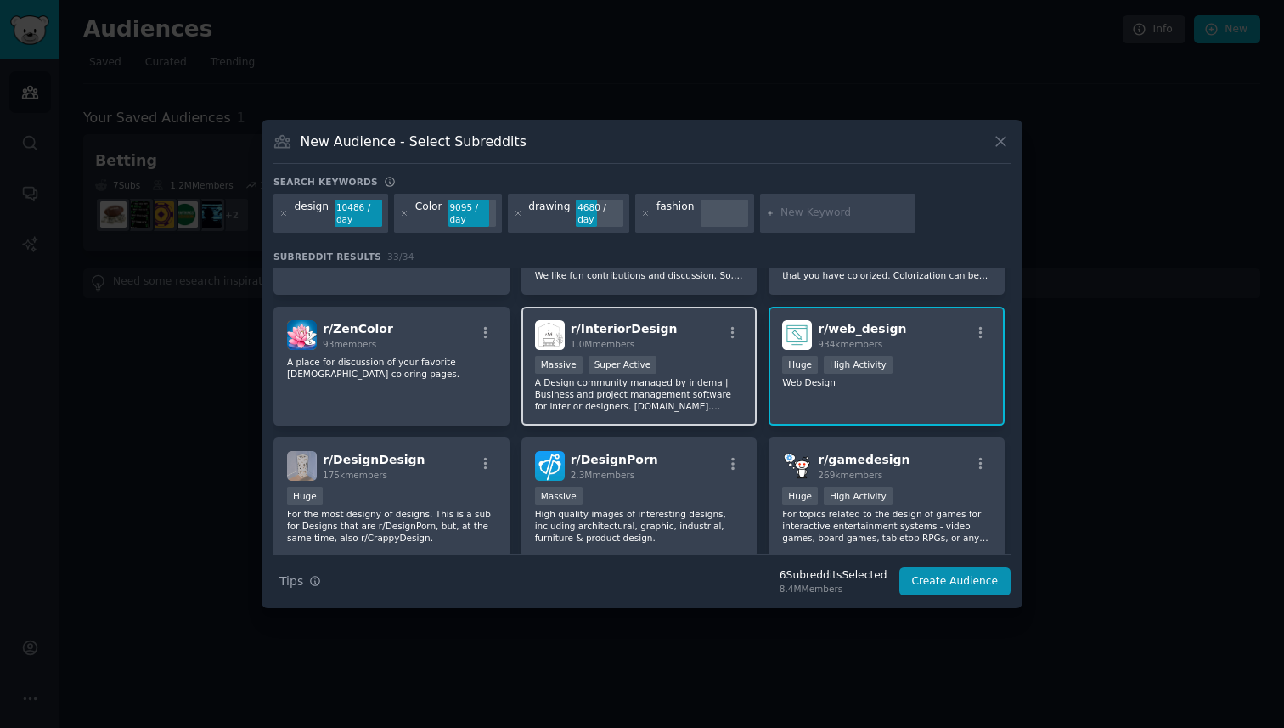
click at [572, 392] on p "A Design community managed by indema | Business and project management software…" at bounding box center [639, 394] width 209 height 36
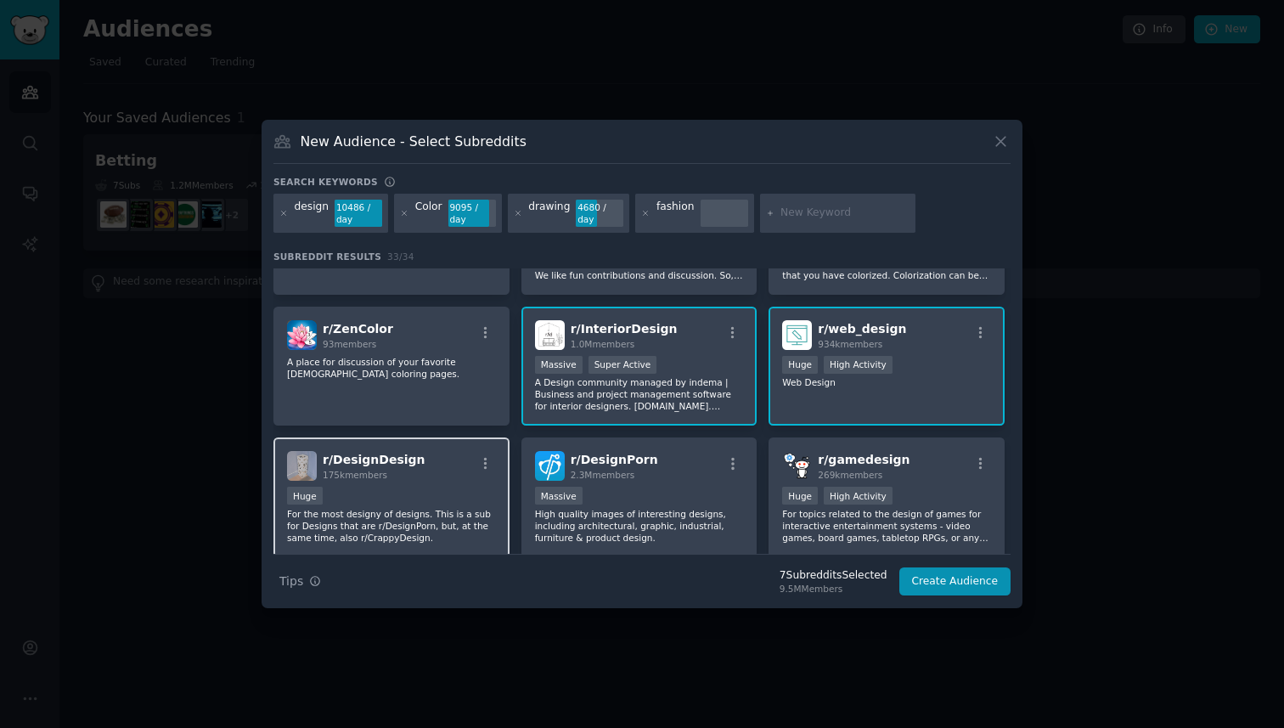
click at [445, 477] on div "r/ DesignDesign 175k members" at bounding box center [391, 466] width 209 height 30
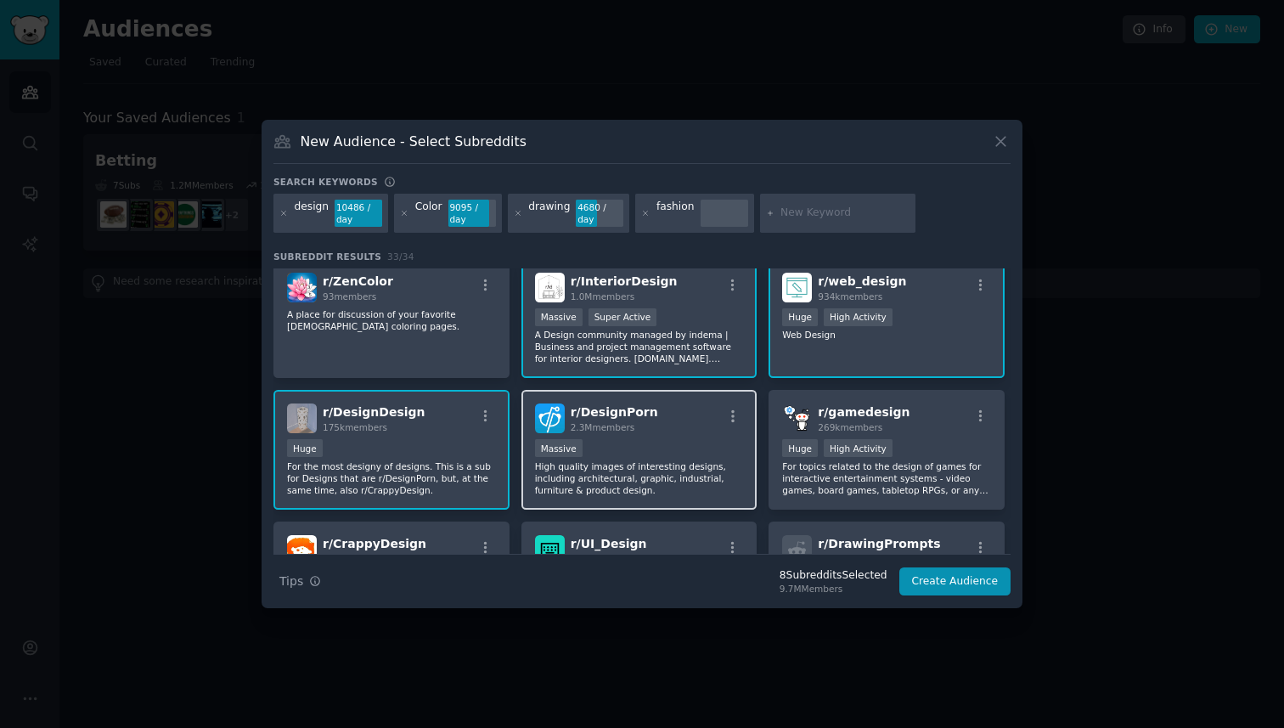
click at [634, 465] on p "High quality images of interesting designs, including architectural, graphic, i…" at bounding box center [639, 478] width 209 height 36
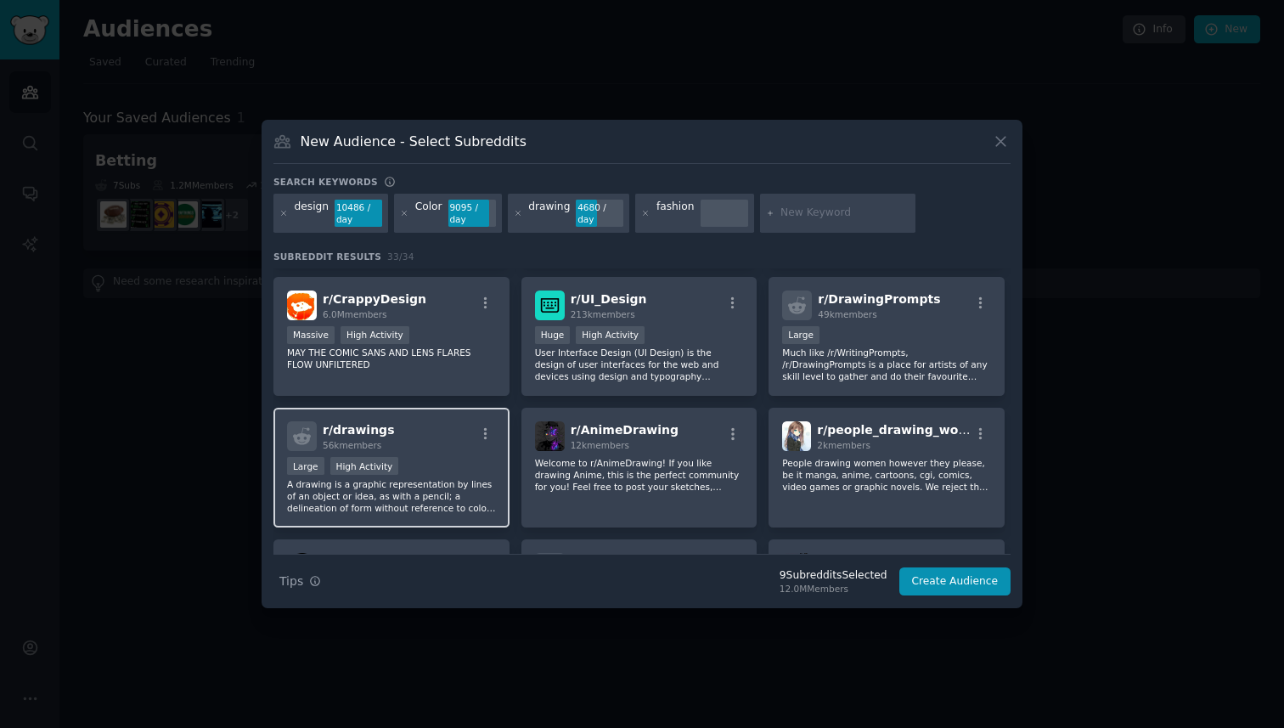
scroll to position [921, 0]
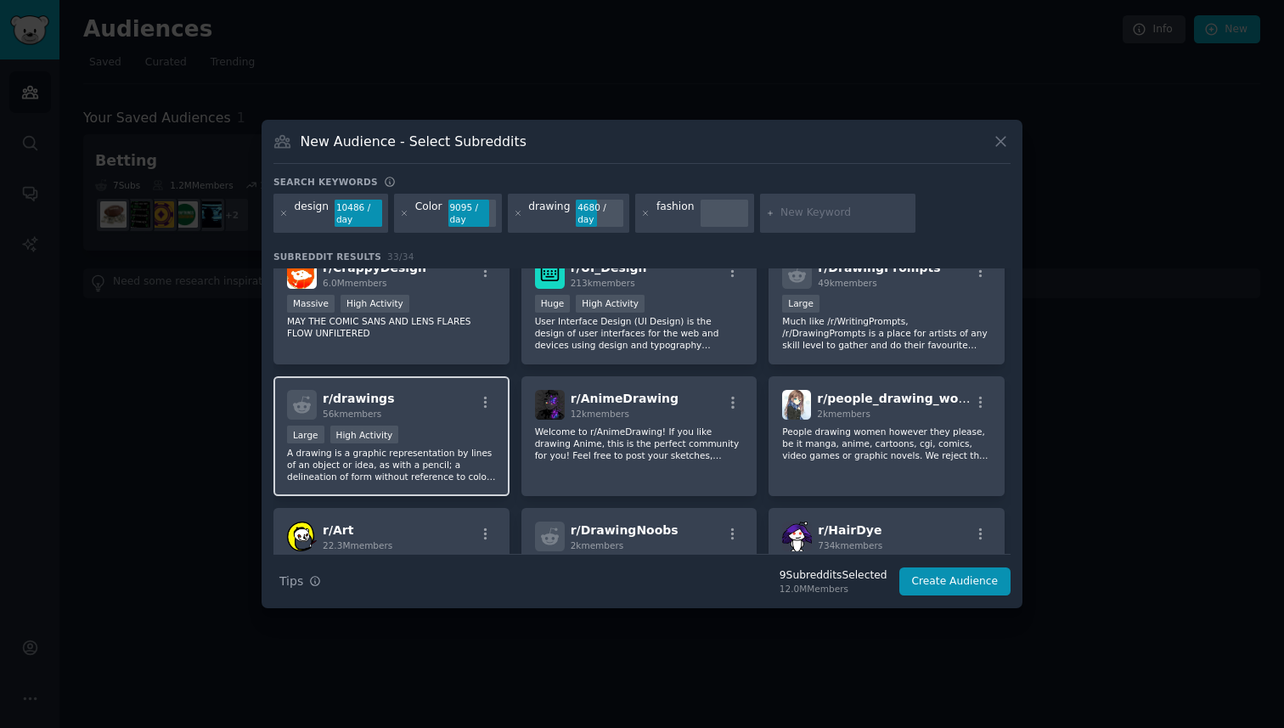
click at [446, 437] on div "Large High Activity" at bounding box center [391, 436] width 209 height 21
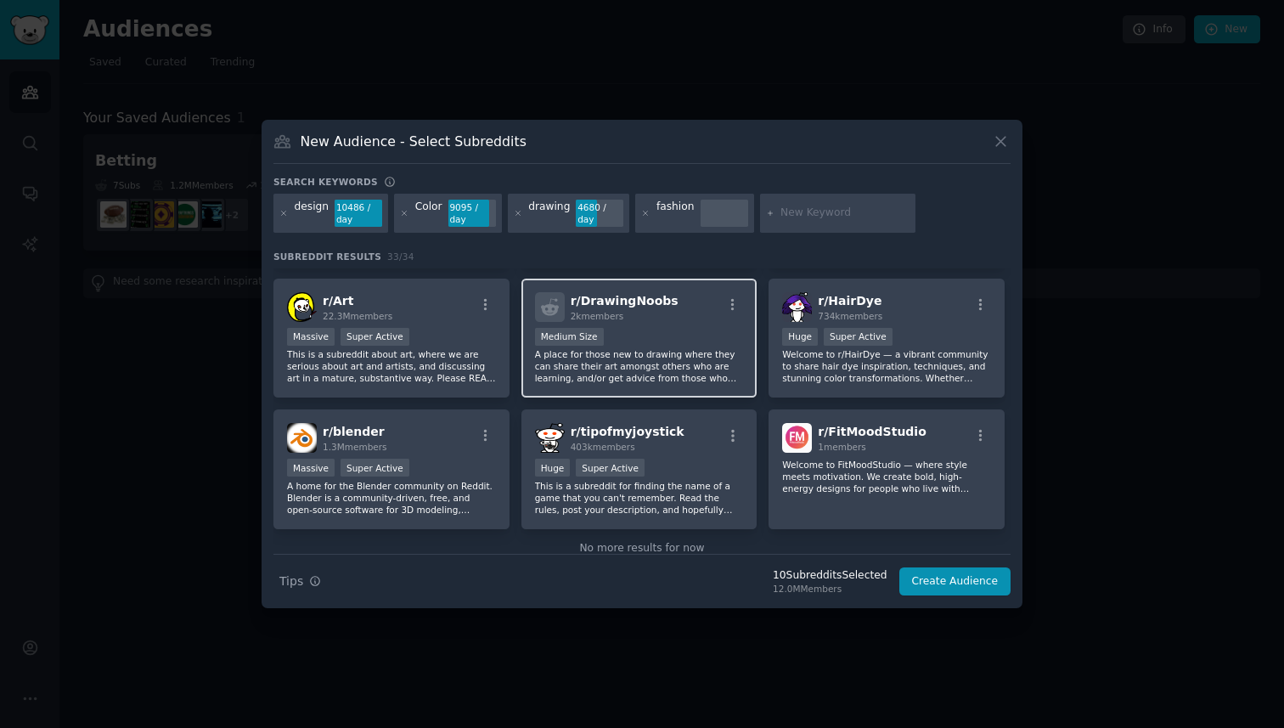
scroll to position [1155, 0]
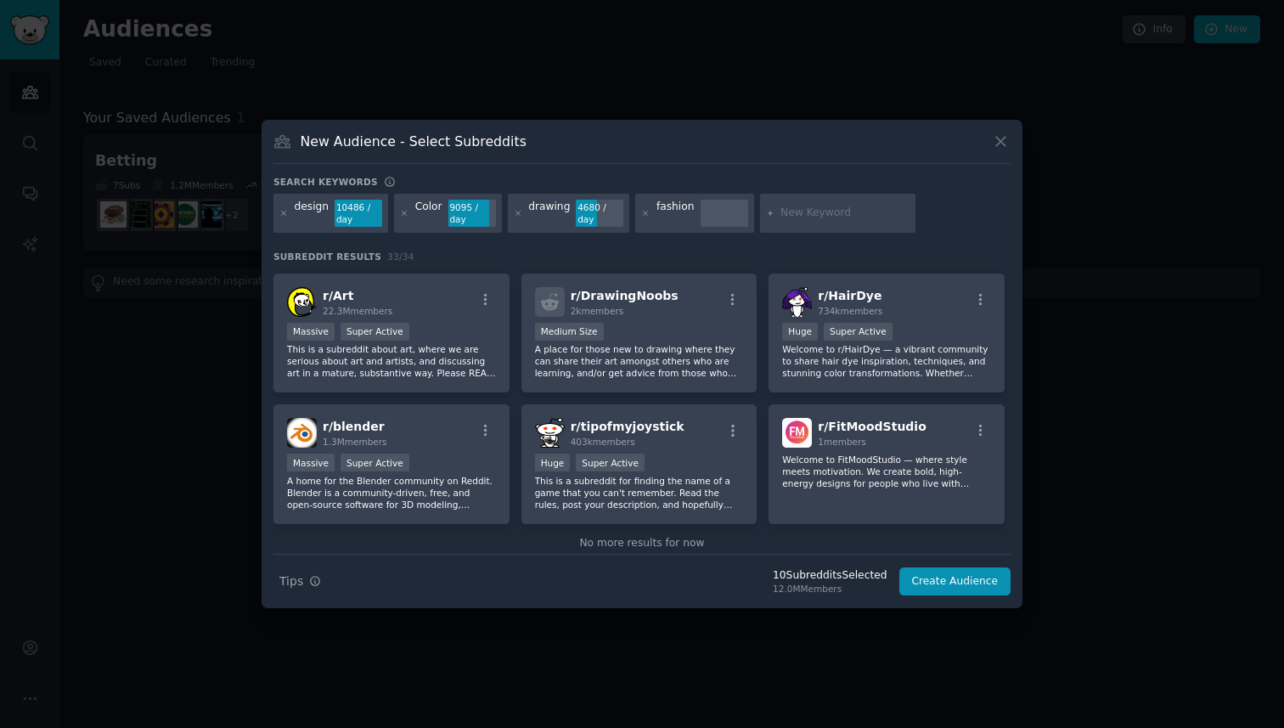
click at [657, 215] on div "fashion" at bounding box center [676, 213] width 38 height 27
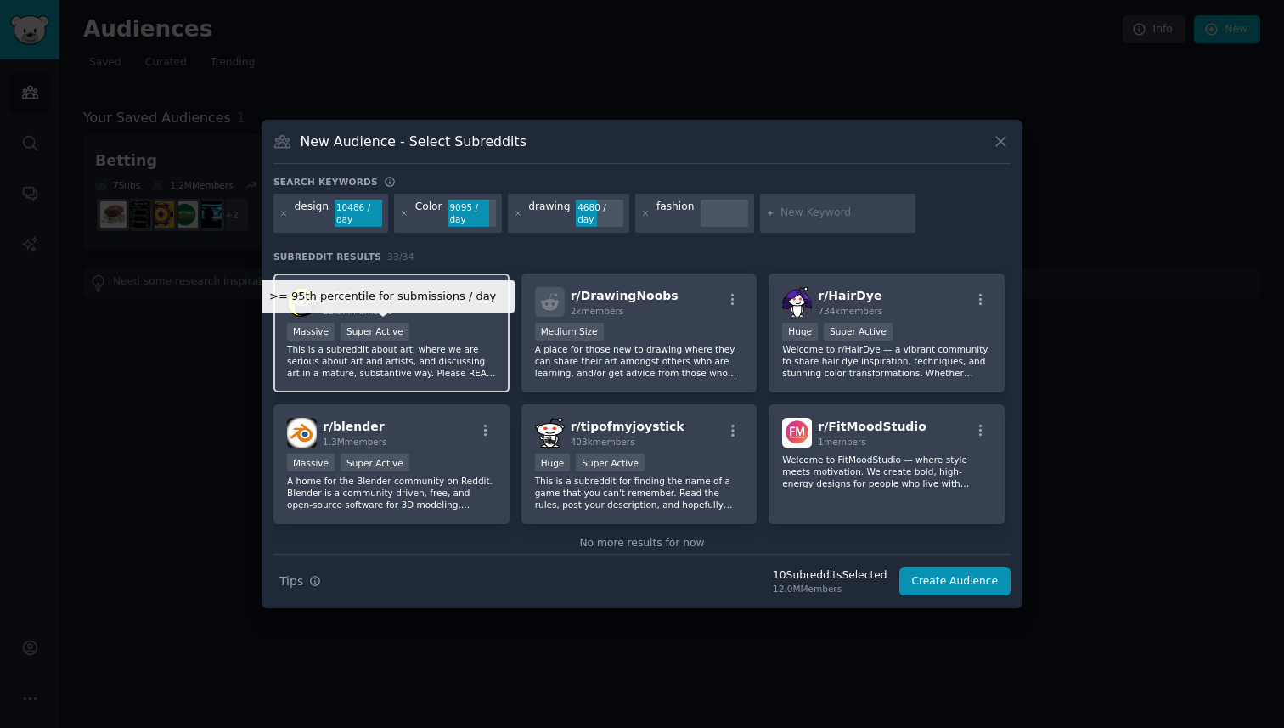
click at [375, 324] on div "Super Active" at bounding box center [375, 332] width 69 height 18
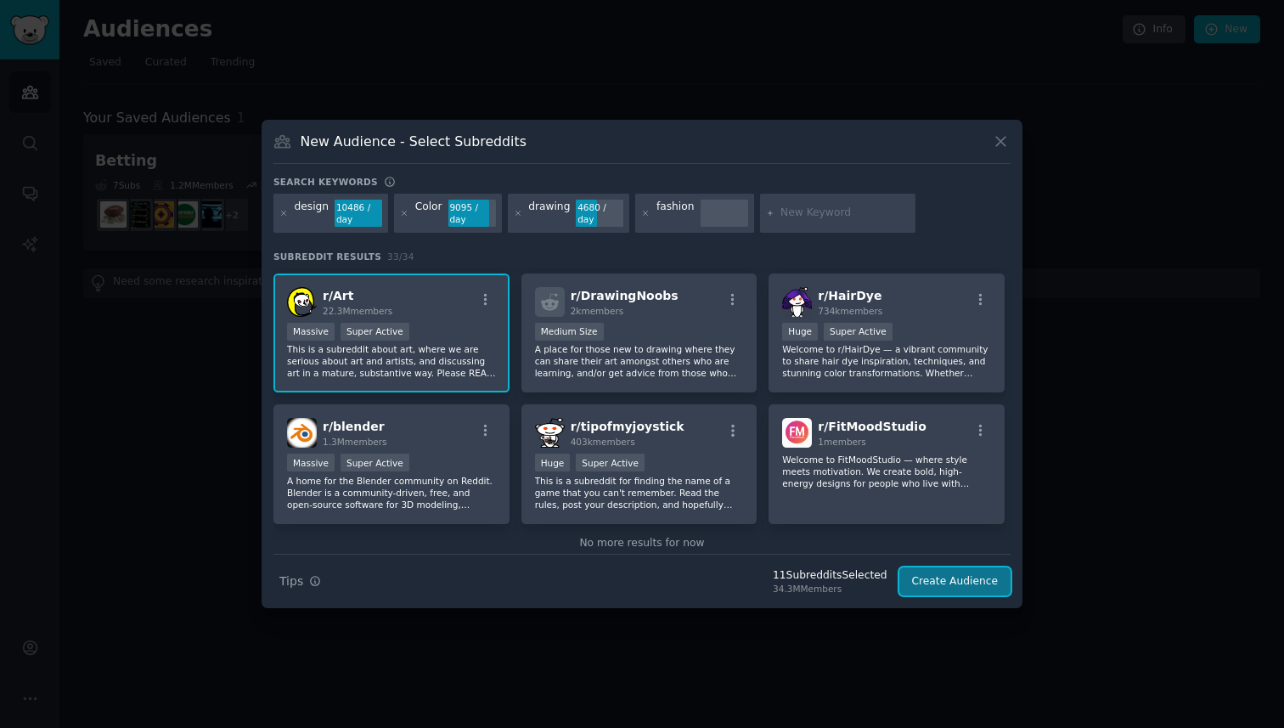
click at [967, 584] on button "Create Audience" at bounding box center [955, 581] width 112 height 29
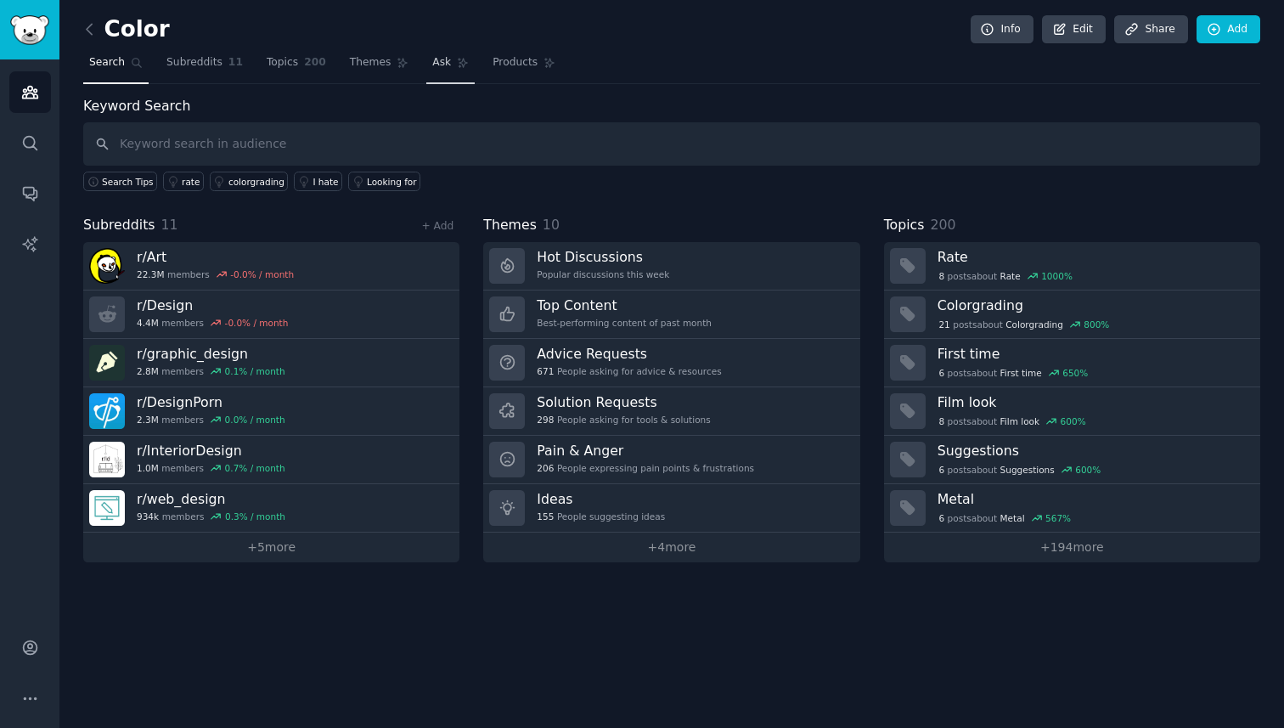
click at [432, 63] on span "Ask" at bounding box center [441, 62] width 19 height 15
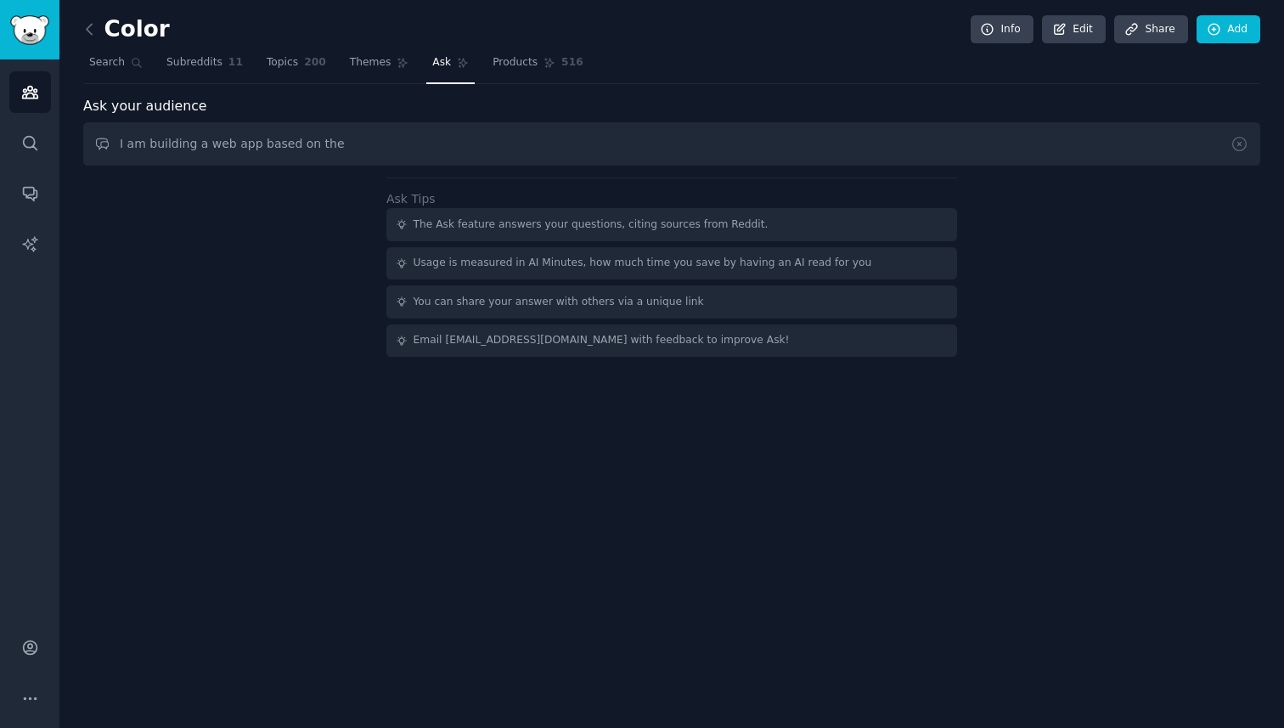
click at [195, 146] on input "I am building a web app based on the" at bounding box center [671, 143] width 1177 height 43
click at [358, 147] on input "I am building a free web app based on the" at bounding box center [671, 143] width 1177 height 43
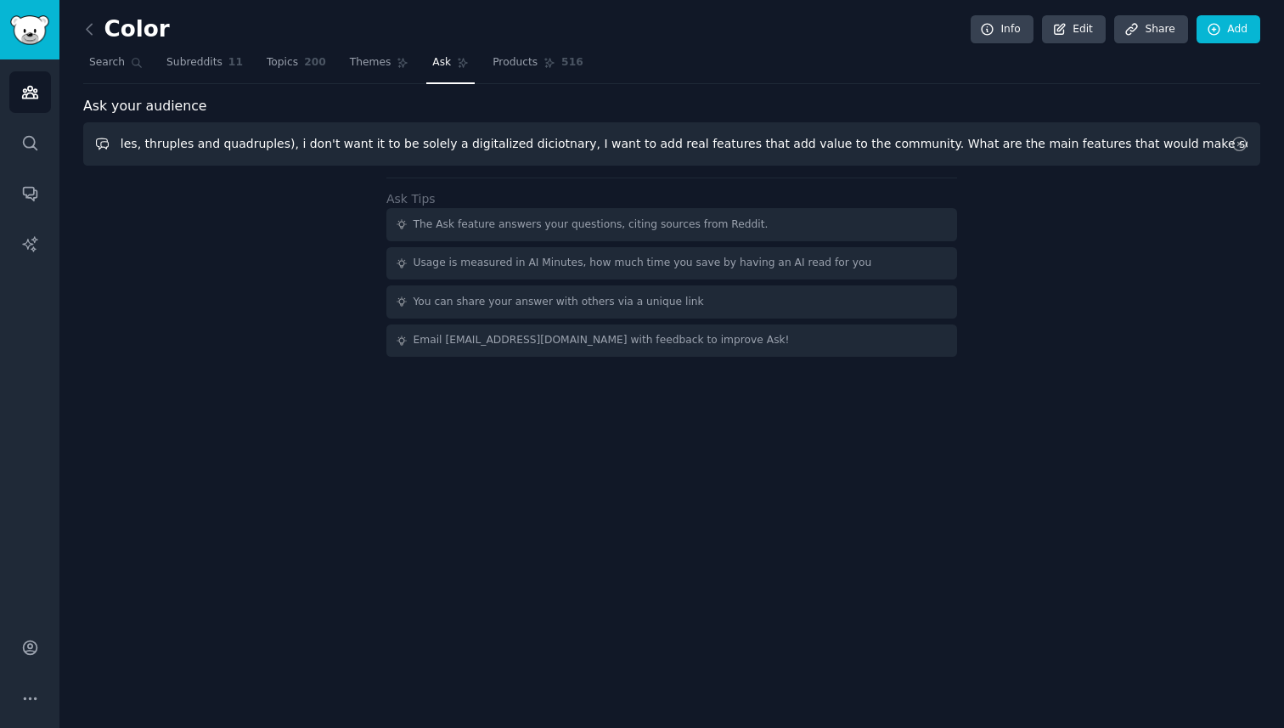
scroll to position [0, 840]
type input "I am building a free web app based on the color combinations from Dictionary of…"
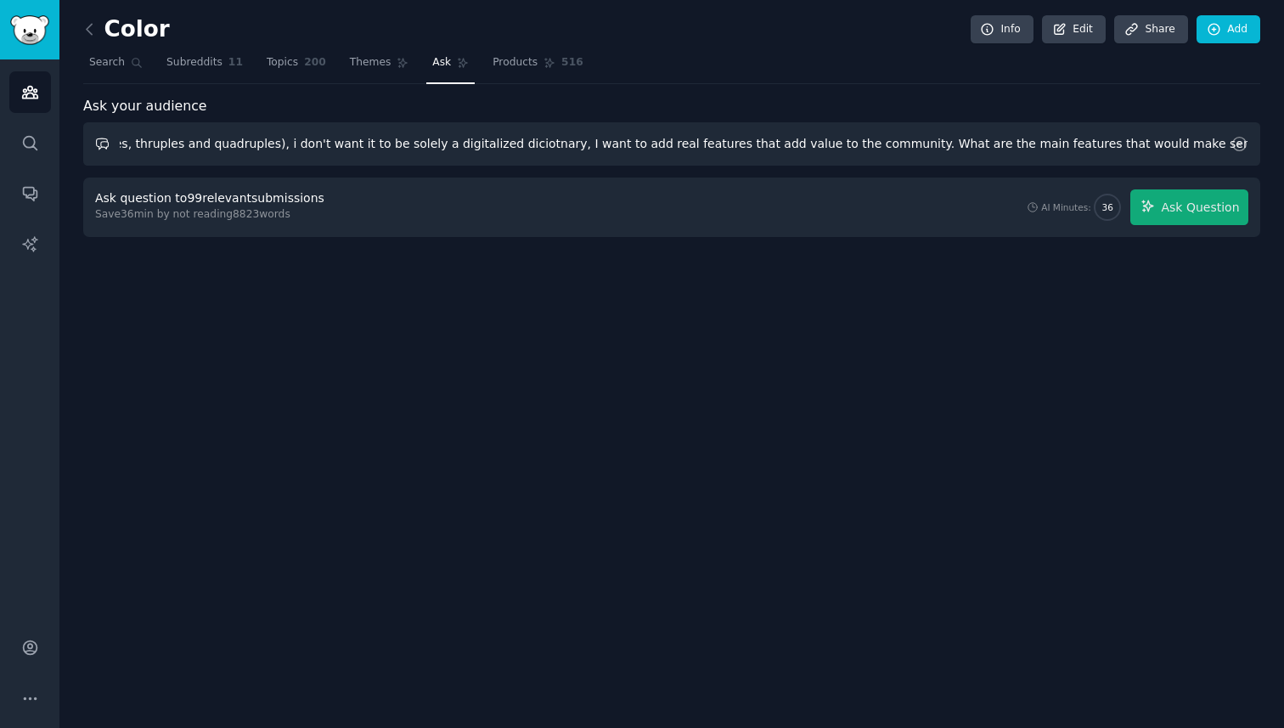
scroll to position [0, 0]
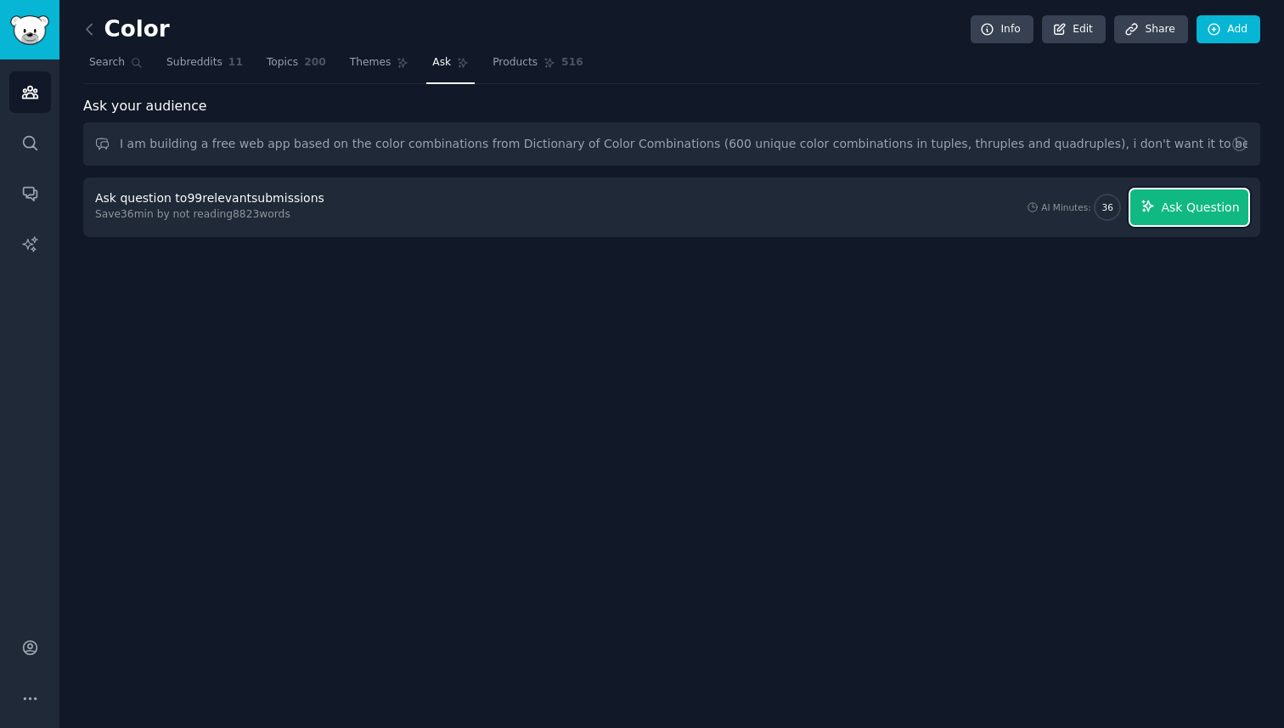
click at [1180, 217] on button "Ask Question" at bounding box center [1190, 207] width 118 height 36
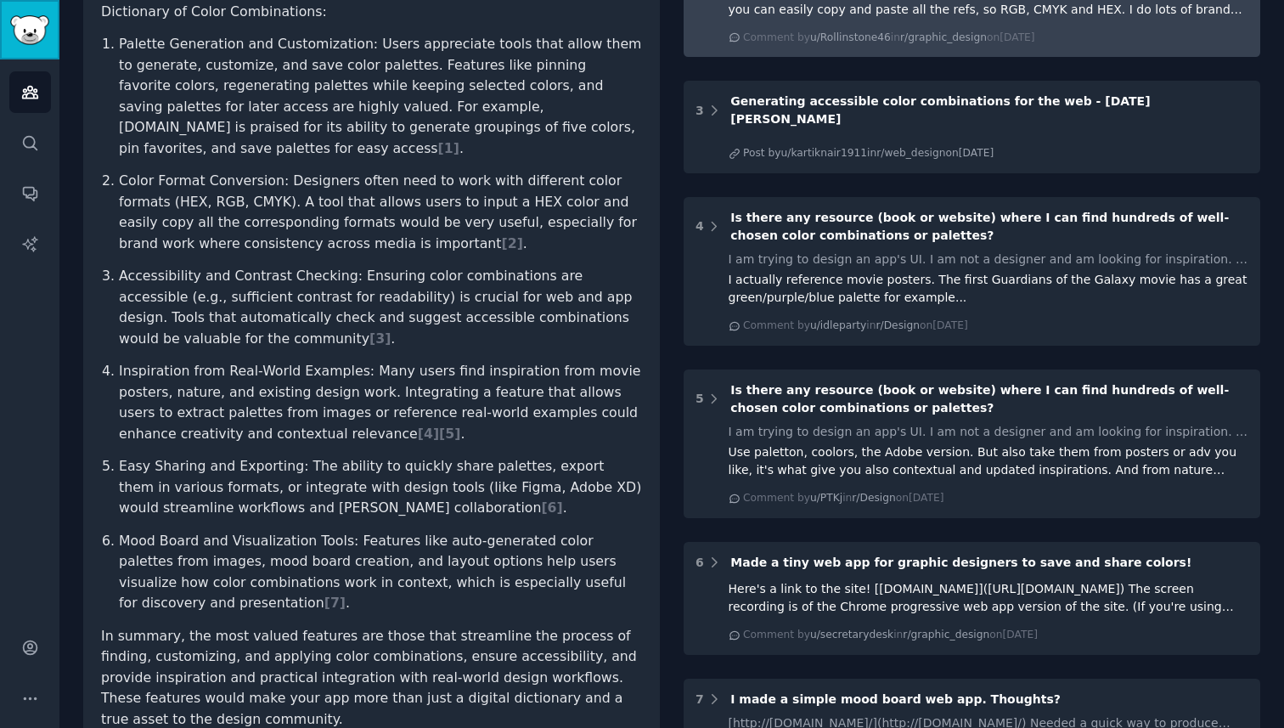
scroll to position [364, 0]
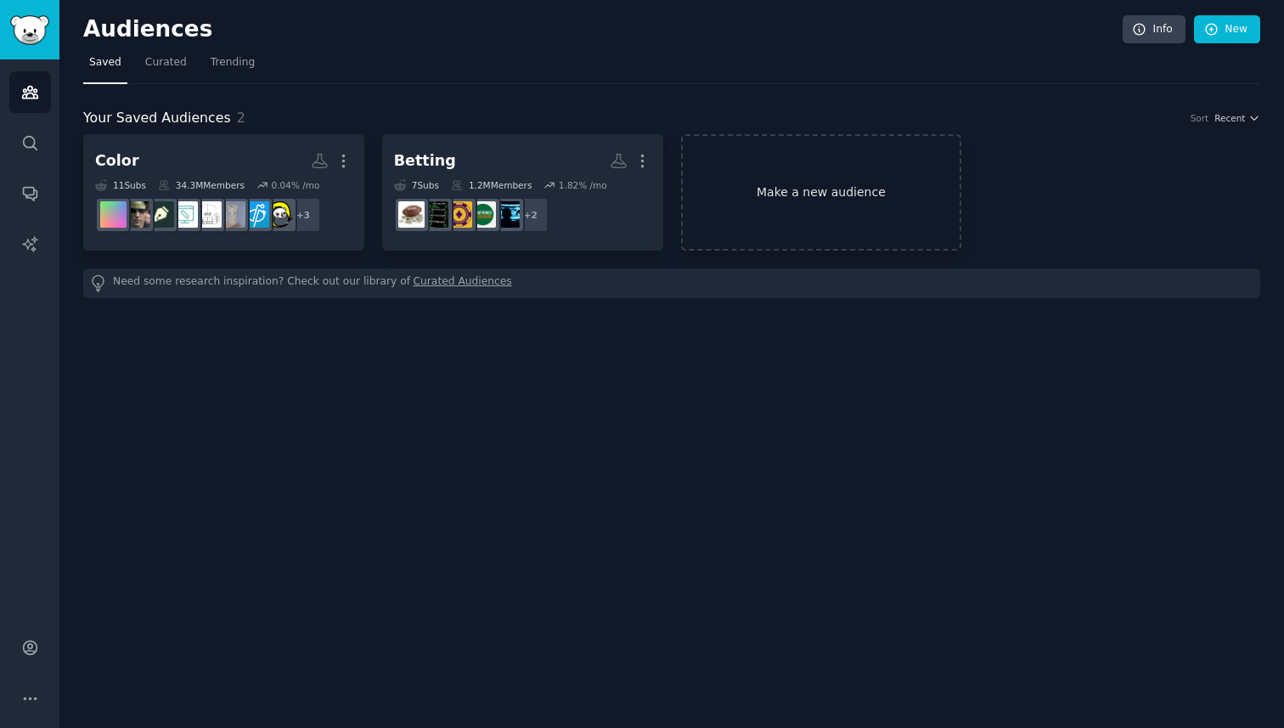
click at [776, 189] on link "Make a new audience" at bounding box center [821, 192] width 281 height 116
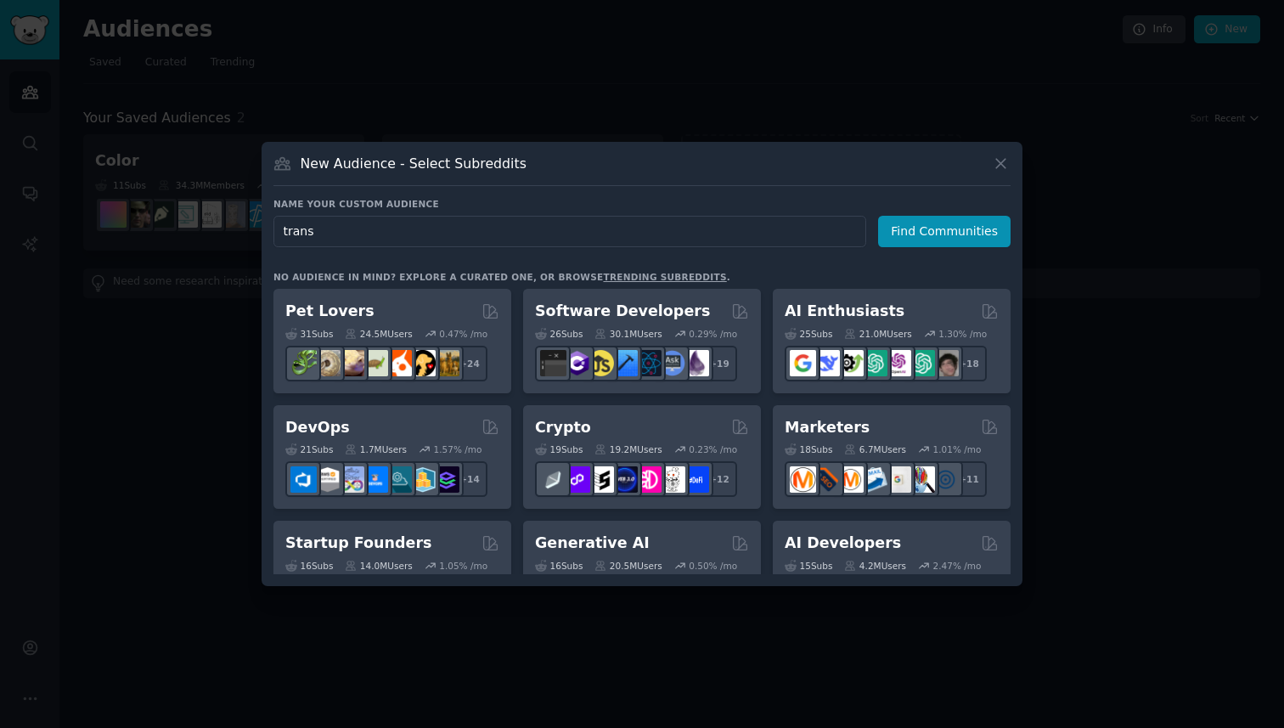
type input "trans"
click at [940, 220] on button "Find Communities" at bounding box center [944, 231] width 133 height 31
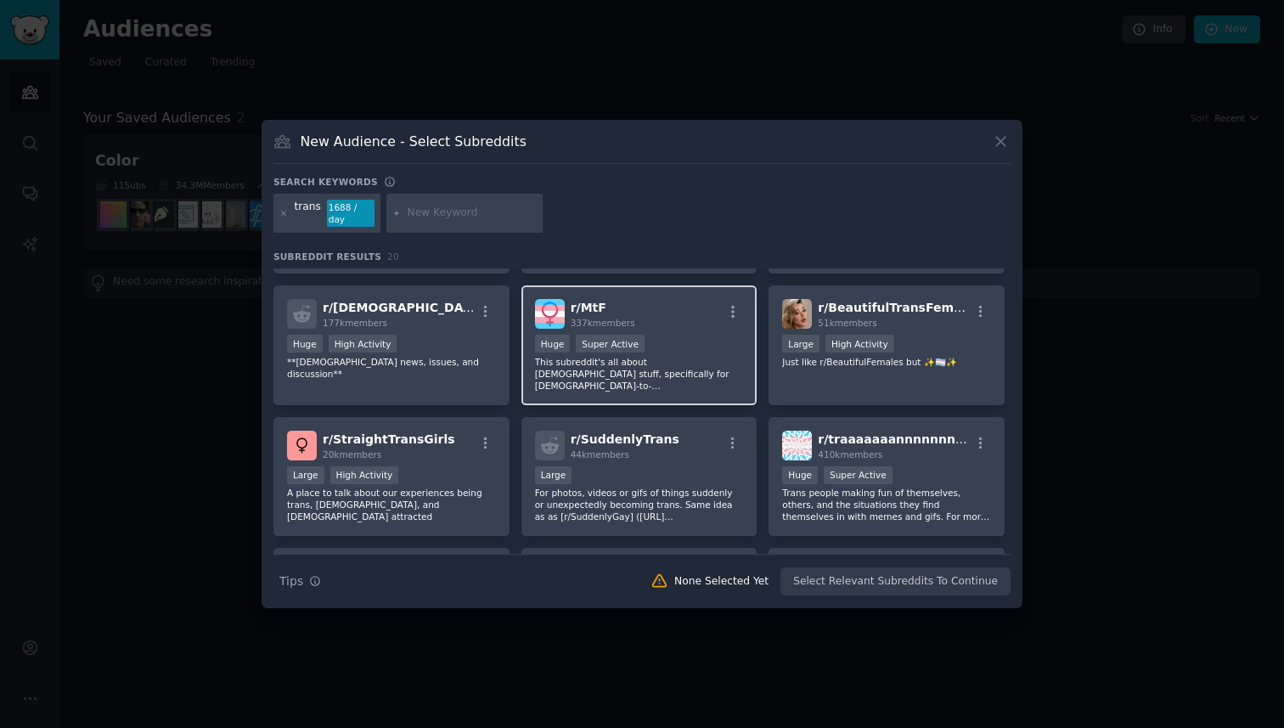
scroll to position [117, 0]
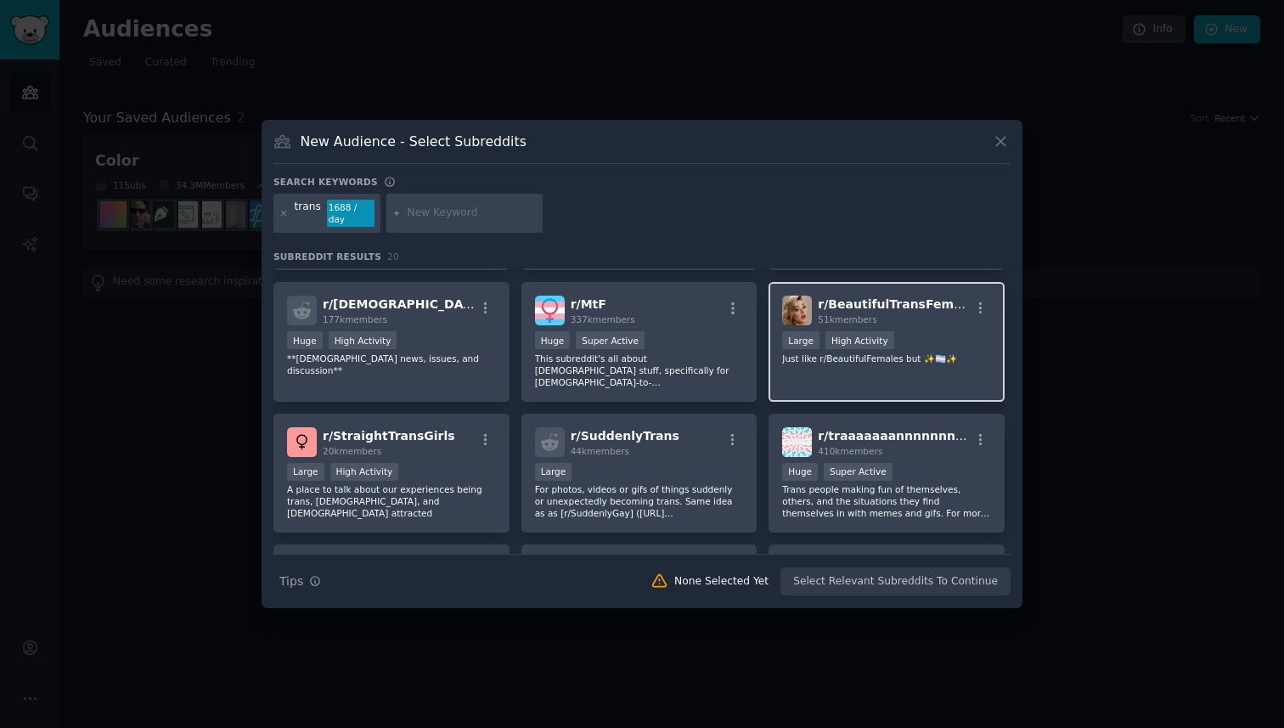
click at [860, 387] on div "r/ BeautifulTransFemales 51k members Large High Activity Just like r/BeautifulF…" at bounding box center [887, 342] width 236 height 120
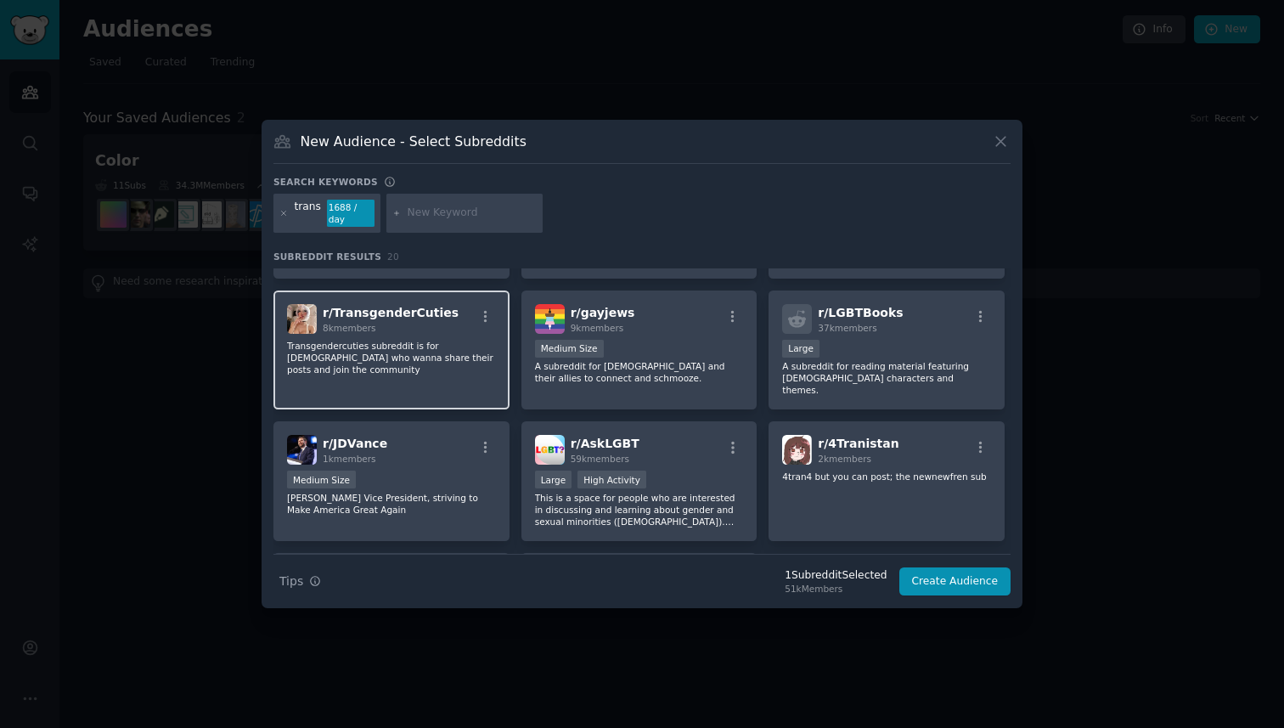
scroll to position [516, 0]
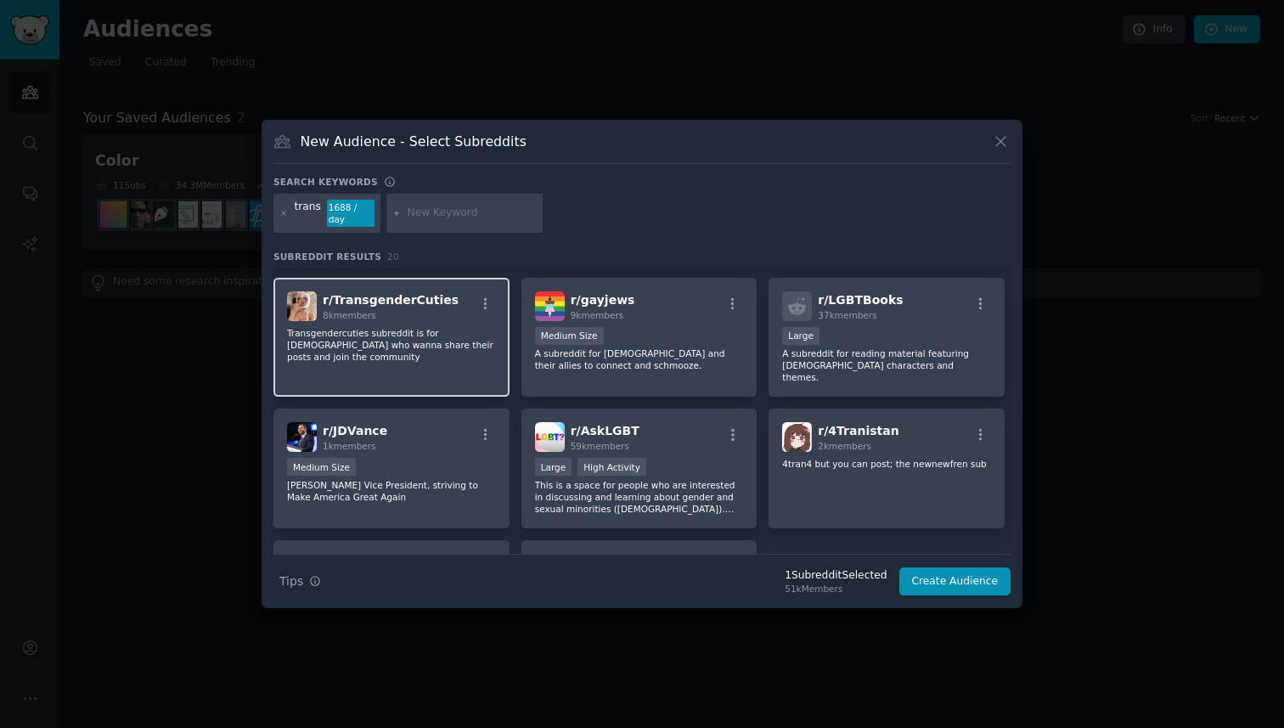
click at [441, 346] on p "Transgendercuties subreddit is for [DEMOGRAPHIC_DATA] who wanna share their pos…" at bounding box center [391, 345] width 209 height 36
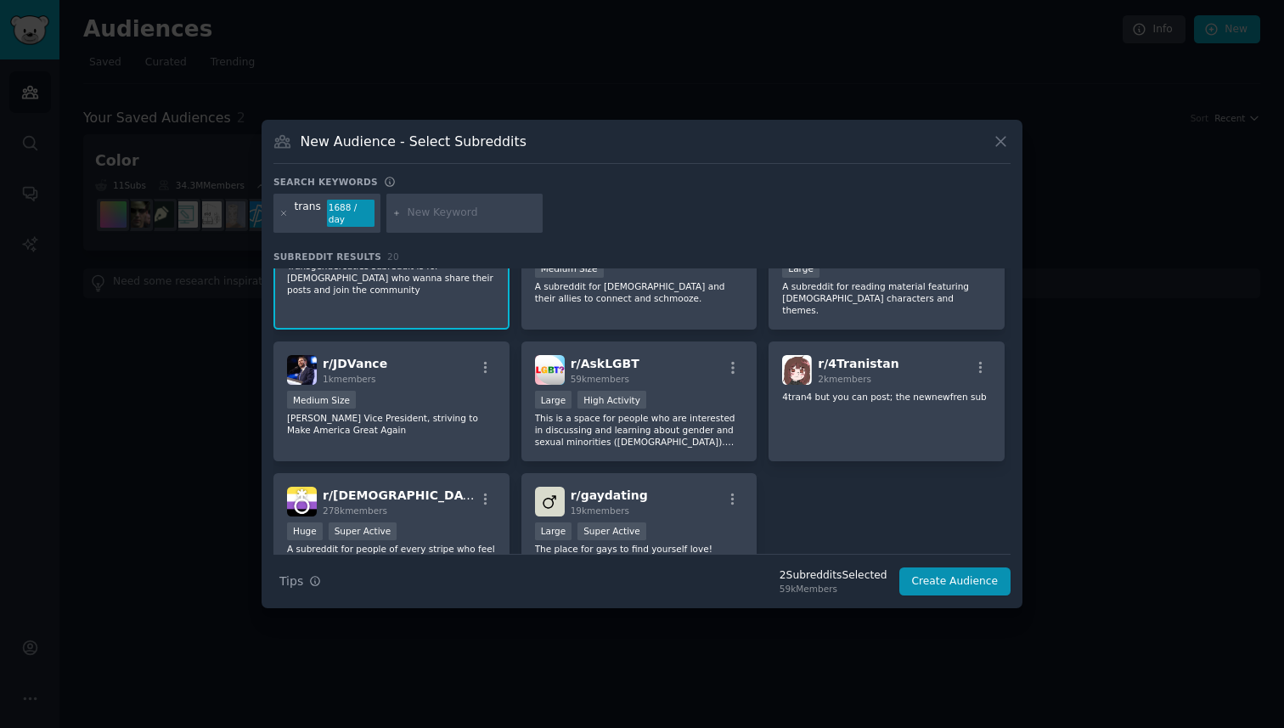
scroll to position [668, 0]
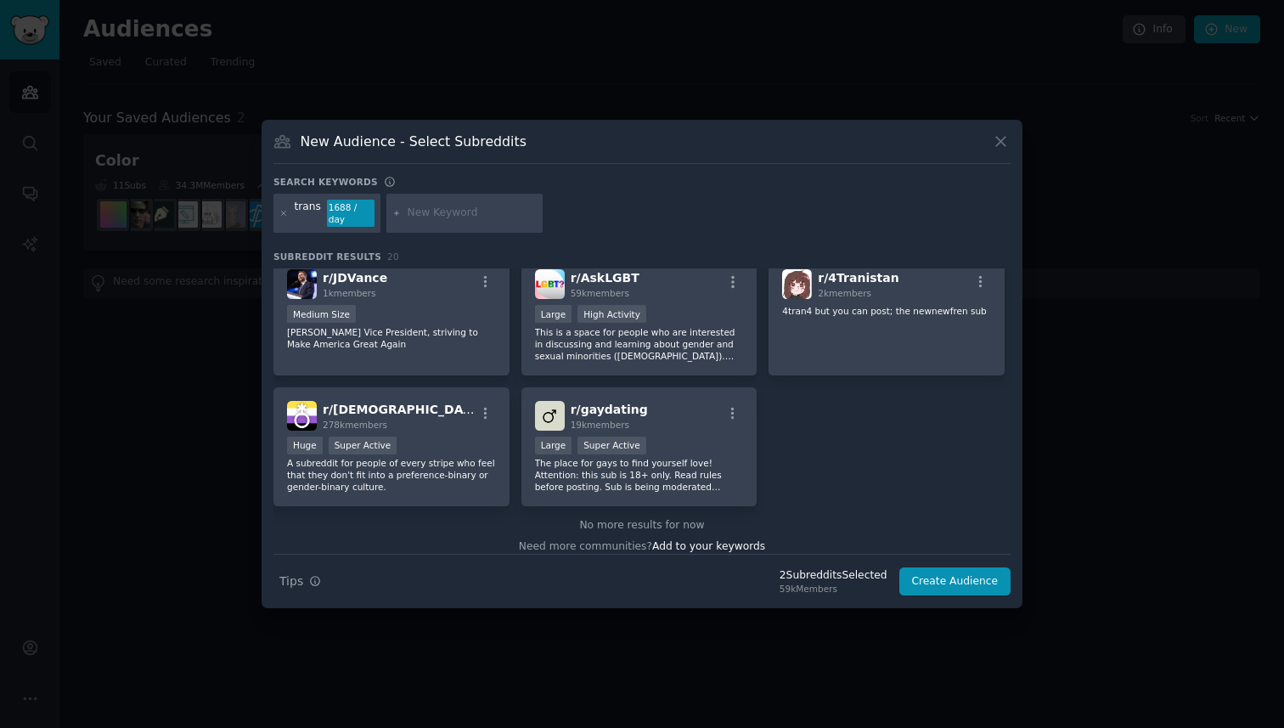
click at [426, 214] on input "text" at bounding box center [472, 213] width 129 height 15
type input "d"
type input "shemale"
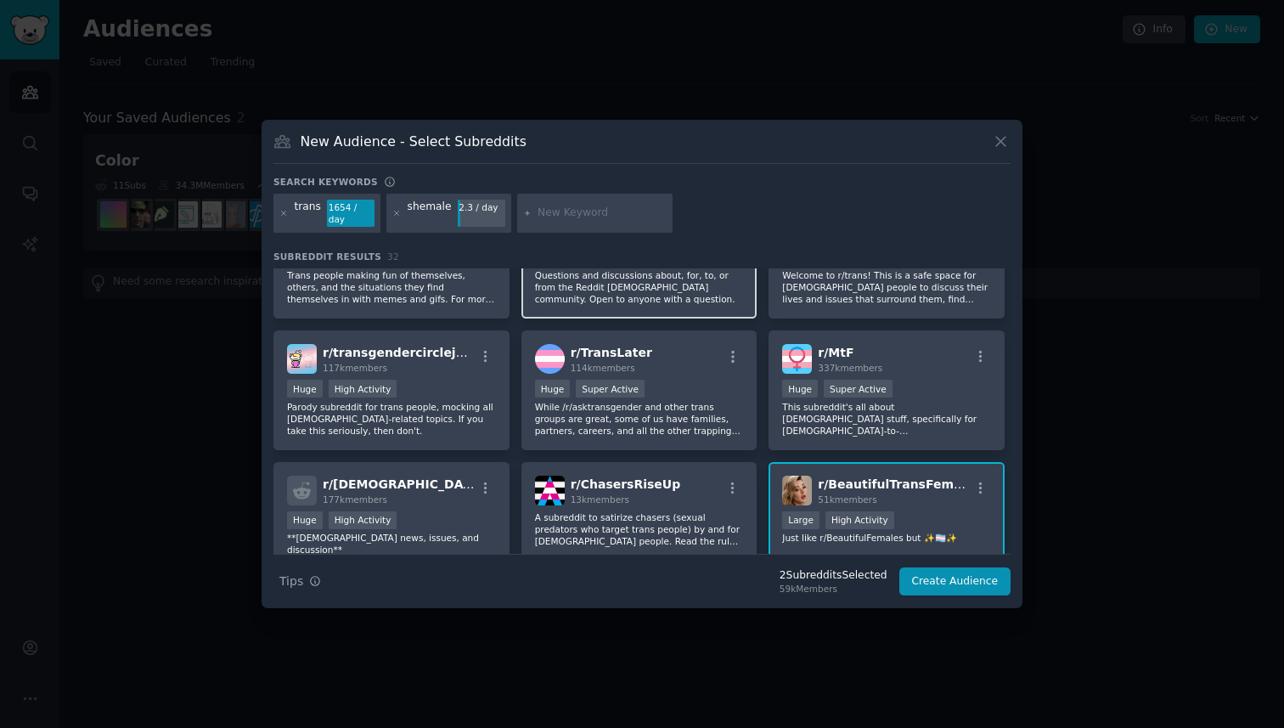
scroll to position [75, 0]
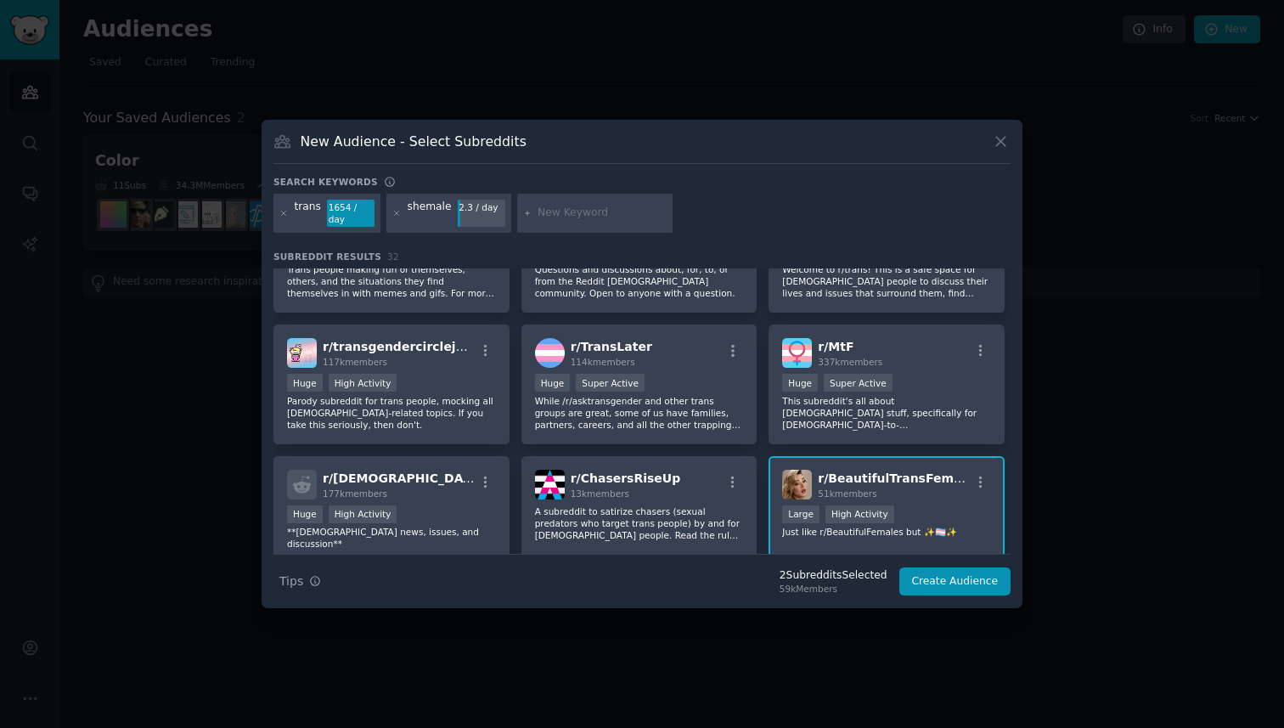
click at [432, 213] on div "shemale" at bounding box center [430, 213] width 44 height 27
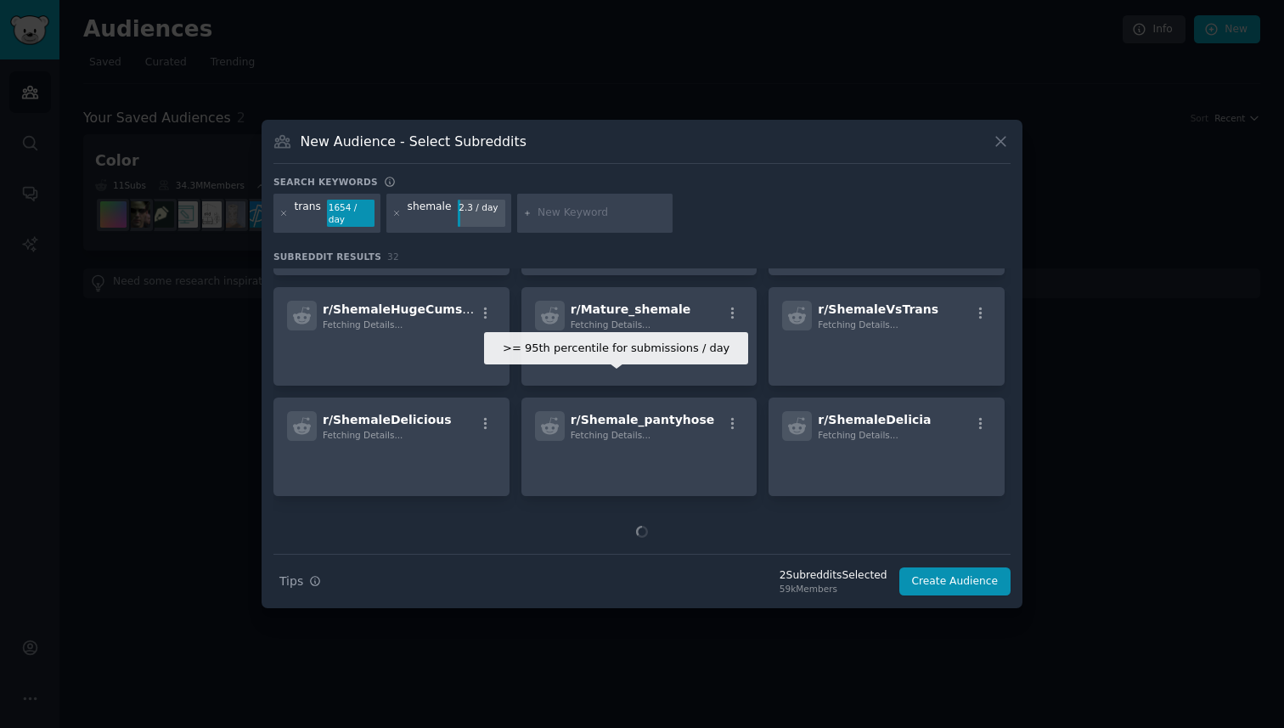
scroll to position [499, 0]
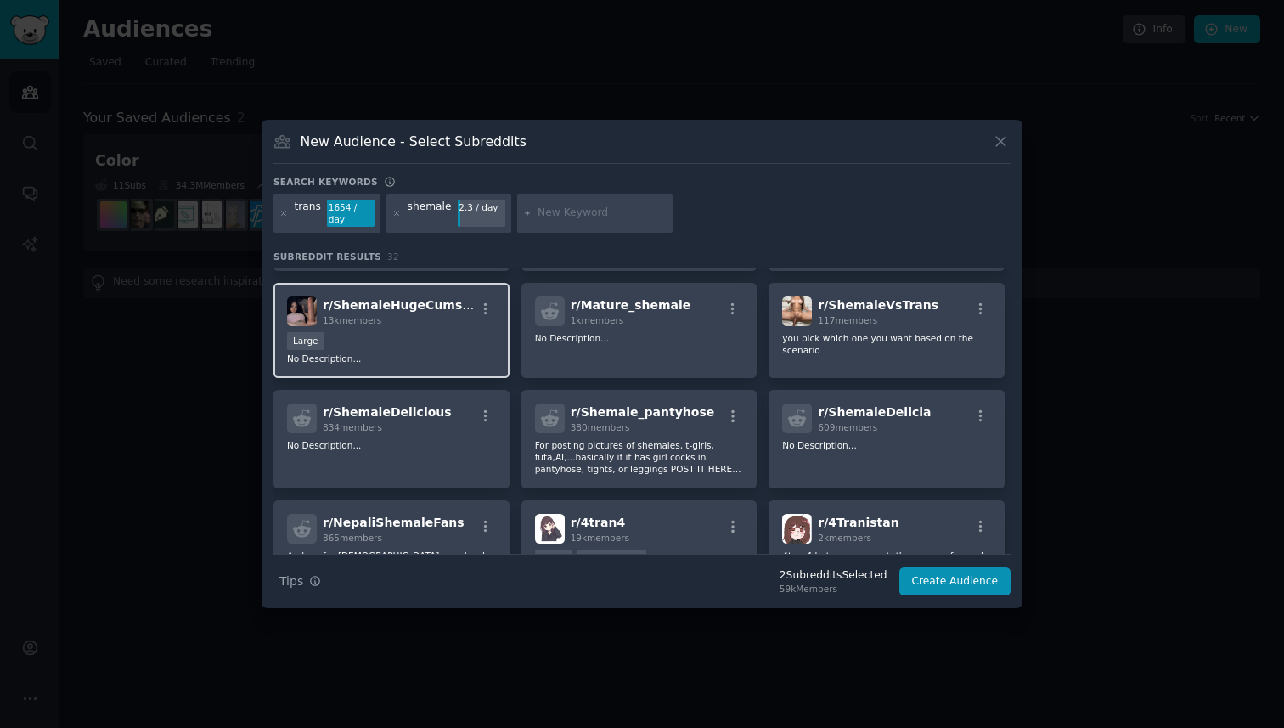
click at [411, 319] on div "r/ ShemaleHugeCumshot 13k members Large No Description..." at bounding box center [392, 331] width 236 height 96
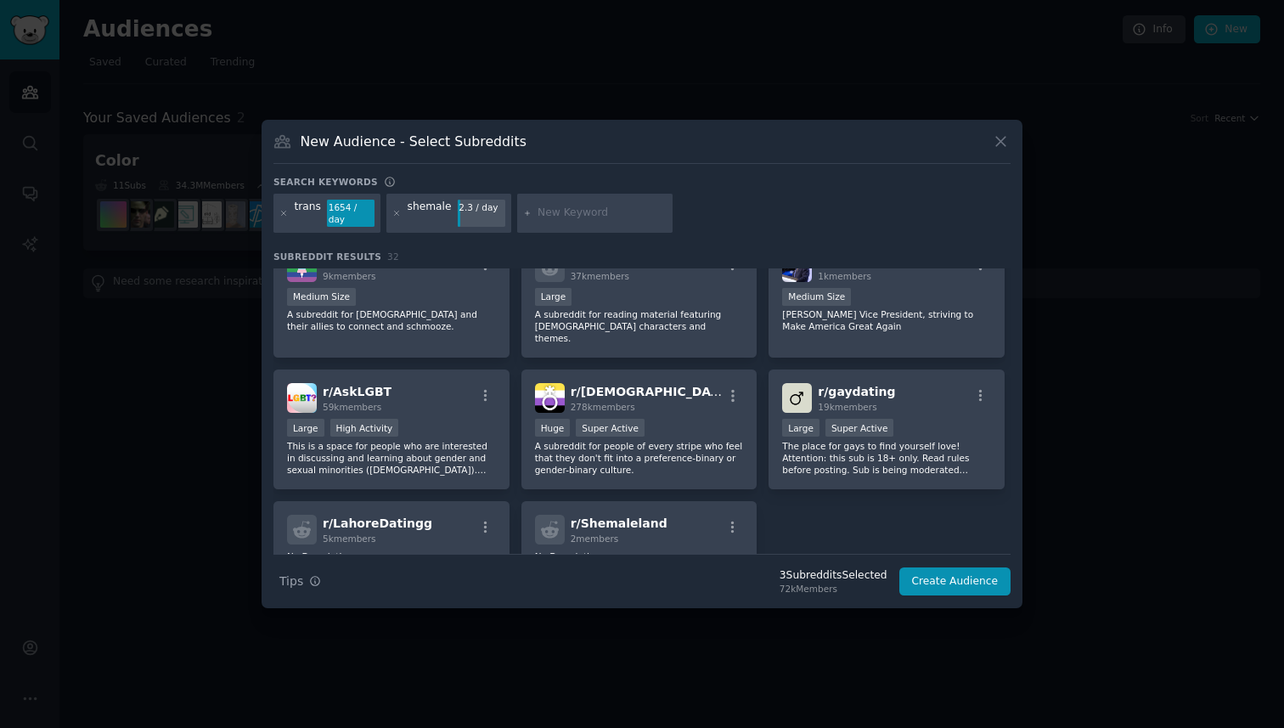
scroll to position [1009, 0]
